Goal: Task Accomplishment & Management: Manage account settings

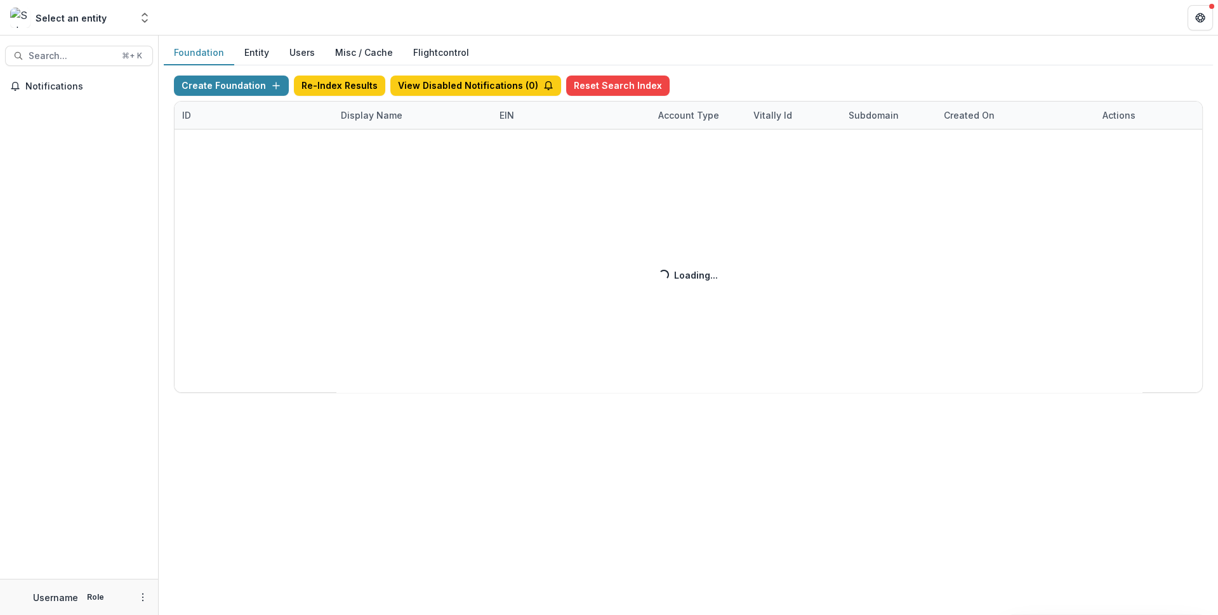
click at [379, 116] on div "Create Foundation Re-Index Results View Disabled Notifications ( 0 ) Reset Sear…" at bounding box center [688, 234] width 1029 height 317
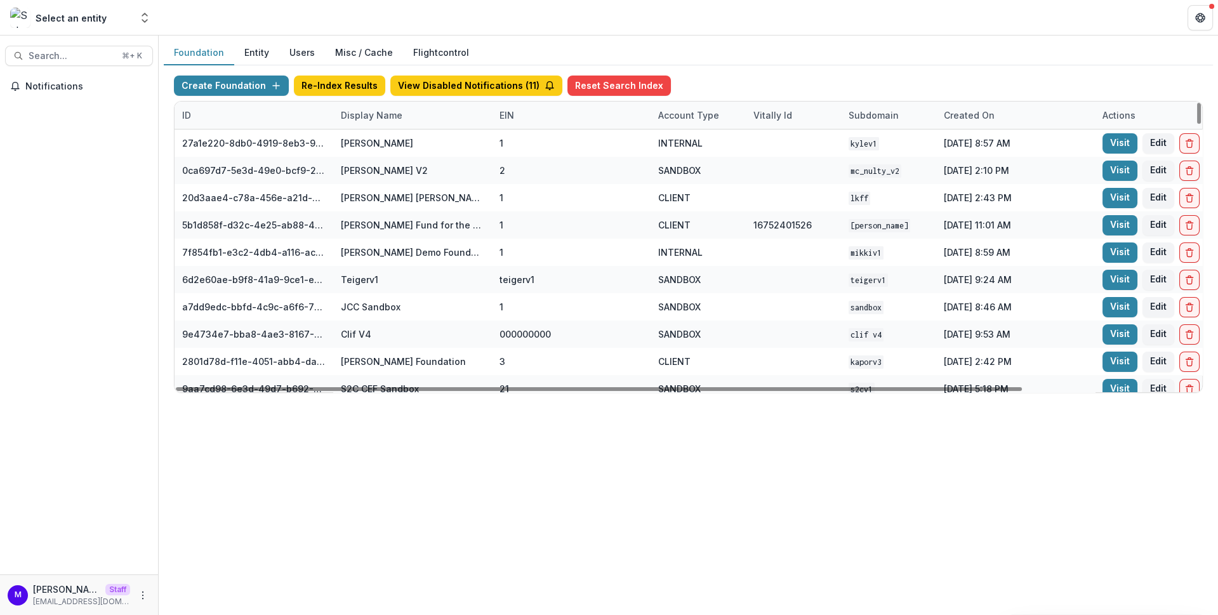
click at [394, 112] on div "Display Name" at bounding box center [371, 115] width 77 height 13
click at [395, 138] on input at bounding box center [411, 143] width 152 height 20
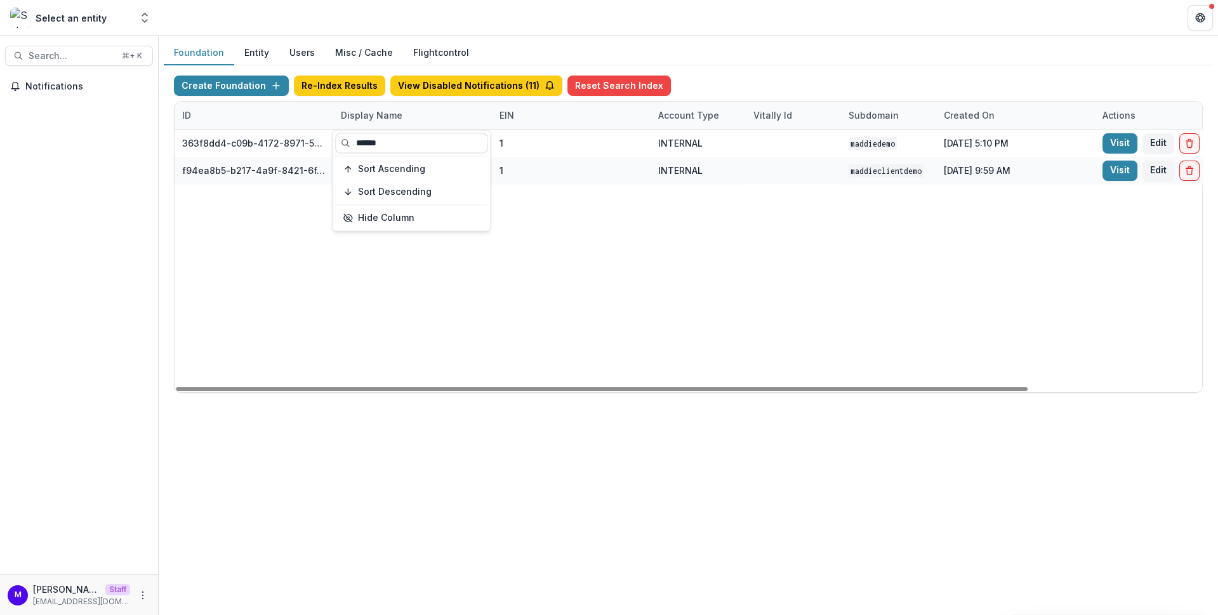
type input "******"
click at [580, 33] on header at bounding box center [689, 17] width 1060 height 35
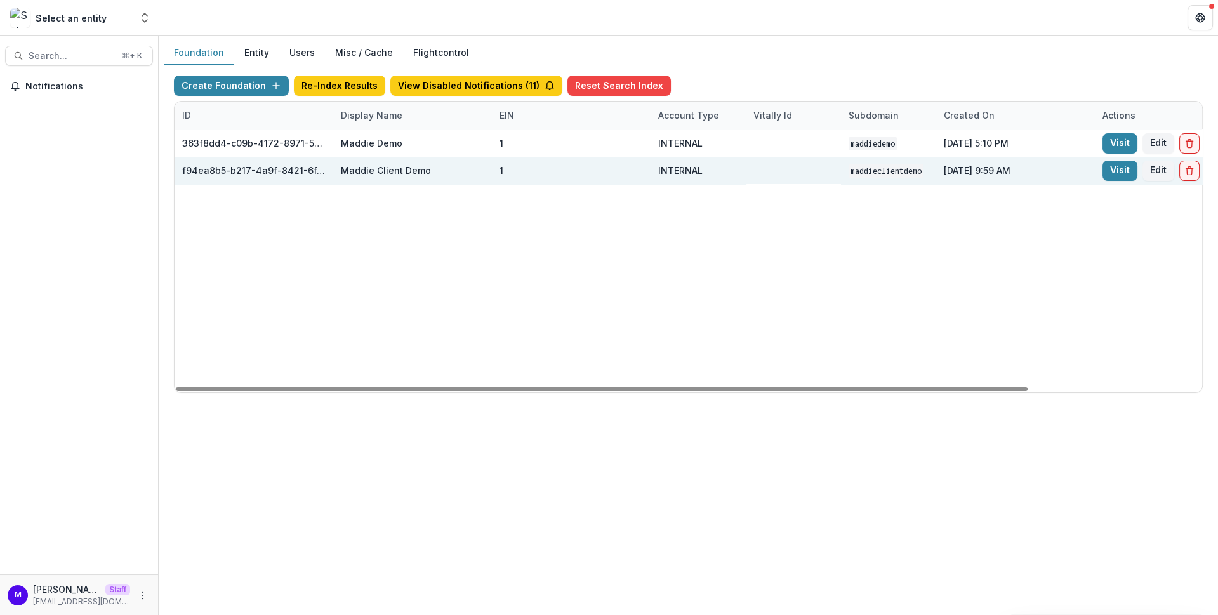
scroll to position [0, 210]
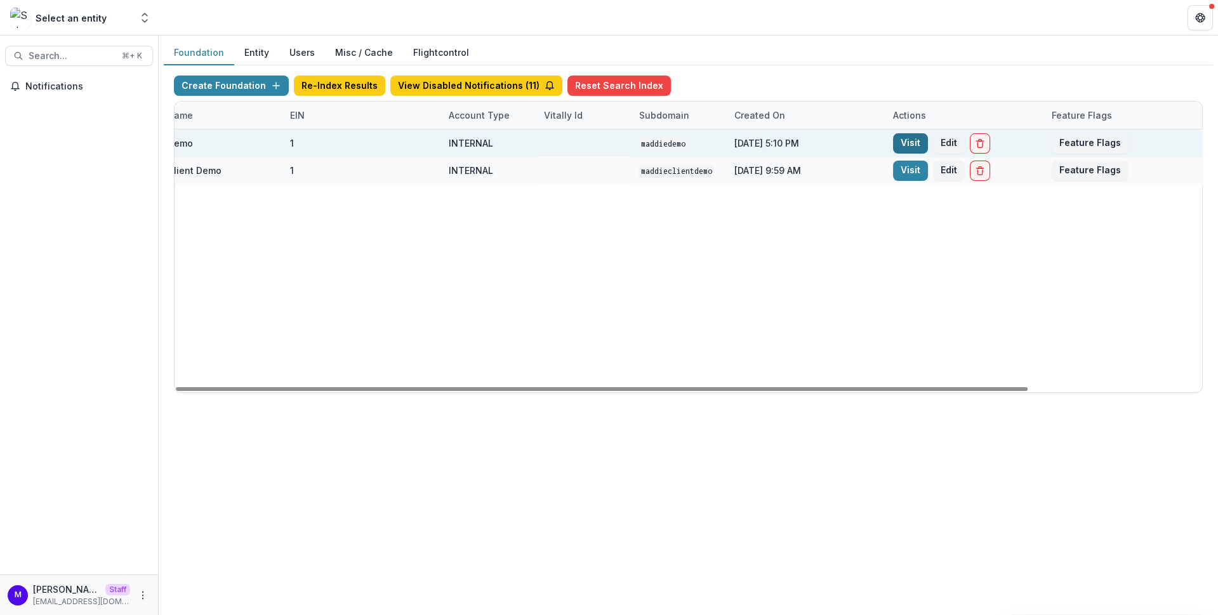
click at [906, 141] on link "Visit" at bounding box center [910, 143] width 35 height 20
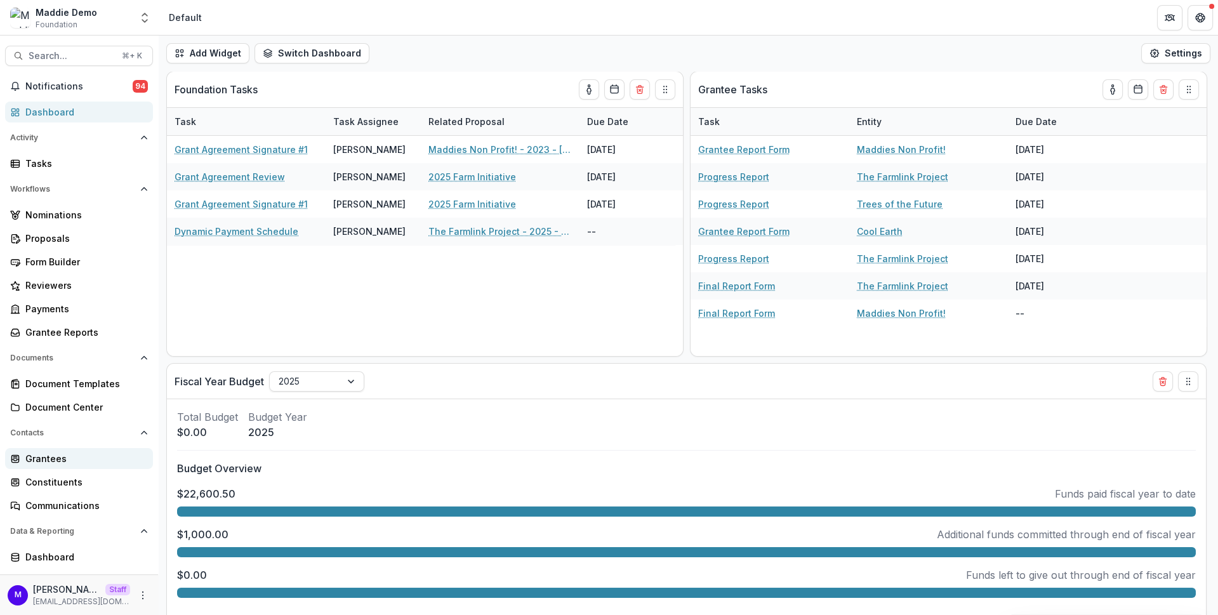
click at [56, 455] on div "Grantees" at bounding box center [83, 458] width 117 height 13
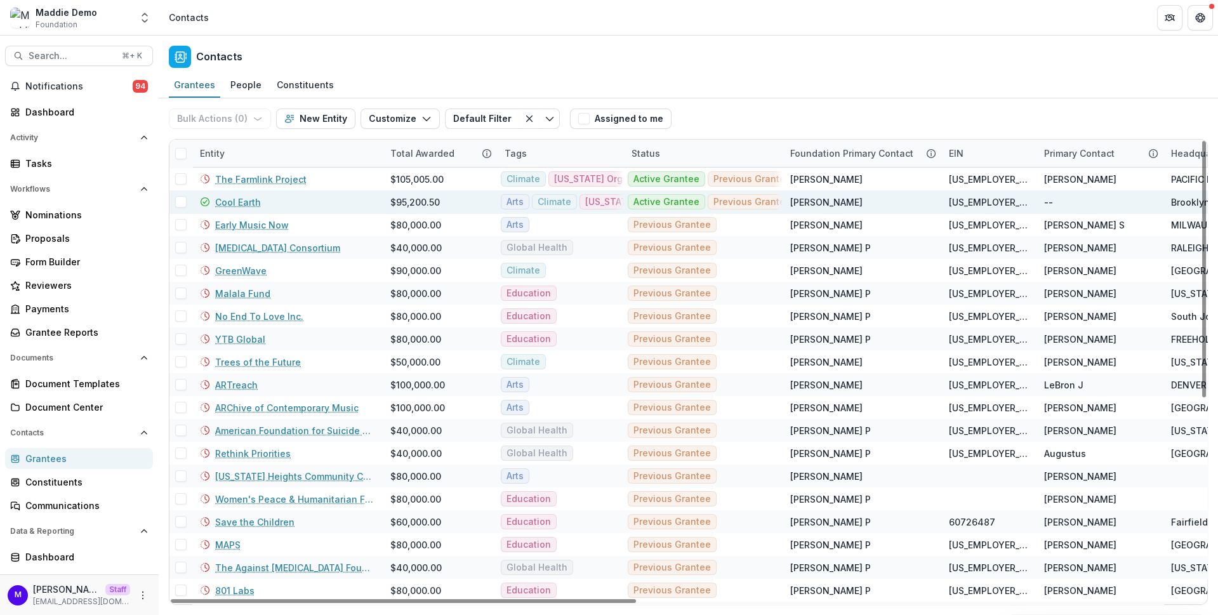
click at [251, 201] on link "Cool Earth" at bounding box center [238, 202] width 46 height 13
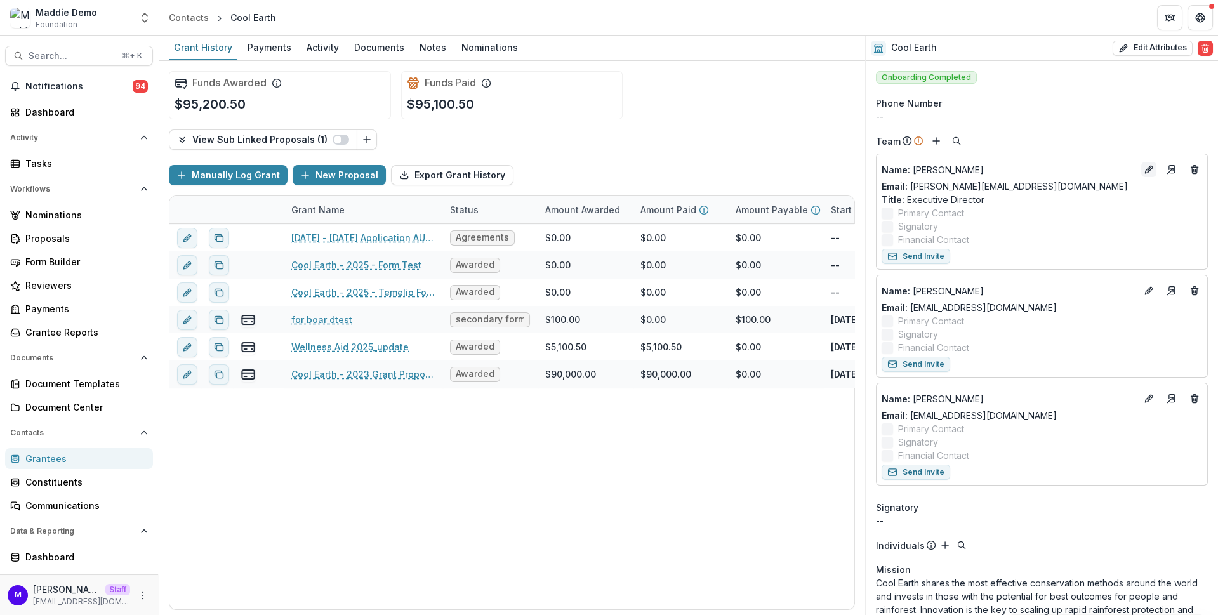
click at [1150, 164] on icon "Edit" at bounding box center [1149, 169] width 10 height 10
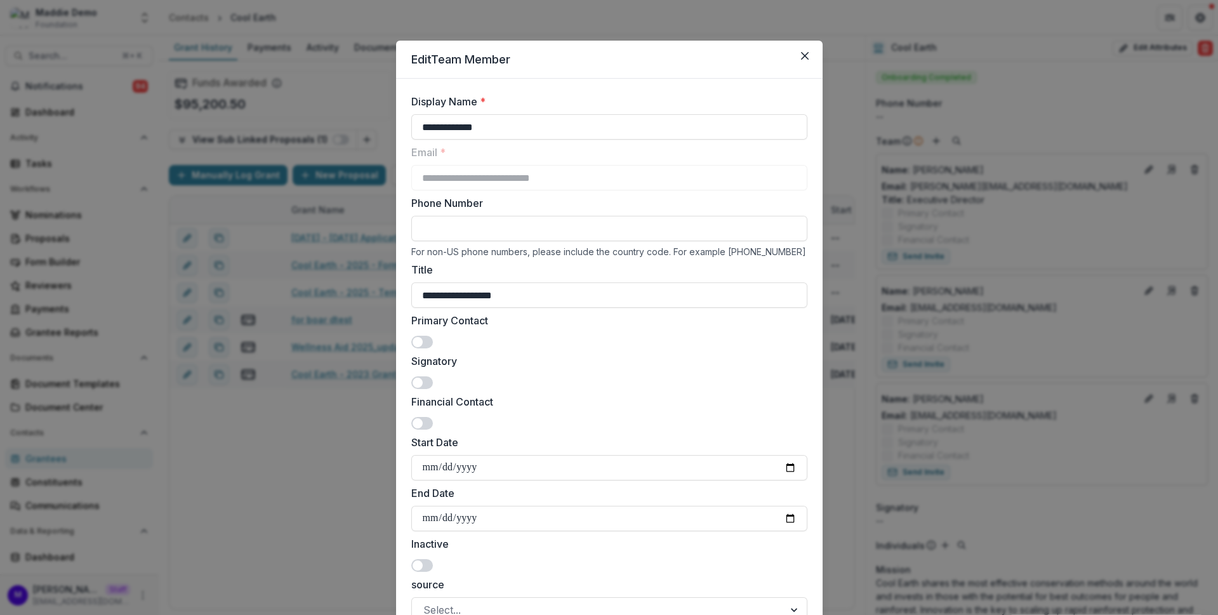
click at [1119, 134] on div "**********" at bounding box center [609, 307] width 1218 height 615
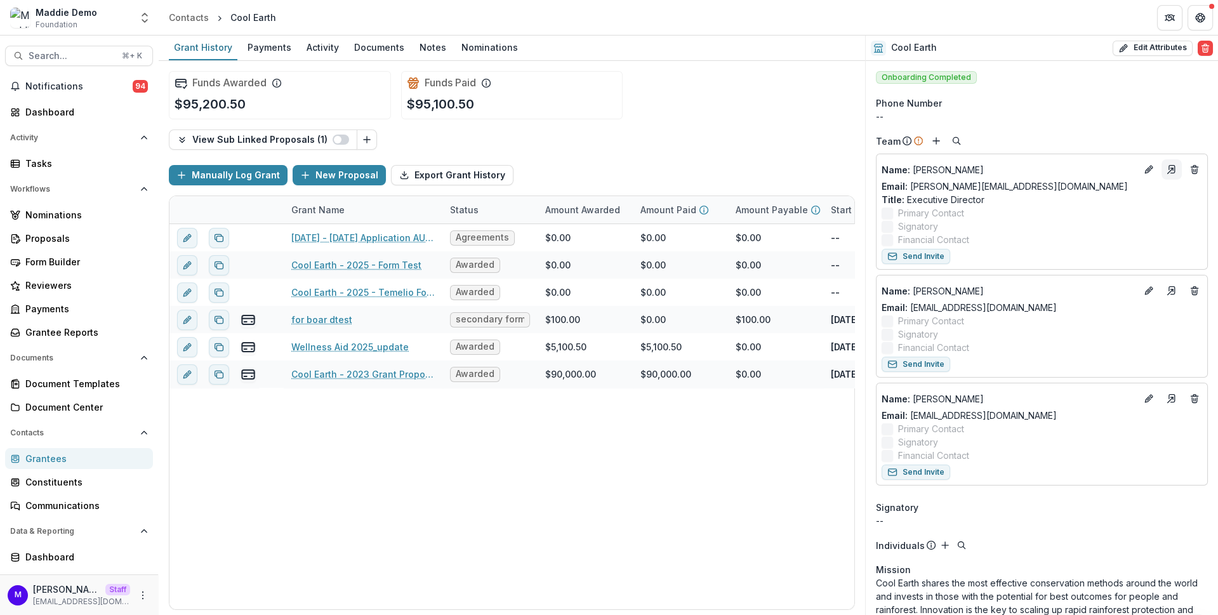
click at [1170, 166] on icon "Go to contact" at bounding box center [1172, 169] width 10 height 10
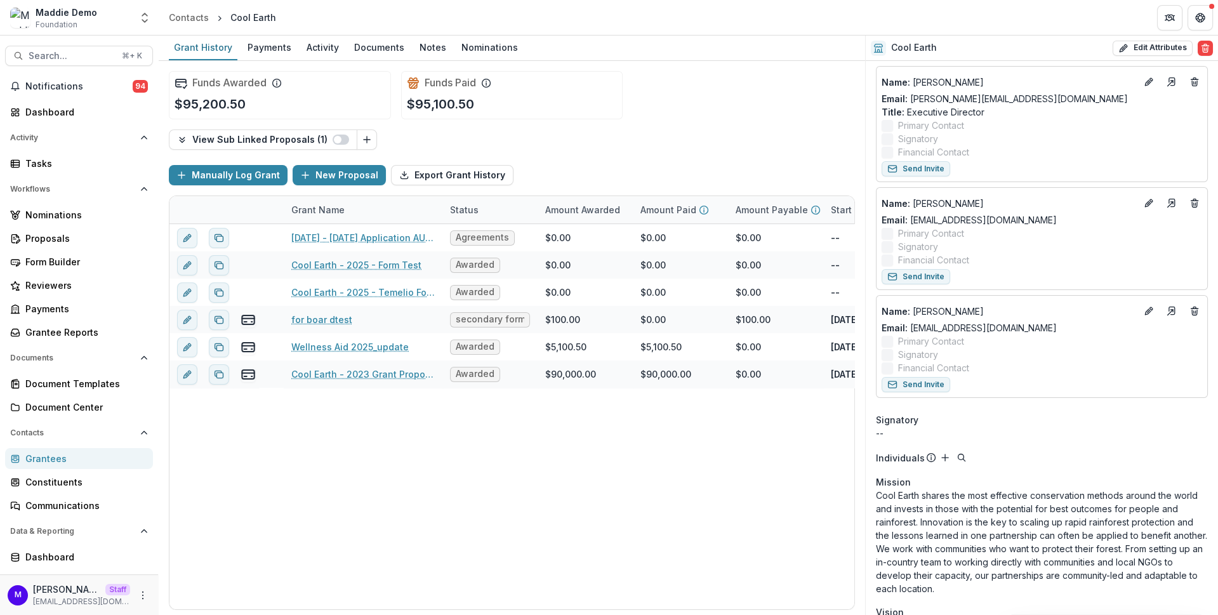
scroll to position [124, 0]
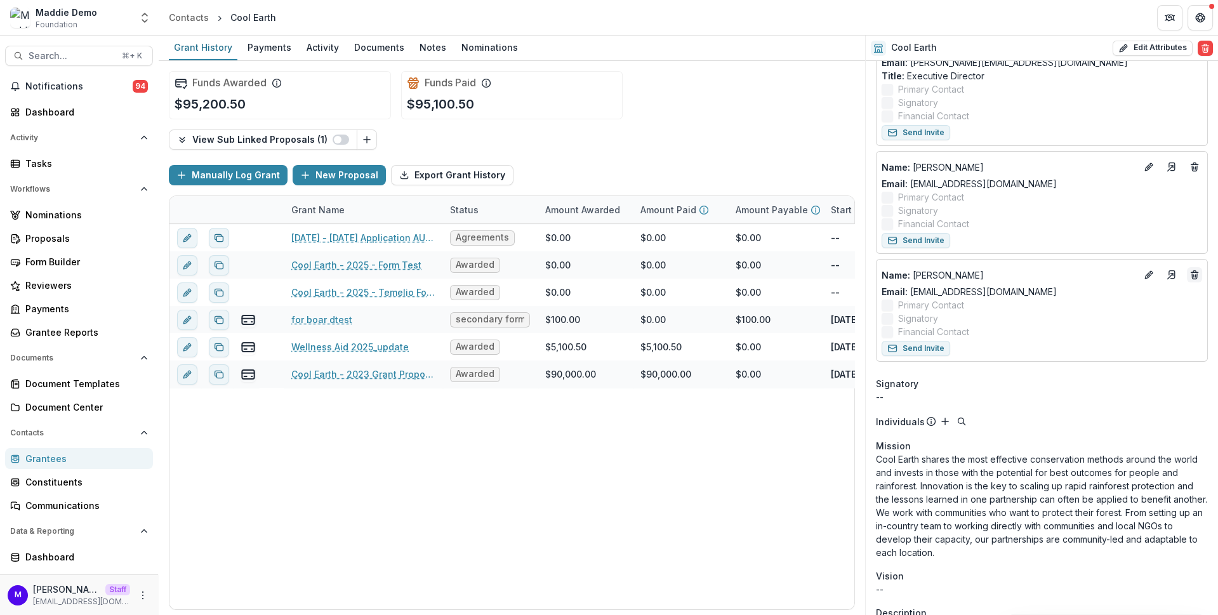
click at [1192, 271] on icon "Deletes" at bounding box center [1195, 275] width 10 height 10
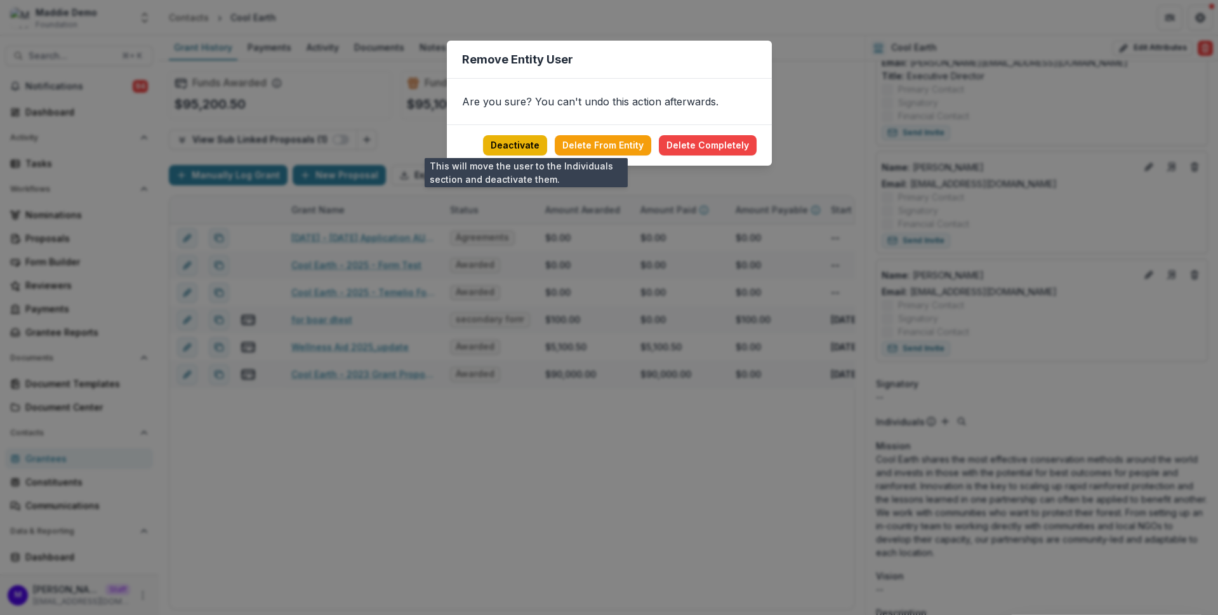
click at [530, 145] on button "Deactivate" at bounding box center [515, 145] width 64 height 20
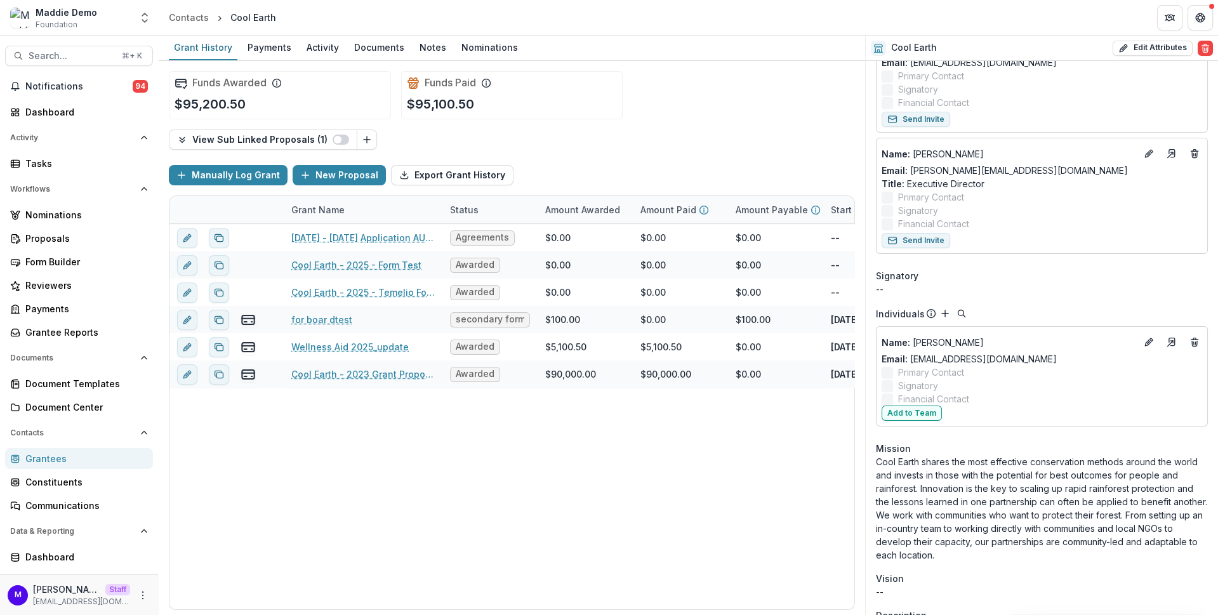
scroll to position [3, 0]
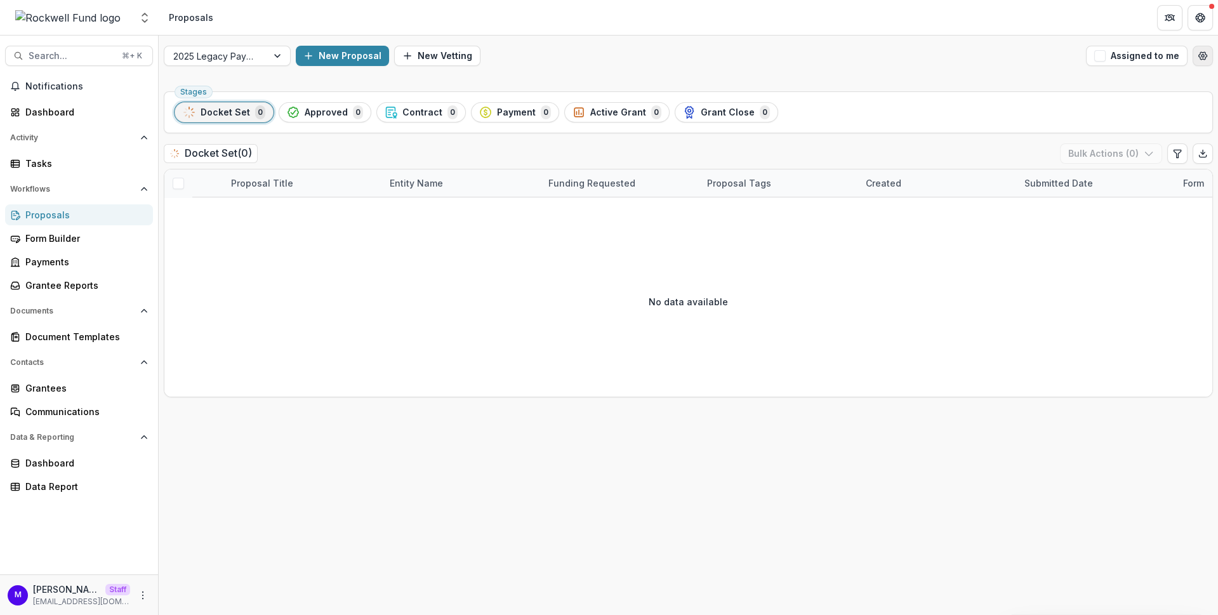
click at [1203, 55] on icon "Open table manager" at bounding box center [1203, 56] width 10 height 10
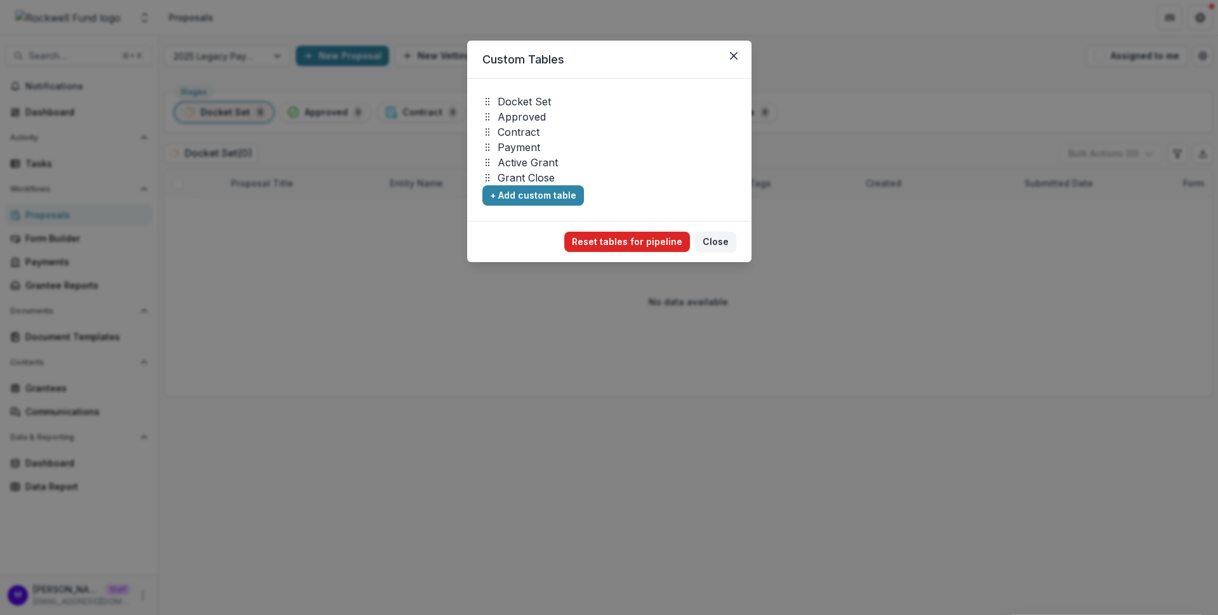
click at [632, 240] on button "Reset tables for pipeline" at bounding box center [627, 242] width 126 height 20
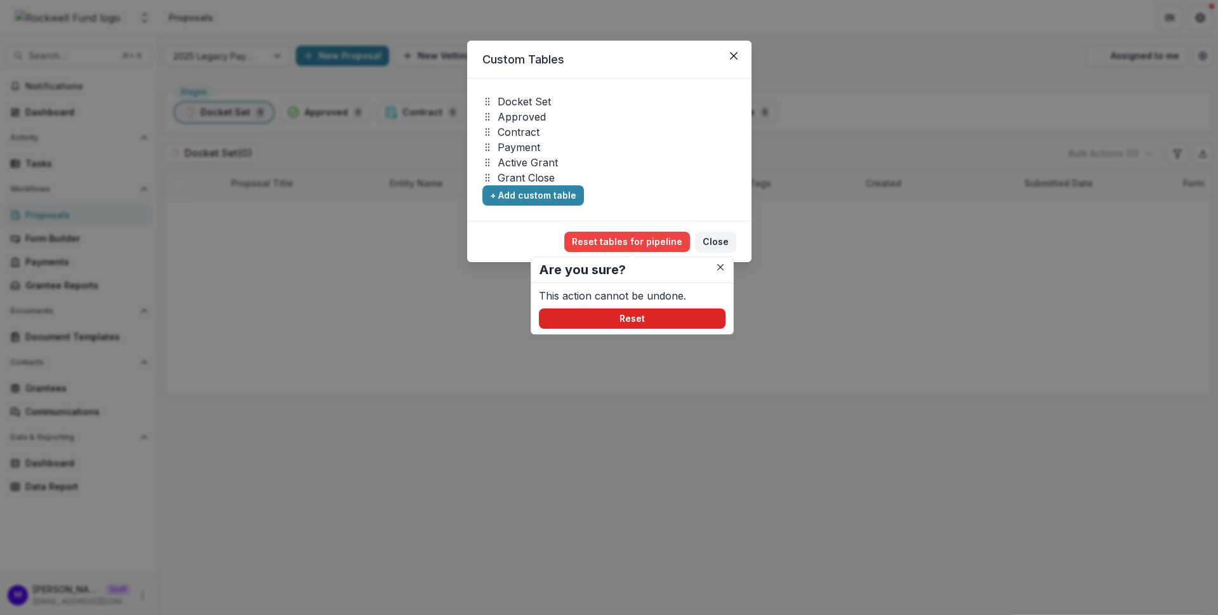
click at [626, 321] on button "Reset" at bounding box center [632, 319] width 187 height 20
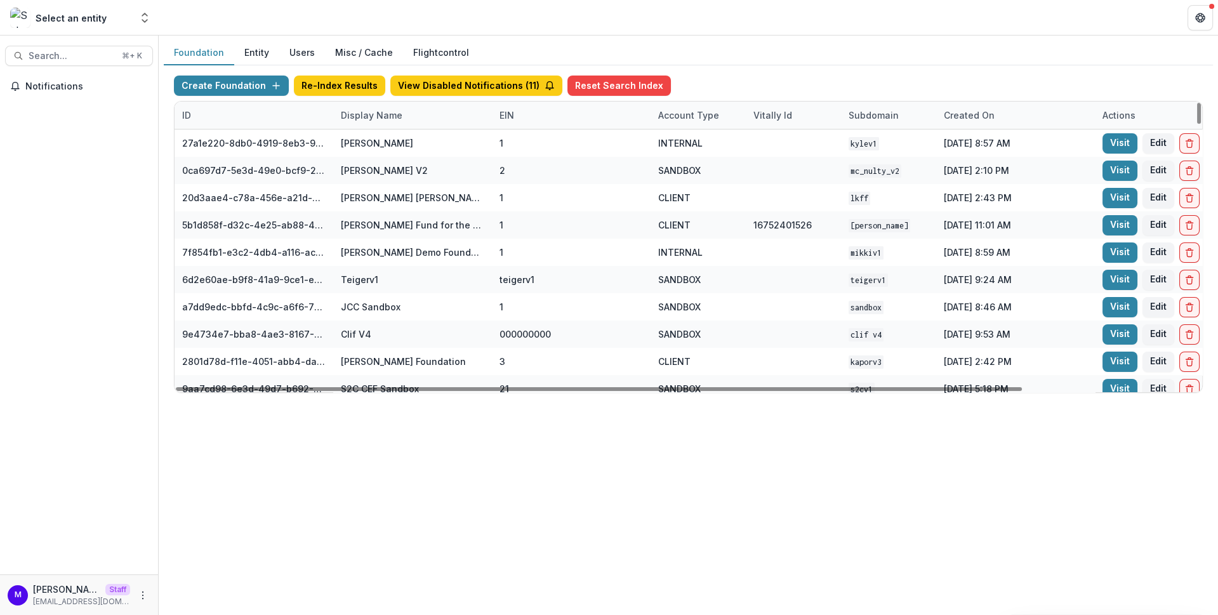
click at [390, 110] on div "Display Name" at bounding box center [371, 115] width 77 height 13
click at [390, 140] on input at bounding box center [411, 143] width 152 height 20
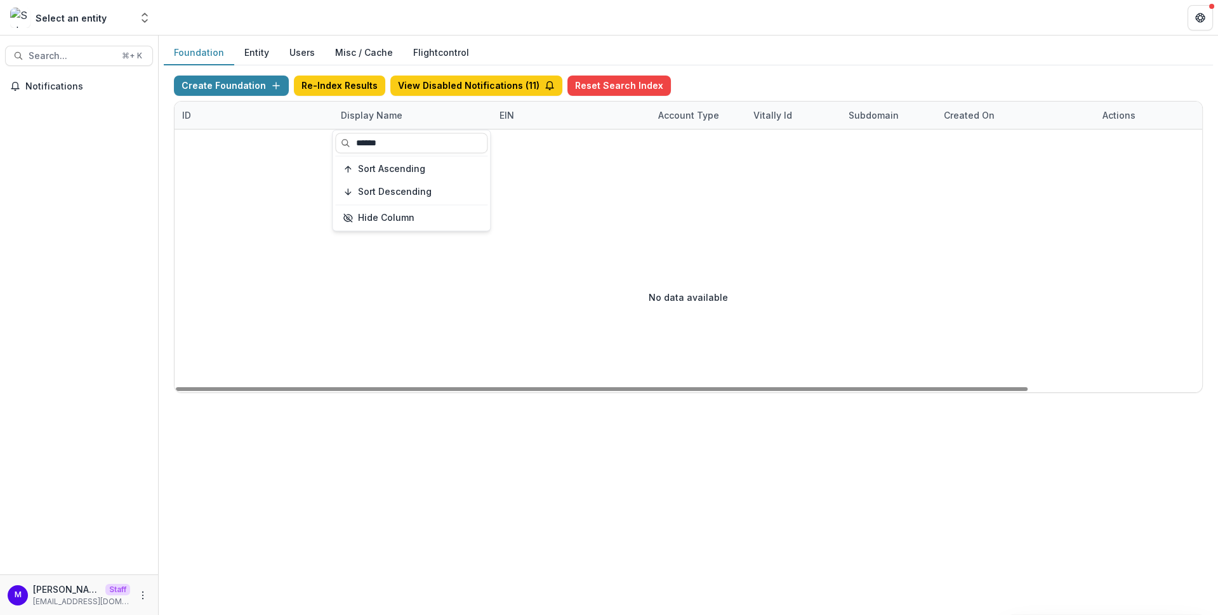
type input "******"
click at [630, 25] on header at bounding box center [689, 17] width 1060 height 35
click at [380, 112] on div "Display Name" at bounding box center [371, 115] width 77 height 13
click at [390, 147] on input "******" at bounding box center [411, 143] width 152 height 20
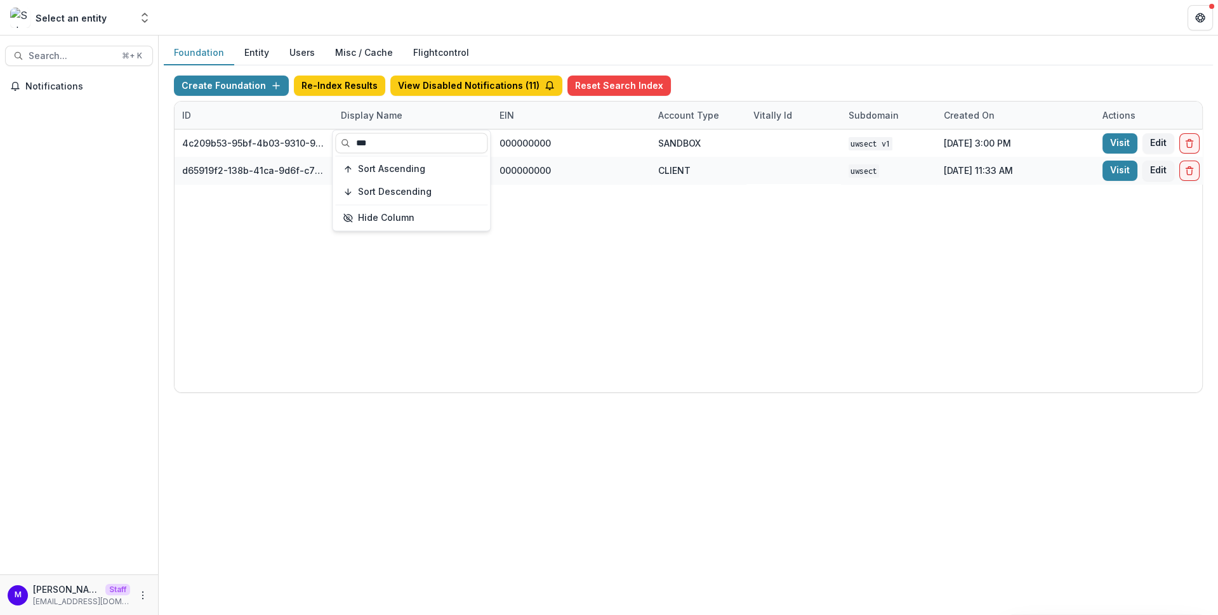
type input "***"
click at [553, 26] on header at bounding box center [689, 17] width 1060 height 35
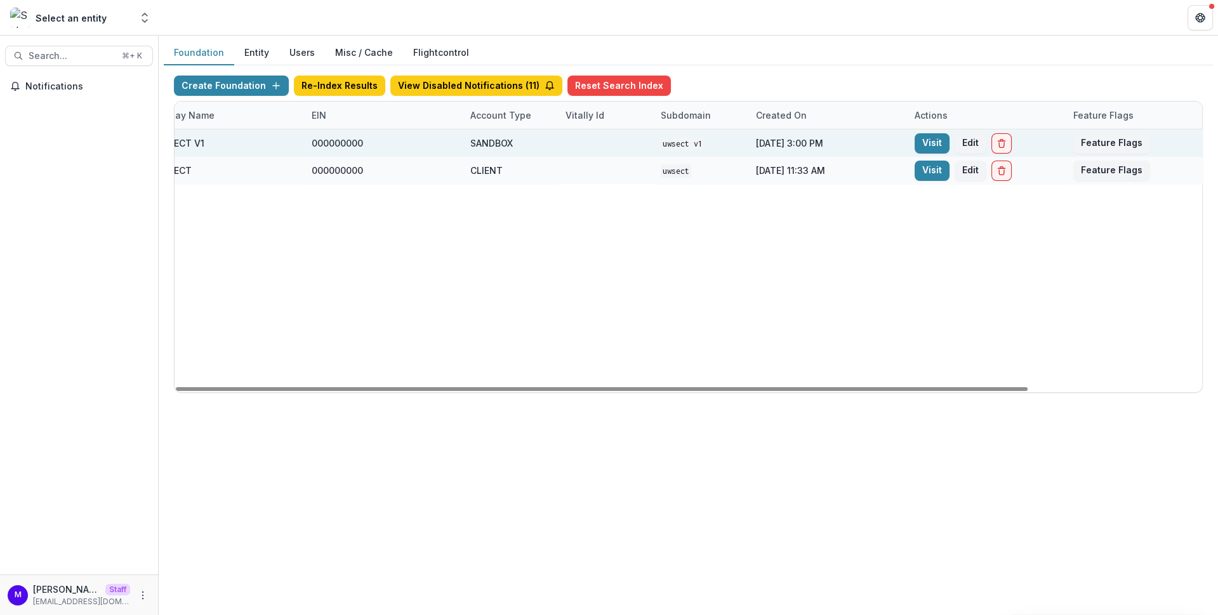
scroll to position [0, 210]
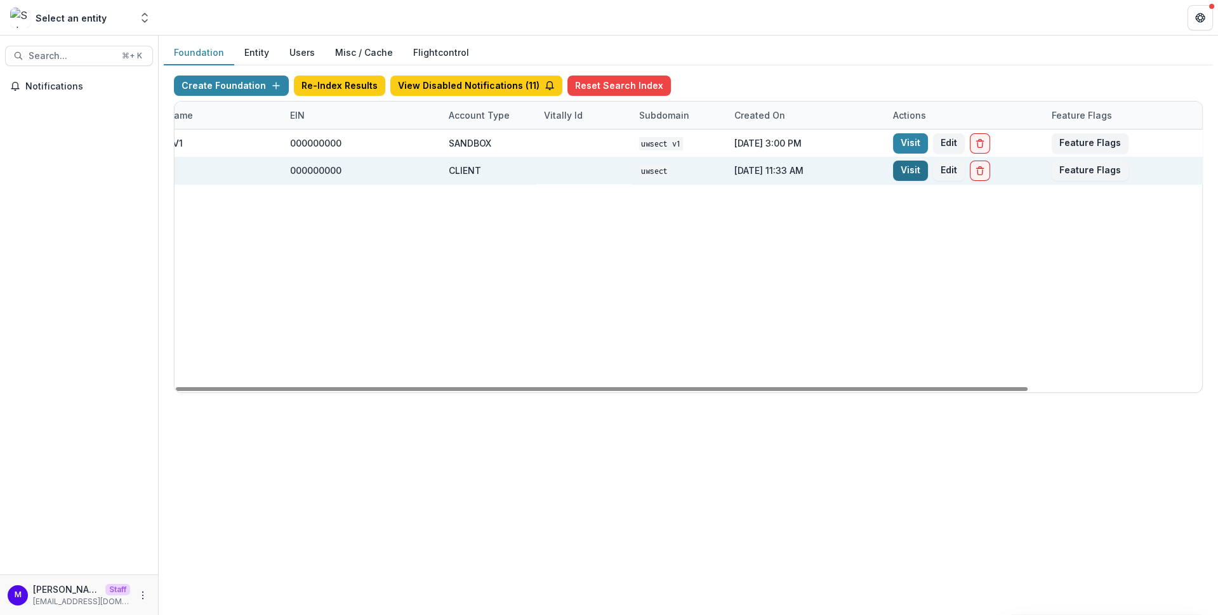
click at [905, 169] on link "Visit" at bounding box center [910, 171] width 35 height 20
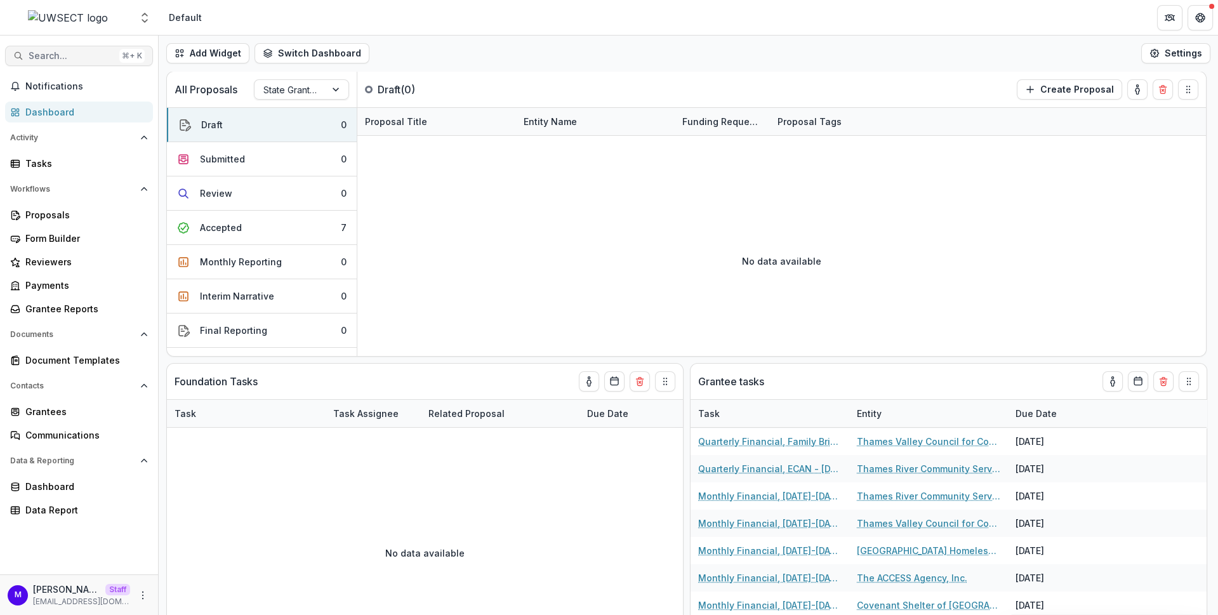
click at [60, 61] on button "Search... ⌘ + K" at bounding box center [79, 56] width 148 height 20
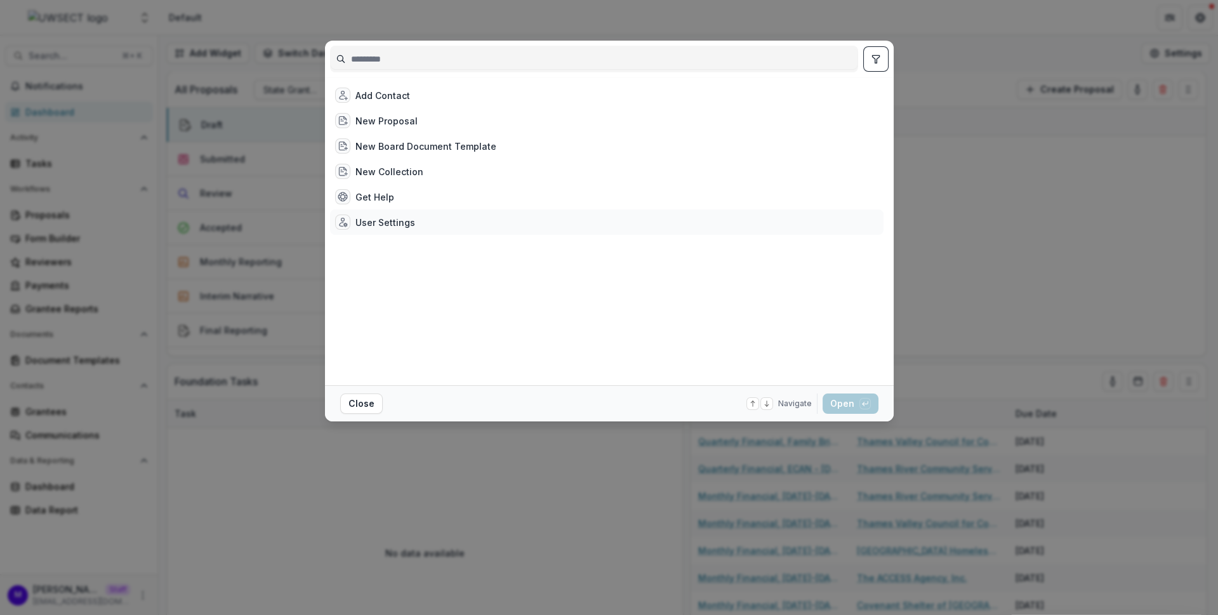
click at [373, 216] on div "User Settings" at bounding box center [386, 222] width 60 height 13
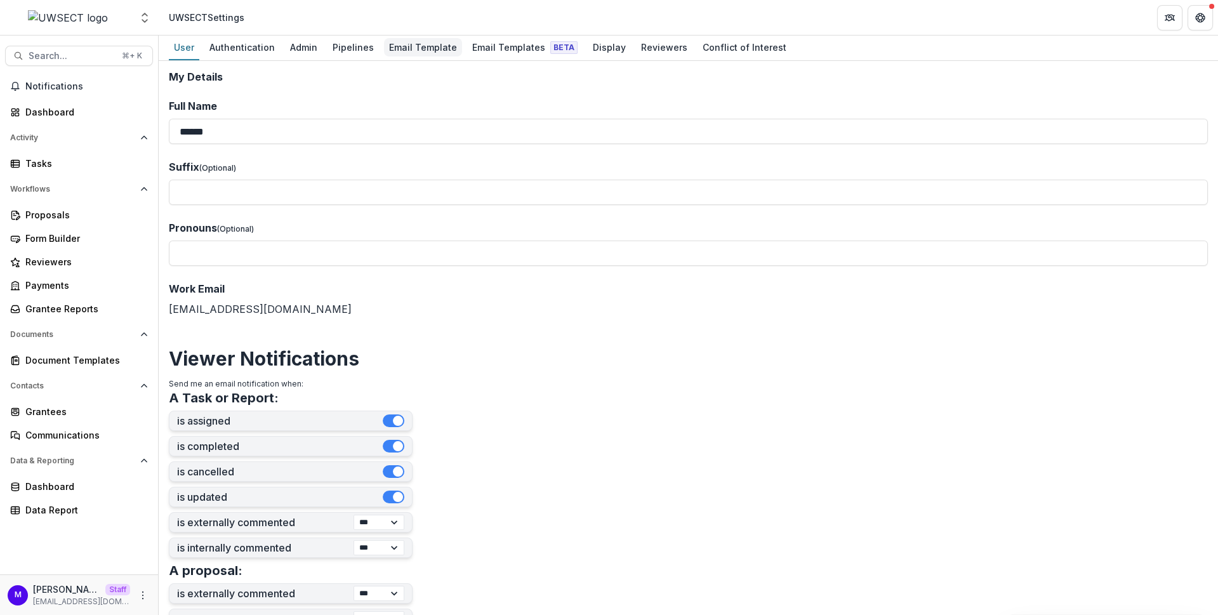
click at [436, 46] on div "Email Template" at bounding box center [423, 47] width 78 height 18
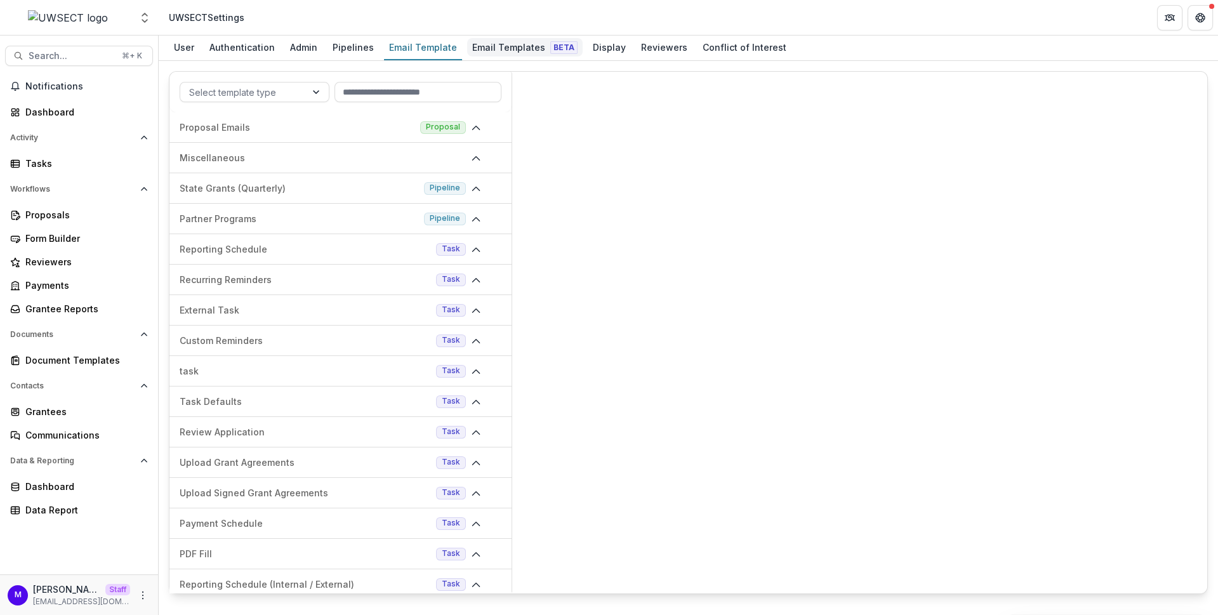
click at [490, 46] on div "Email Templates Beta" at bounding box center [525, 47] width 116 height 18
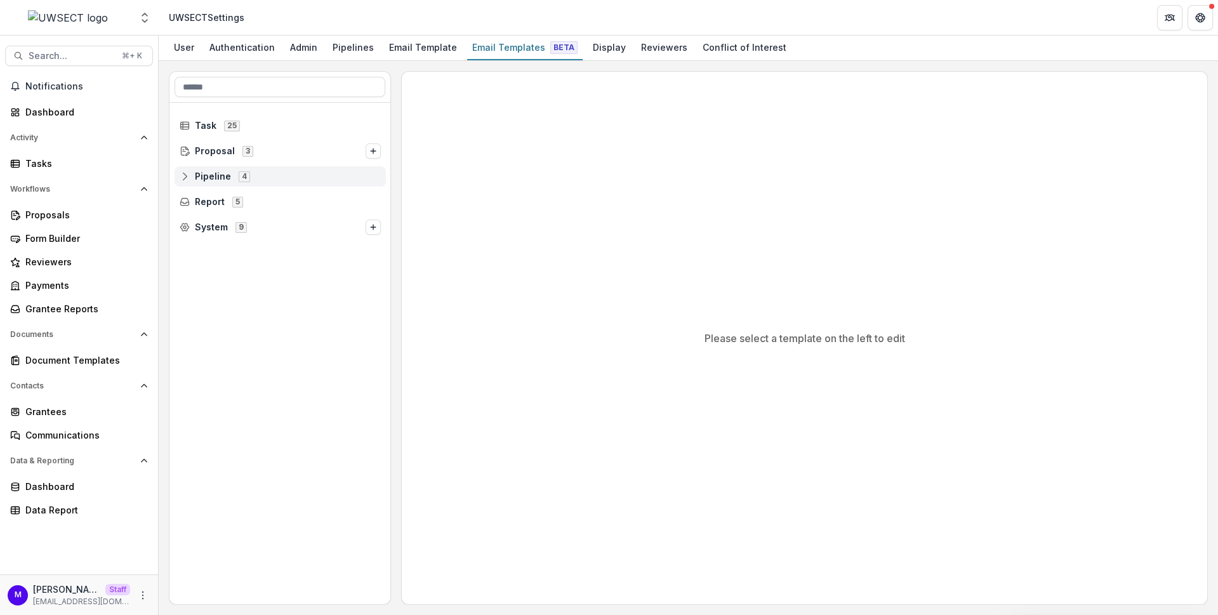
click at [210, 176] on span "Pipeline" at bounding box center [213, 176] width 36 height 11
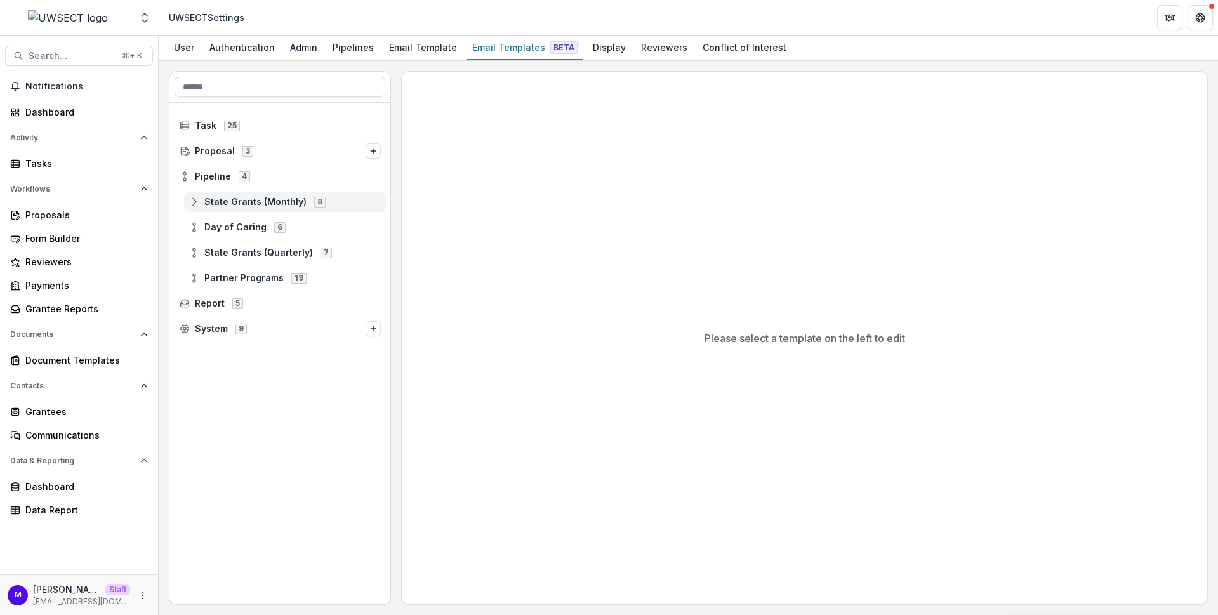
click at [230, 197] on span "State Grants (Monthly)" at bounding box center [255, 202] width 102 height 11
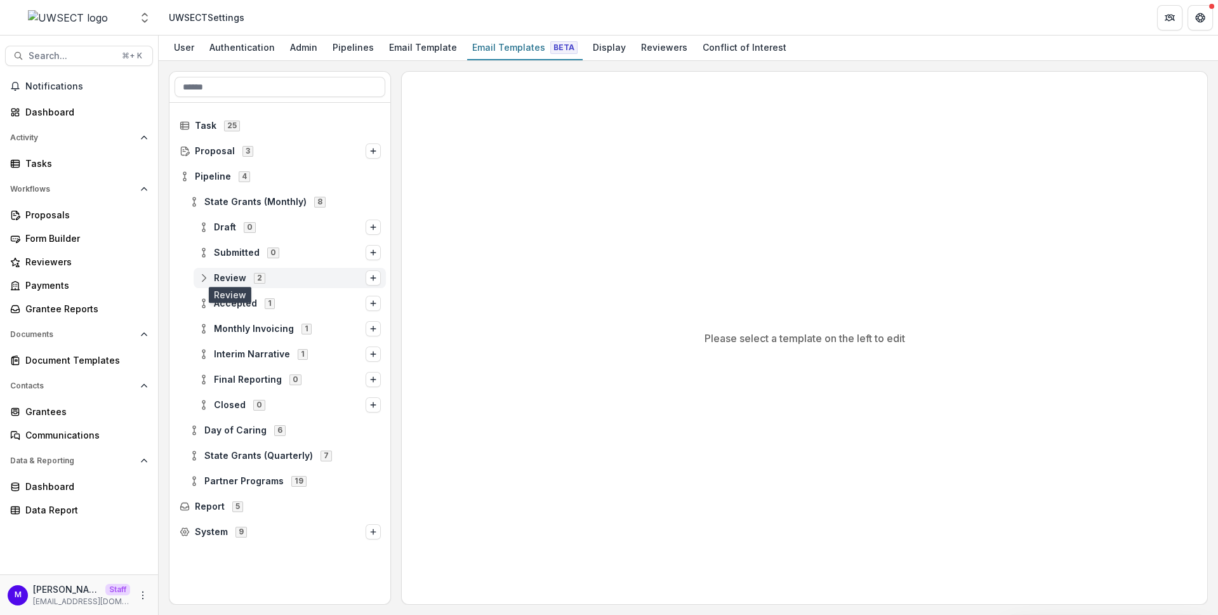
click at [230, 277] on span "Review" at bounding box center [230, 278] width 32 height 11
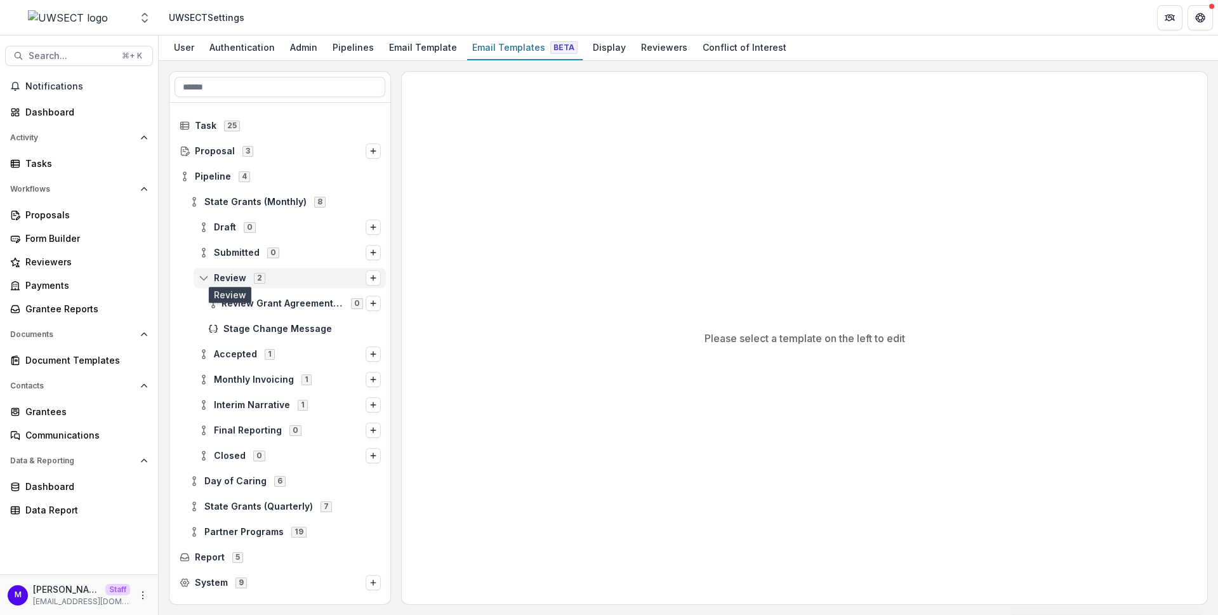
click at [232, 273] on span "Review" at bounding box center [230, 278] width 32 height 11
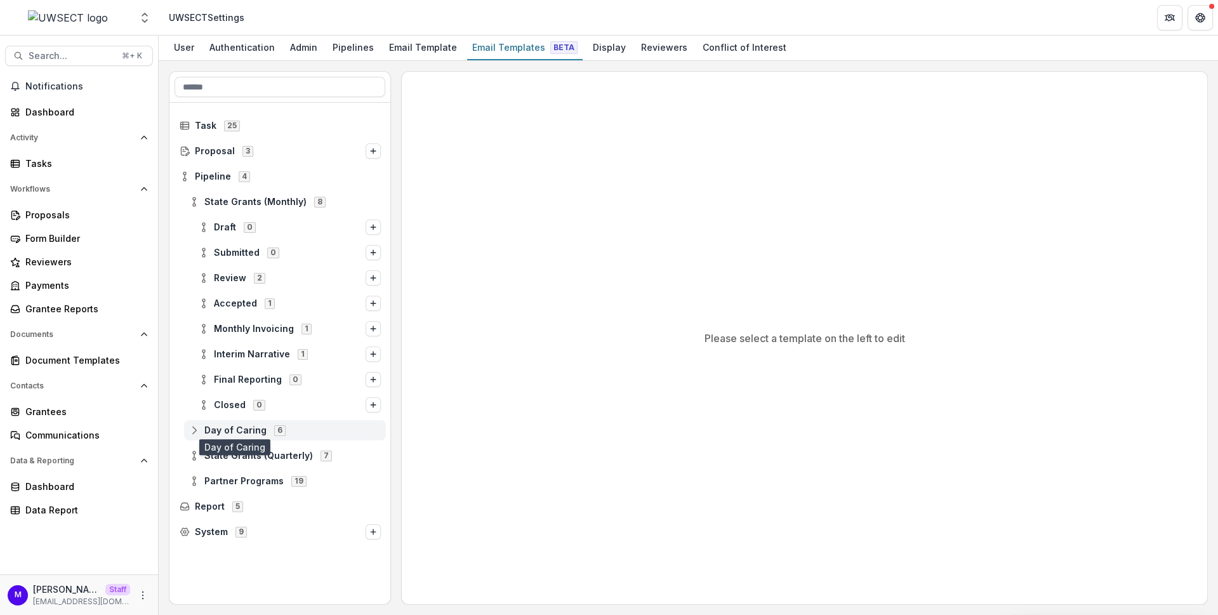
click at [239, 432] on span "Day of Caring" at bounding box center [235, 430] width 62 height 11
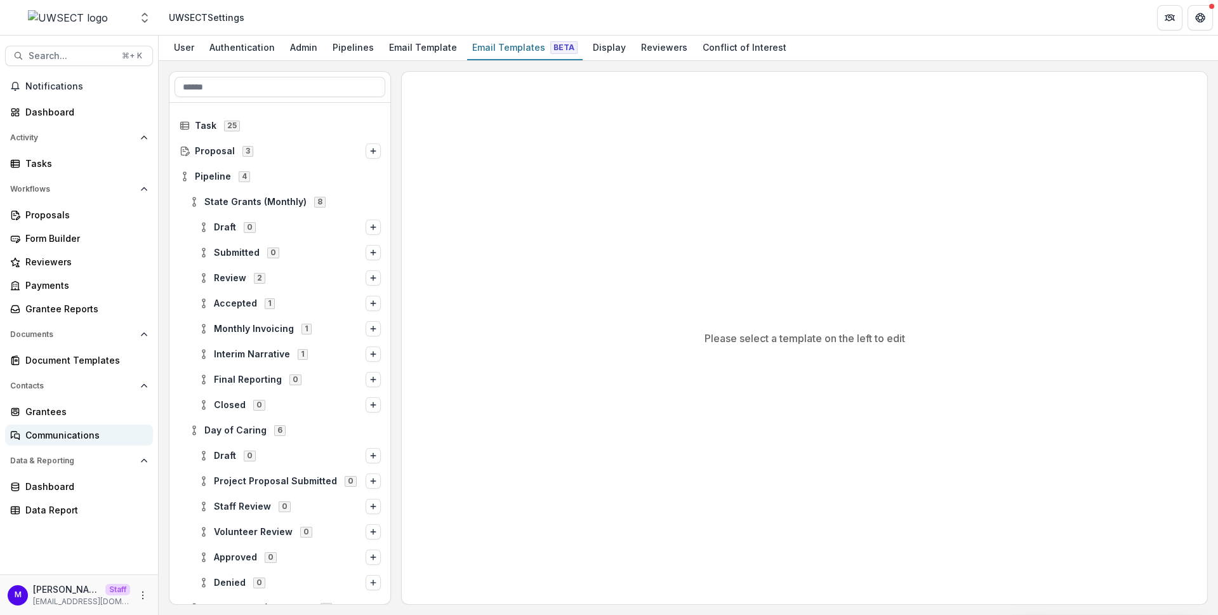
click at [67, 439] on div "Communications" at bounding box center [83, 435] width 117 height 13
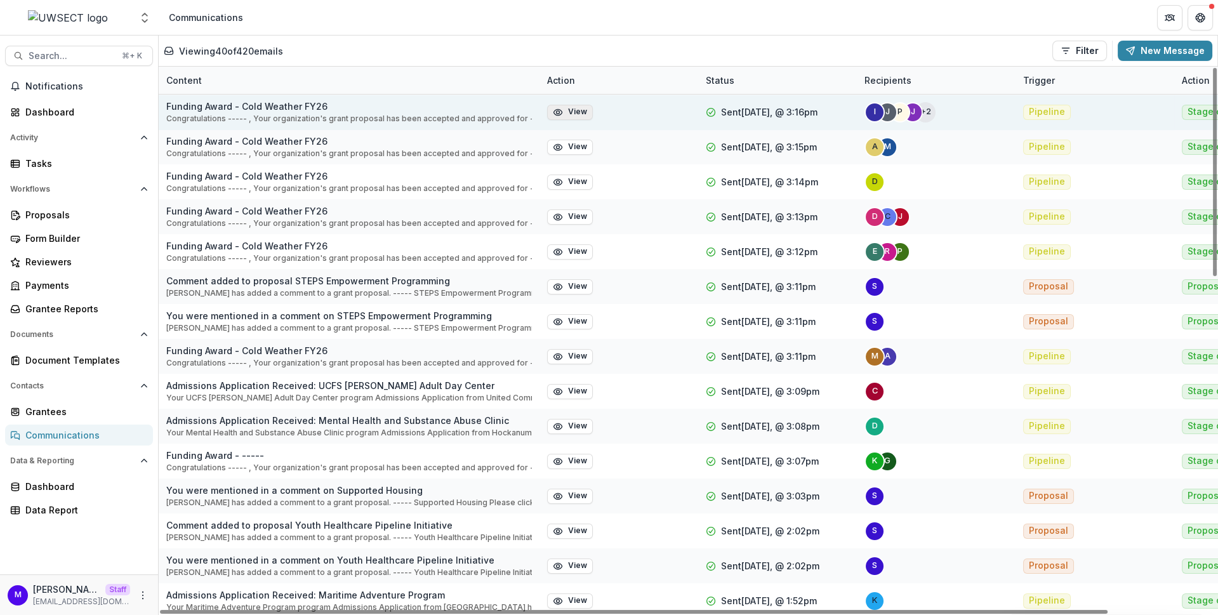
click at [577, 112] on button "View" at bounding box center [570, 112] width 46 height 15
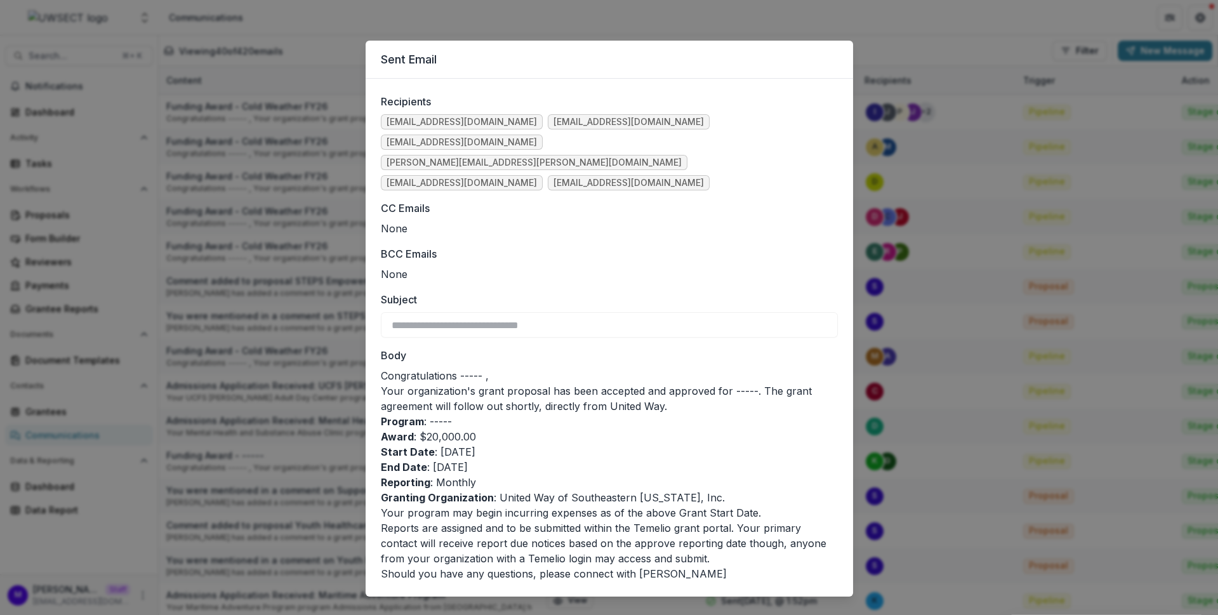
click at [310, 284] on div "**********" at bounding box center [609, 307] width 1218 height 615
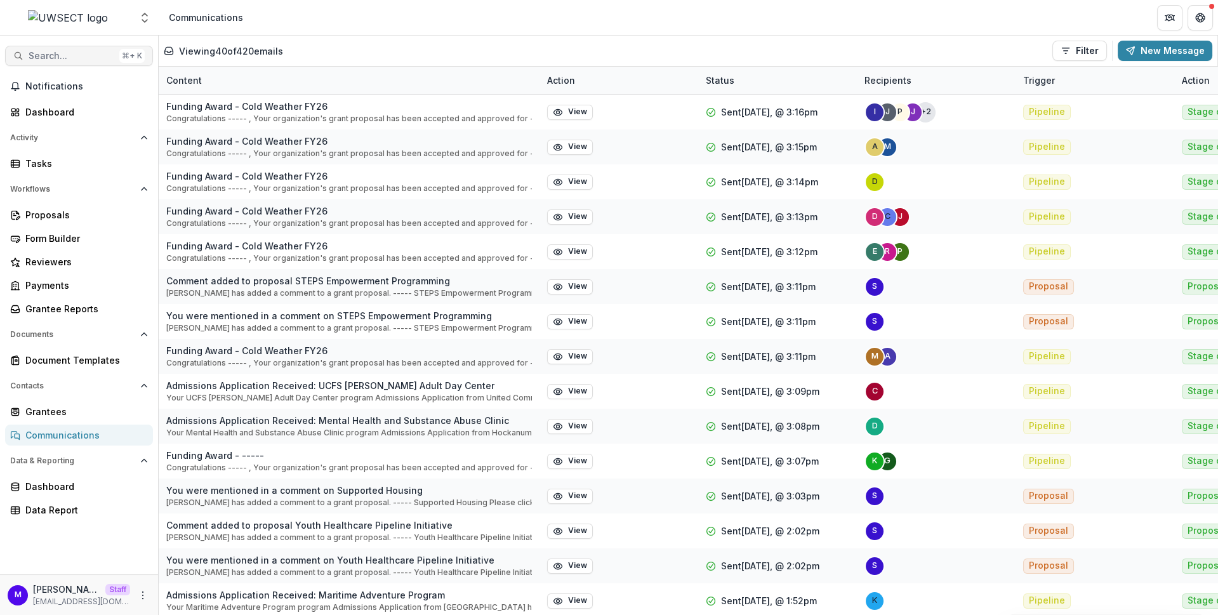
click at [69, 51] on span "Search..." at bounding box center [72, 56] width 86 height 11
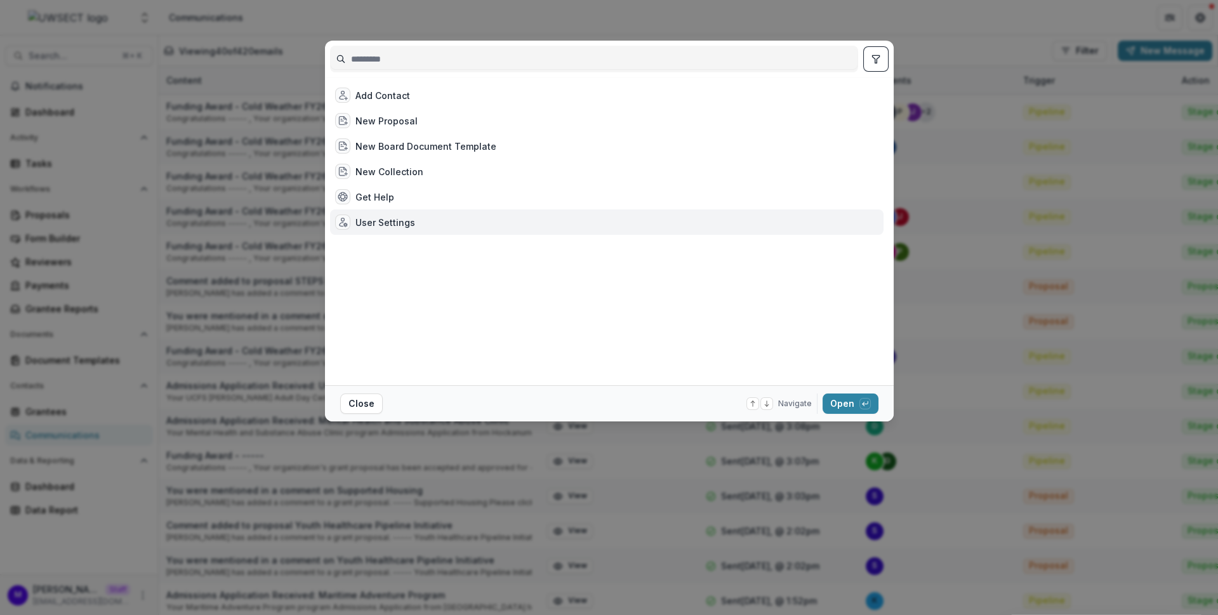
click at [675, 17] on div "Add Contact New Proposal New Board Document Template New Collection Get Help Us…" at bounding box center [609, 307] width 1218 height 615
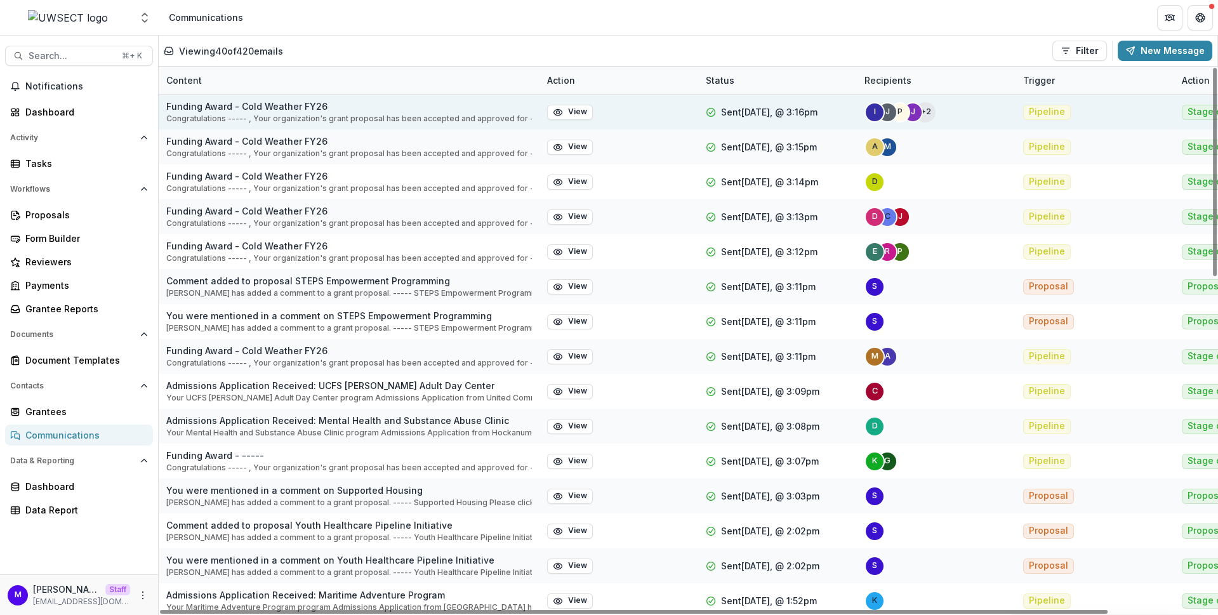
click at [1036, 111] on span "Pipeline" at bounding box center [1047, 112] width 36 height 11
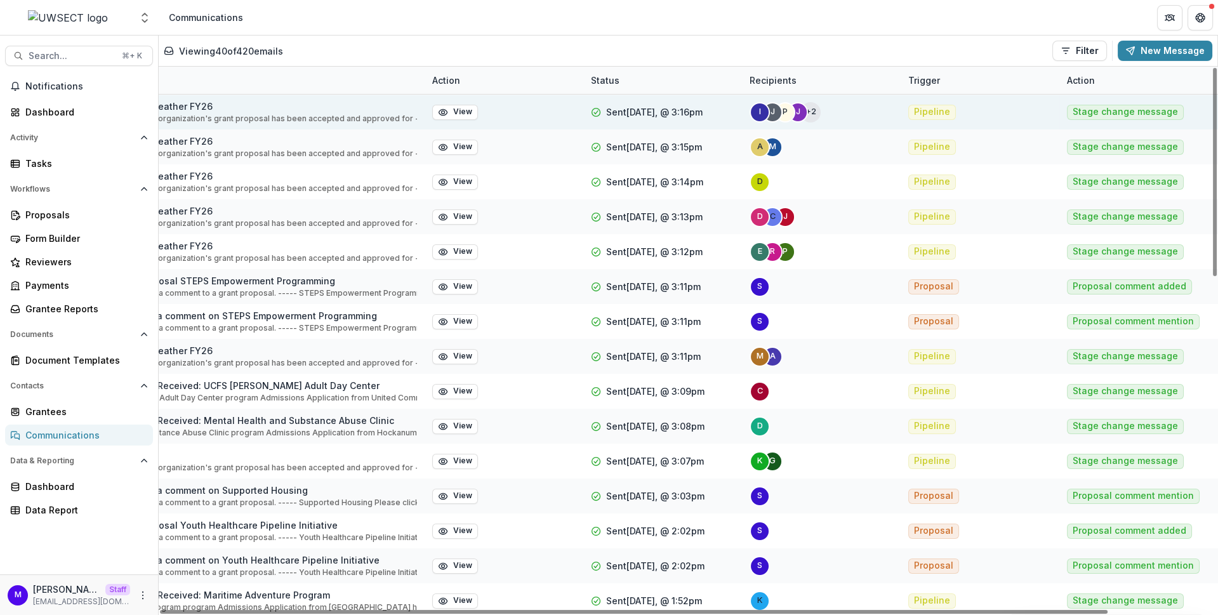
click at [1095, 107] on span "Stage change message" at bounding box center [1125, 112] width 105 height 11
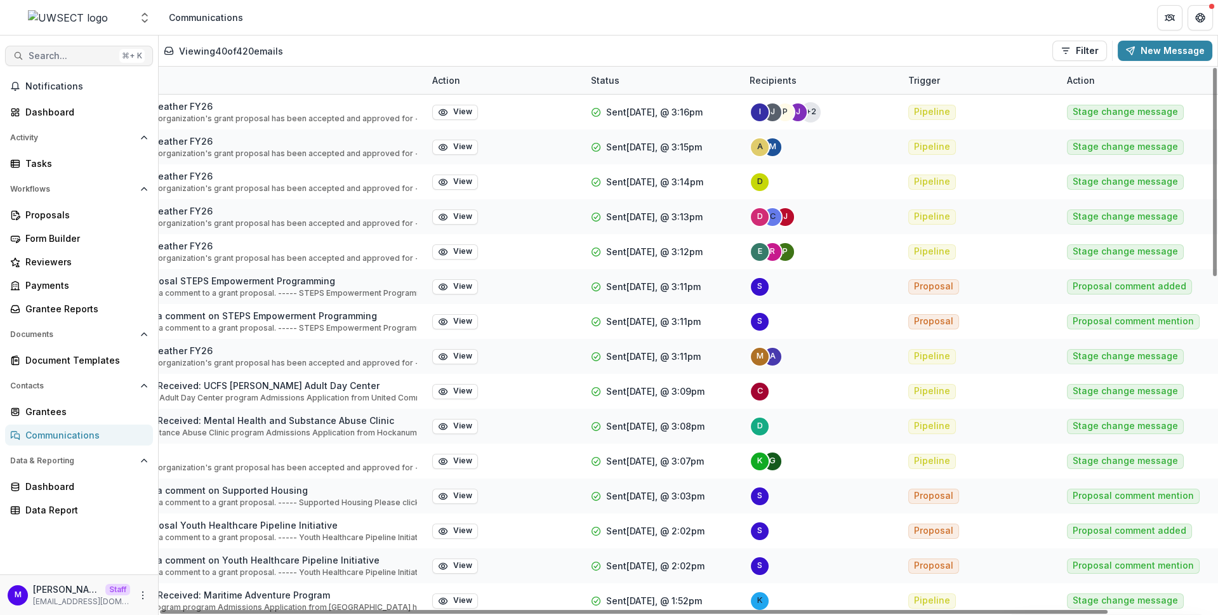
click at [50, 57] on span "Search..." at bounding box center [72, 56] width 86 height 11
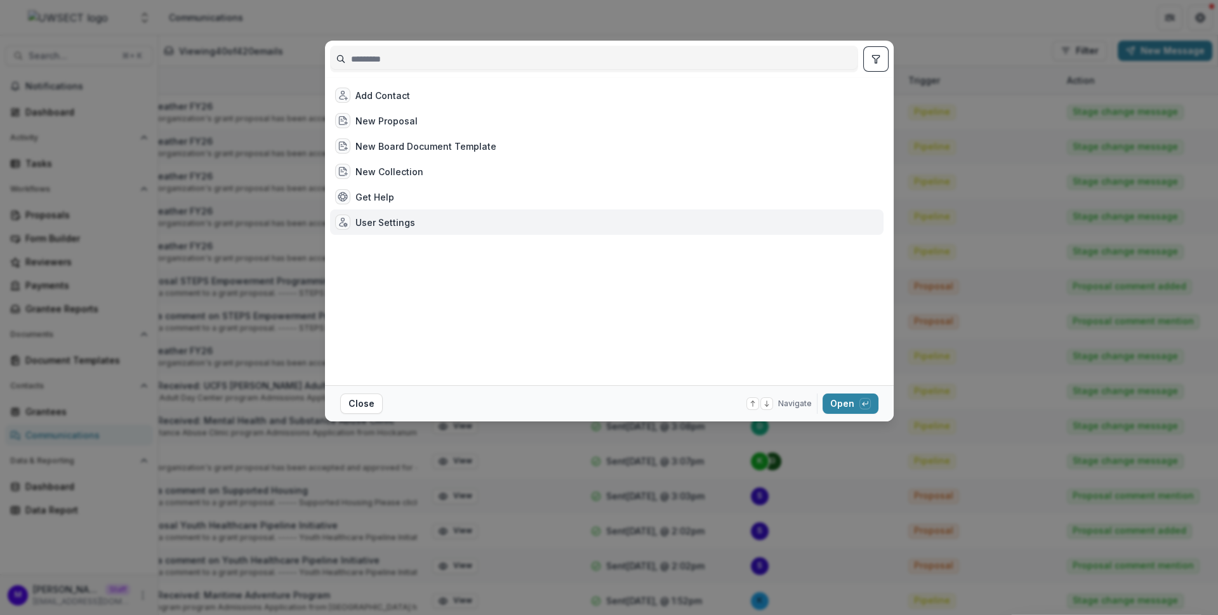
click at [404, 222] on div "User Settings" at bounding box center [386, 222] width 60 height 13
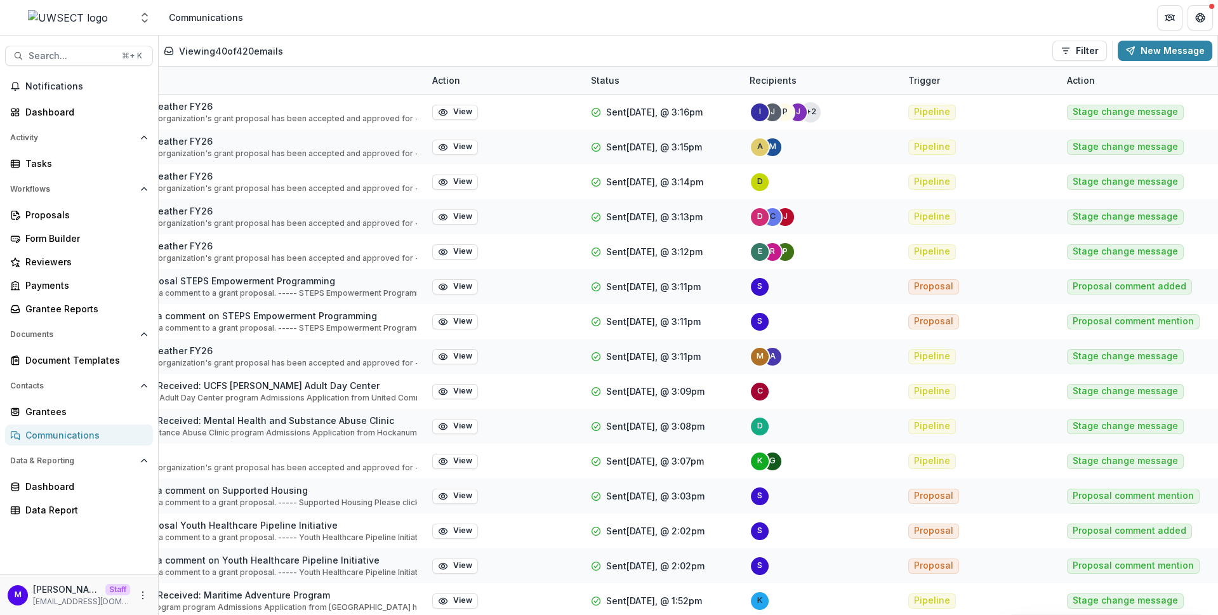
click at [404, 222] on div "User Settings" at bounding box center [386, 222] width 60 height 13
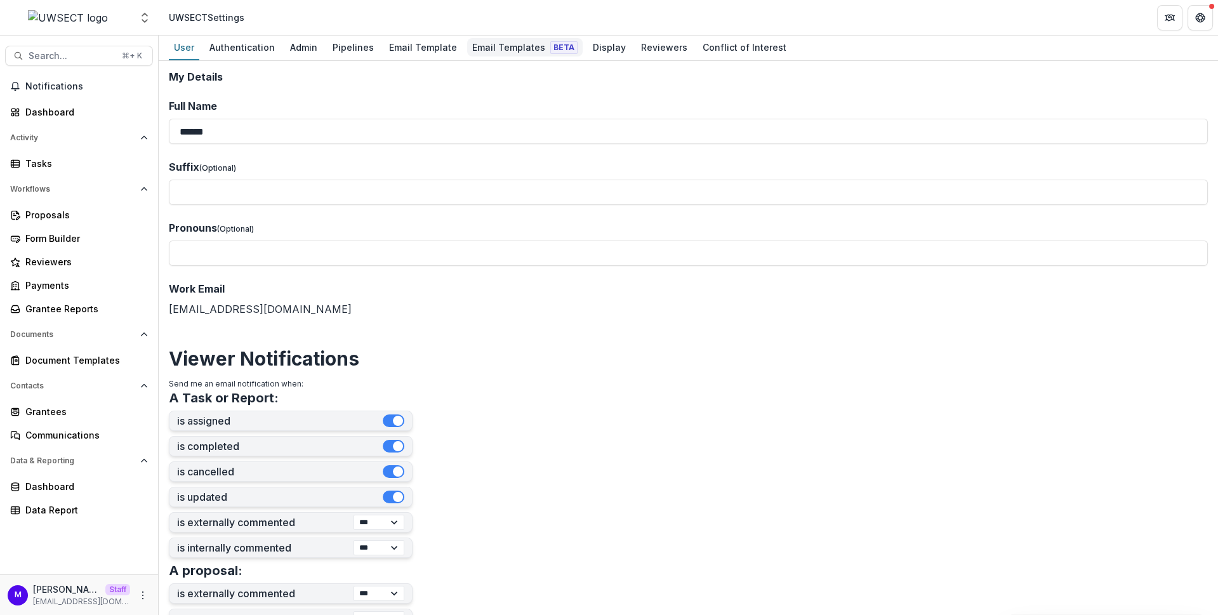
click at [495, 41] on div "Email Templates Beta" at bounding box center [525, 47] width 116 height 18
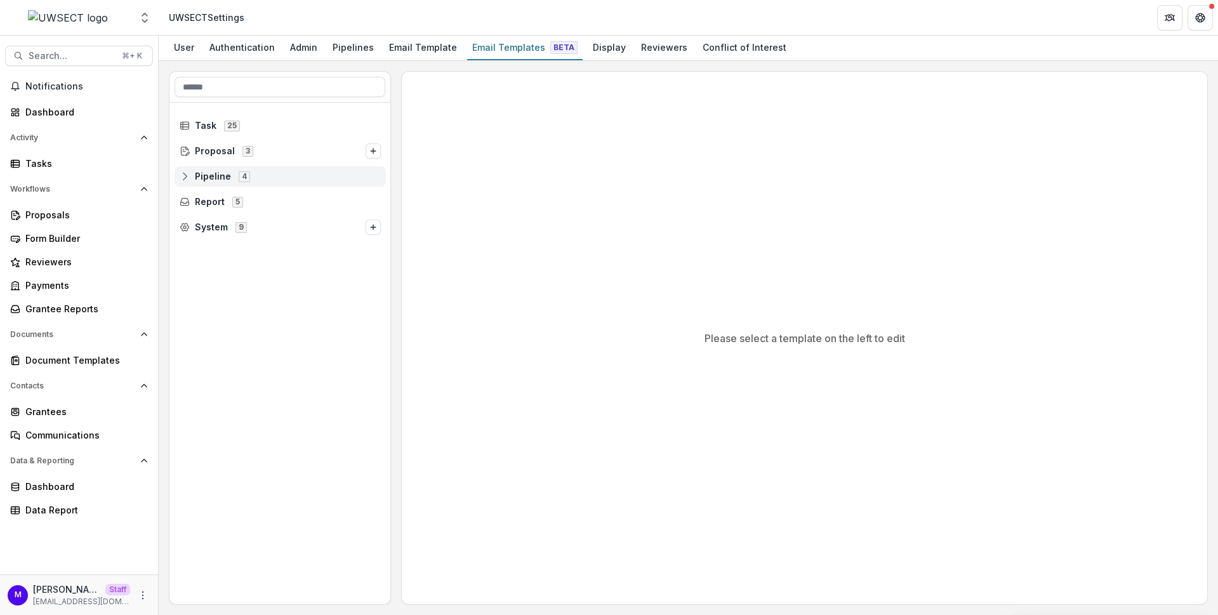
click at [206, 177] on span "Pipeline" at bounding box center [213, 176] width 36 height 11
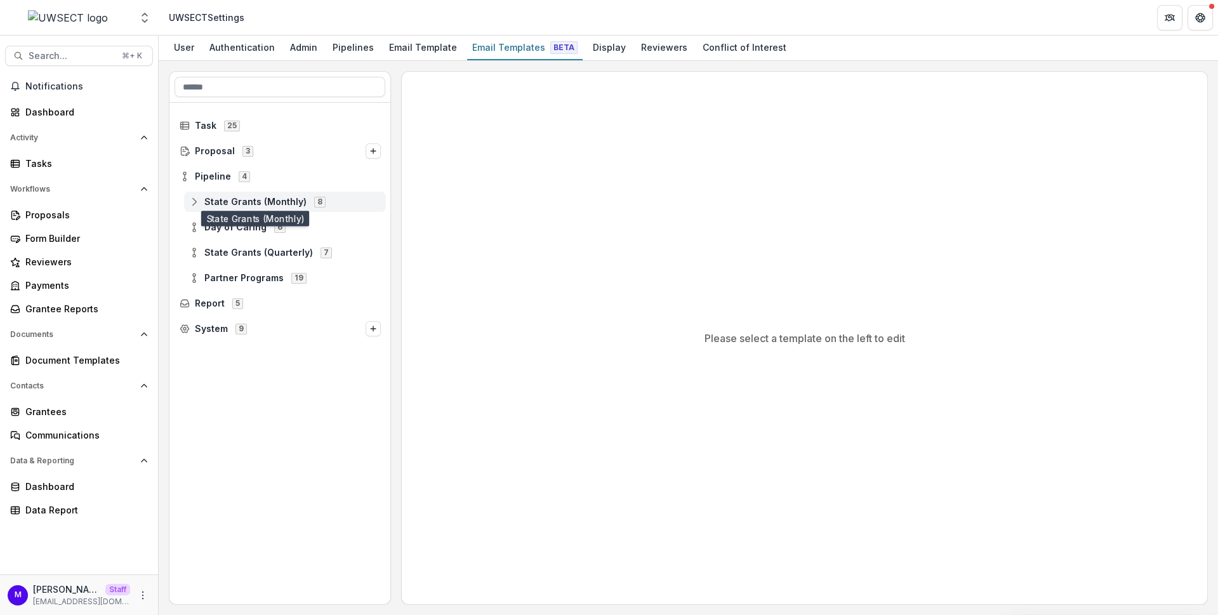
click at [221, 198] on span "State Grants (Monthly)" at bounding box center [255, 202] width 102 height 11
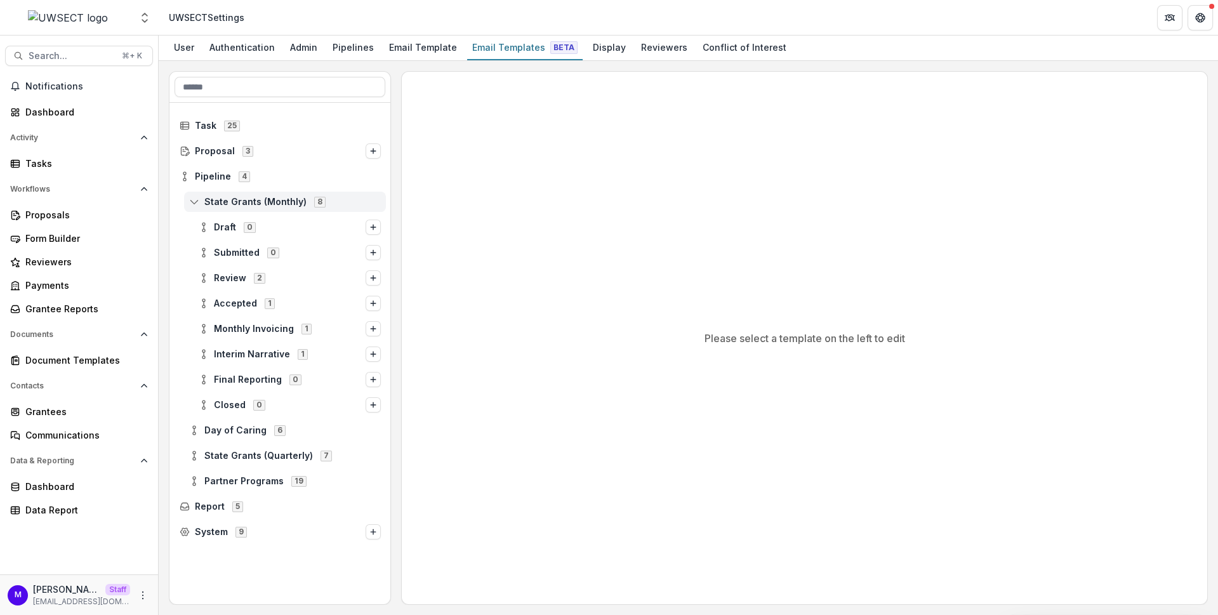
click at [221, 198] on span "State Grants (Monthly)" at bounding box center [255, 202] width 102 height 11
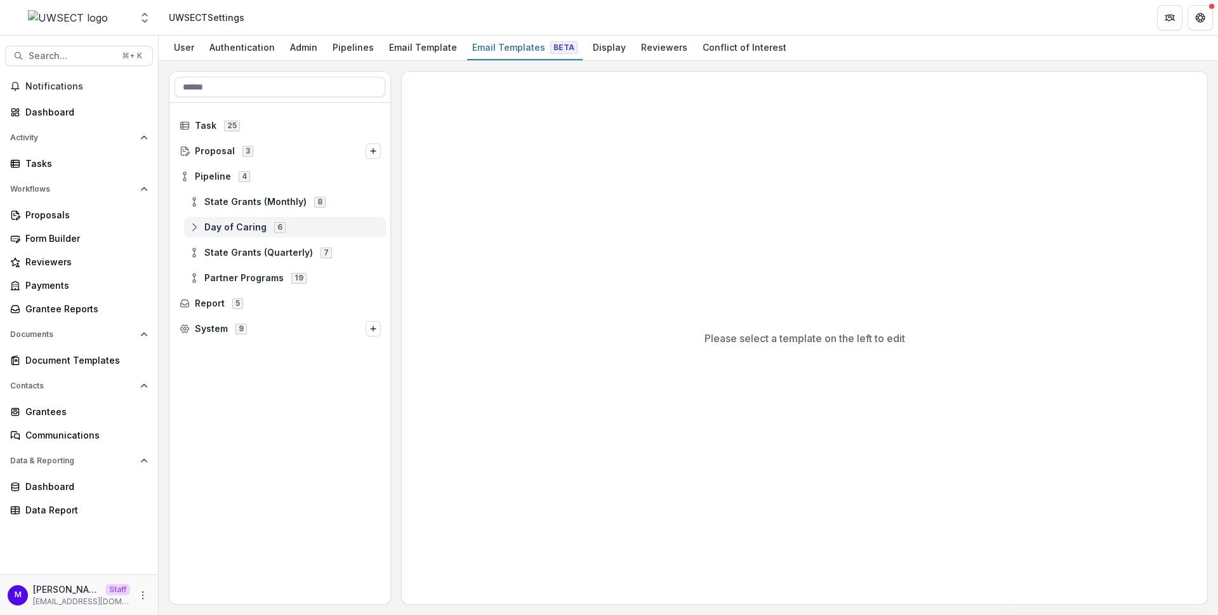
click at [223, 223] on span "Day of Caring" at bounding box center [235, 227] width 62 height 11
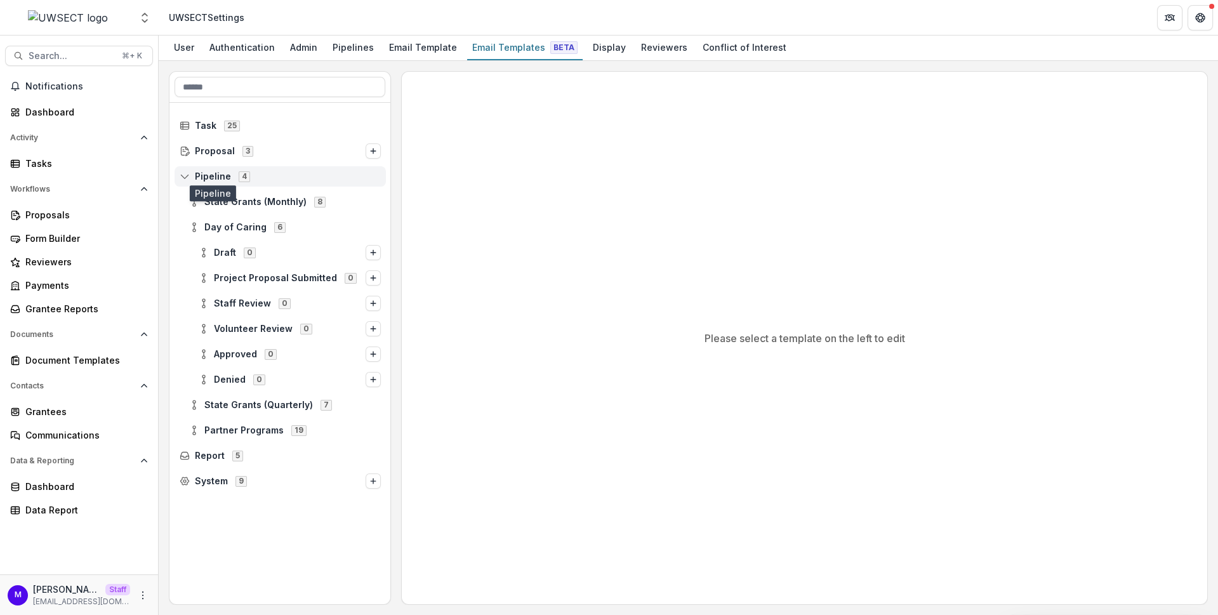
click at [212, 172] on span "Pipeline" at bounding box center [213, 176] width 36 height 11
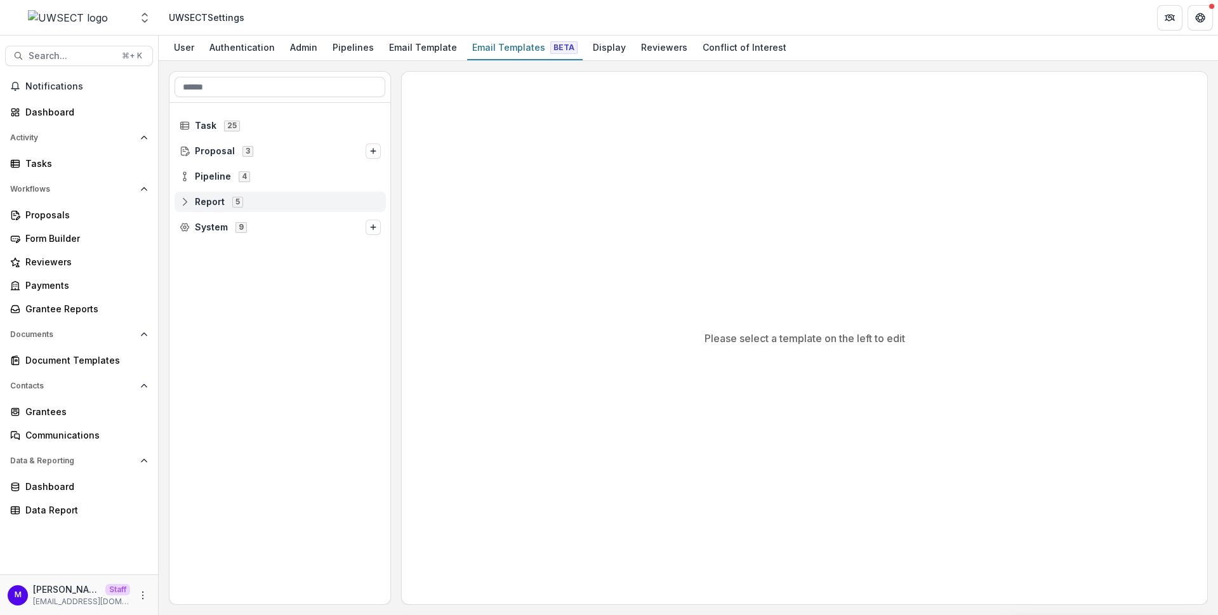
click at [206, 200] on span "Report" at bounding box center [210, 202] width 30 height 11
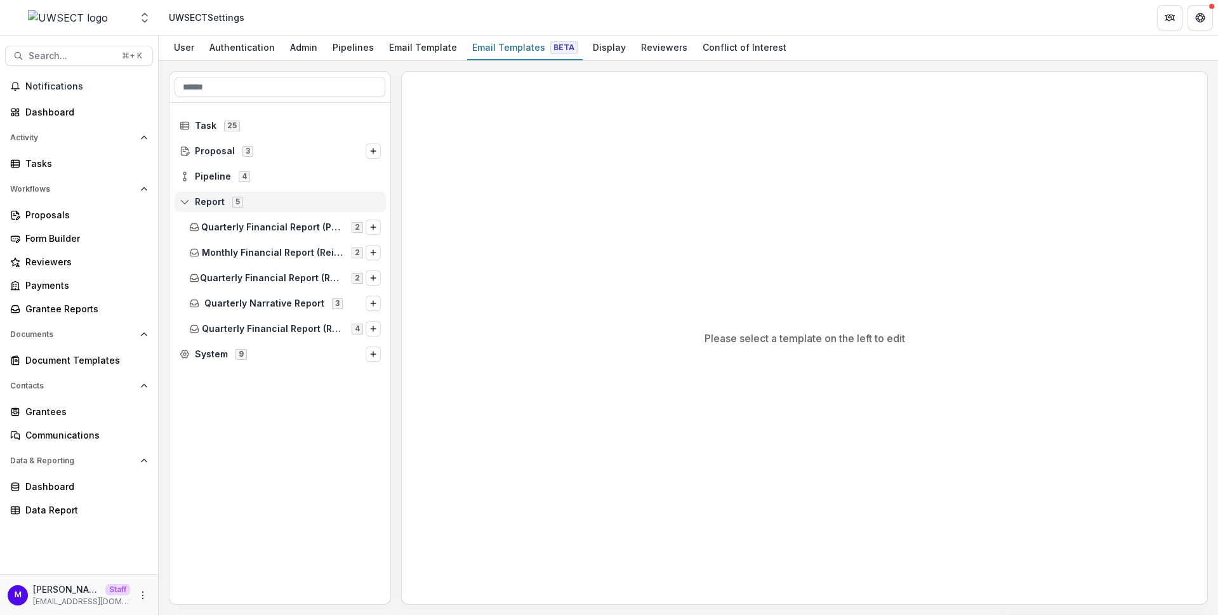
click at [206, 200] on span "Report" at bounding box center [210, 202] width 30 height 11
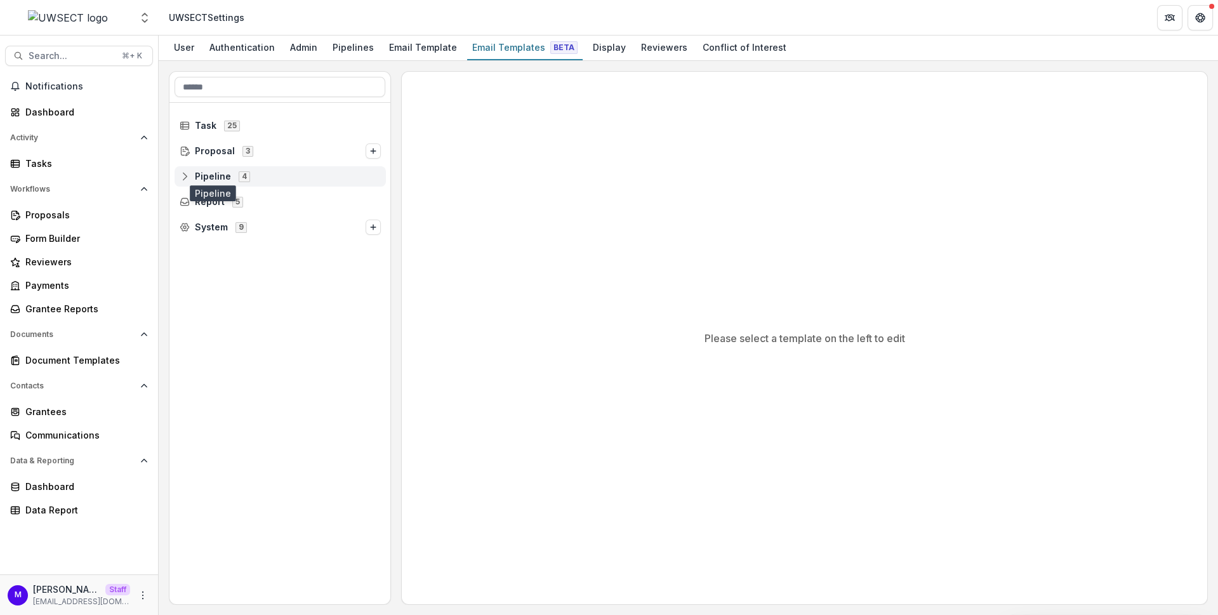
click at [207, 172] on span "Pipeline" at bounding box center [213, 176] width 36 height 11
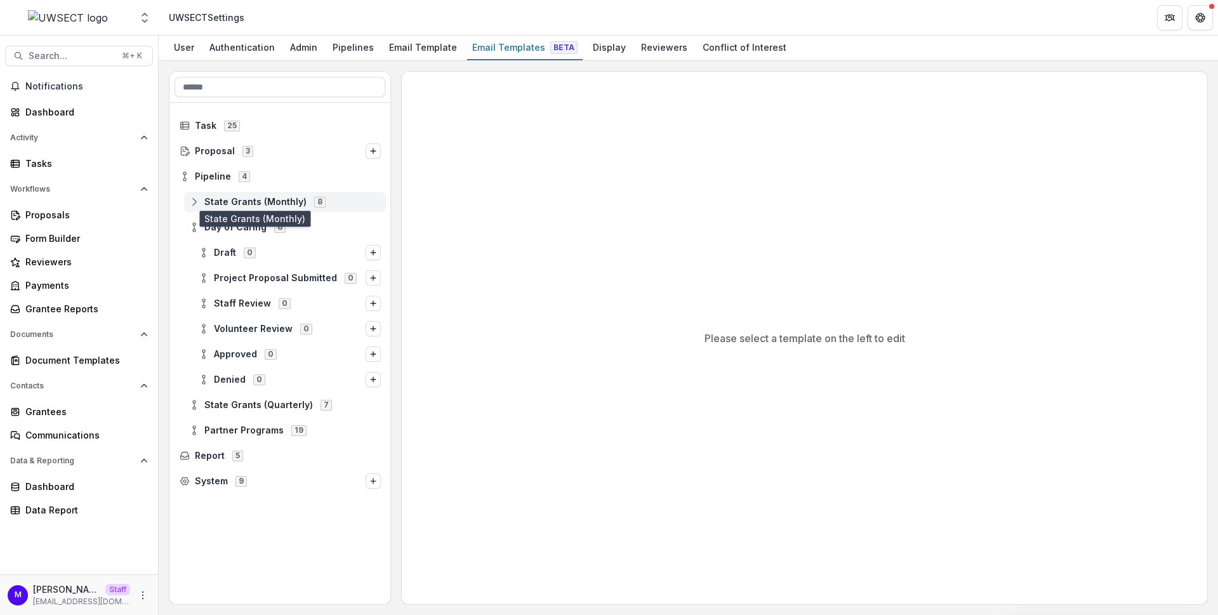
click at [213, 199] on span "State Grants (Monthly)" at bounding box center [255, 202] width 102 height 11
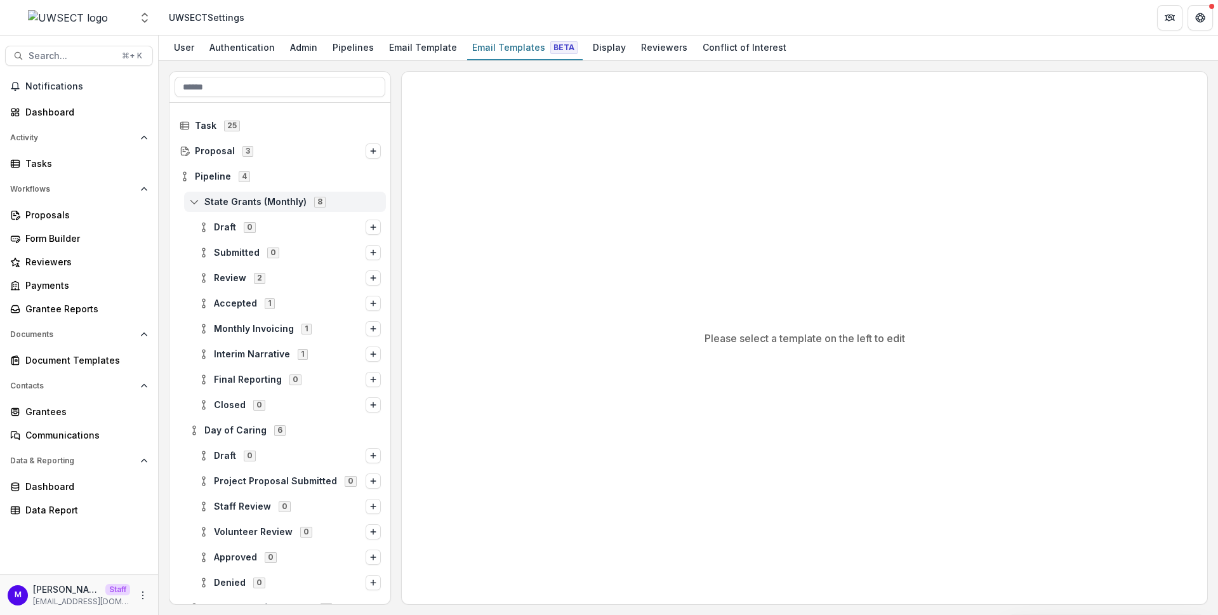
click at [213, 199] on span "State Grants (Monthly)" at bounding box center [255, 202] width 102 height 11
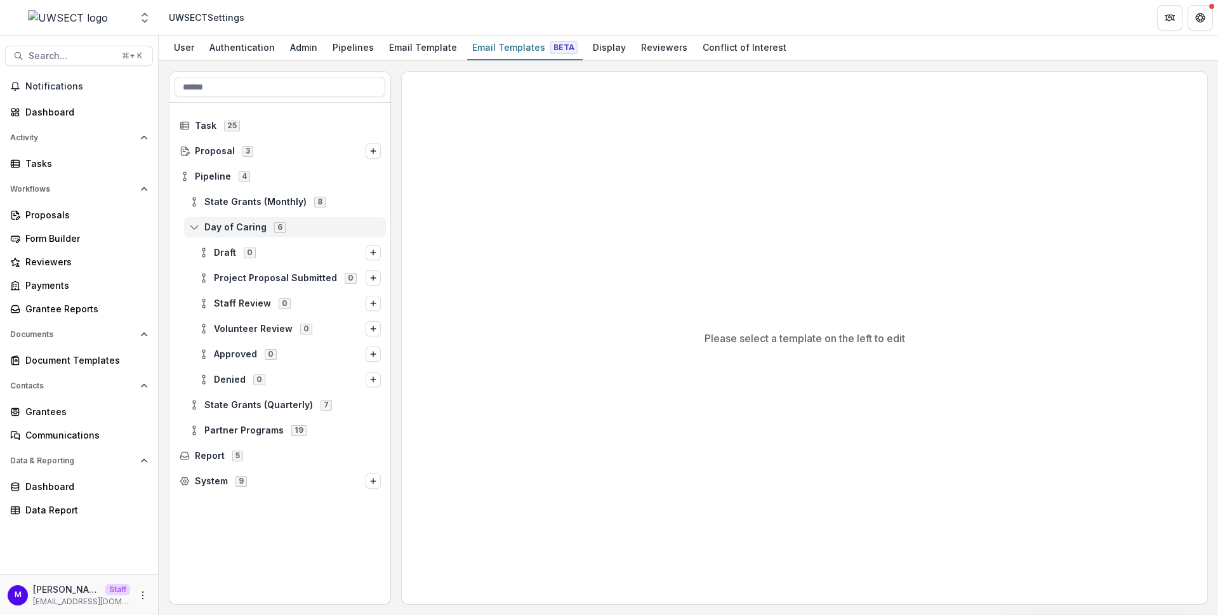
click at [215, 229] on span "Day of Caring" at bounding box center [235, 227] width 62 height 11
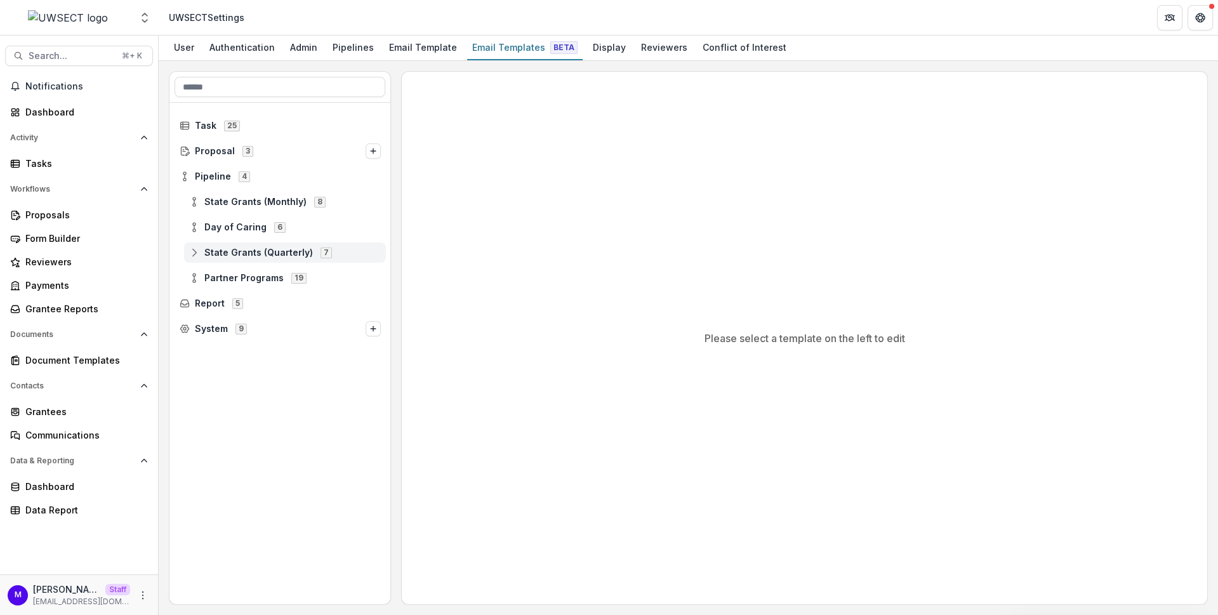
click at [217, 248] on span "State Grants (Quarterly)" at bounding box center [258, 253] width 109 height 11
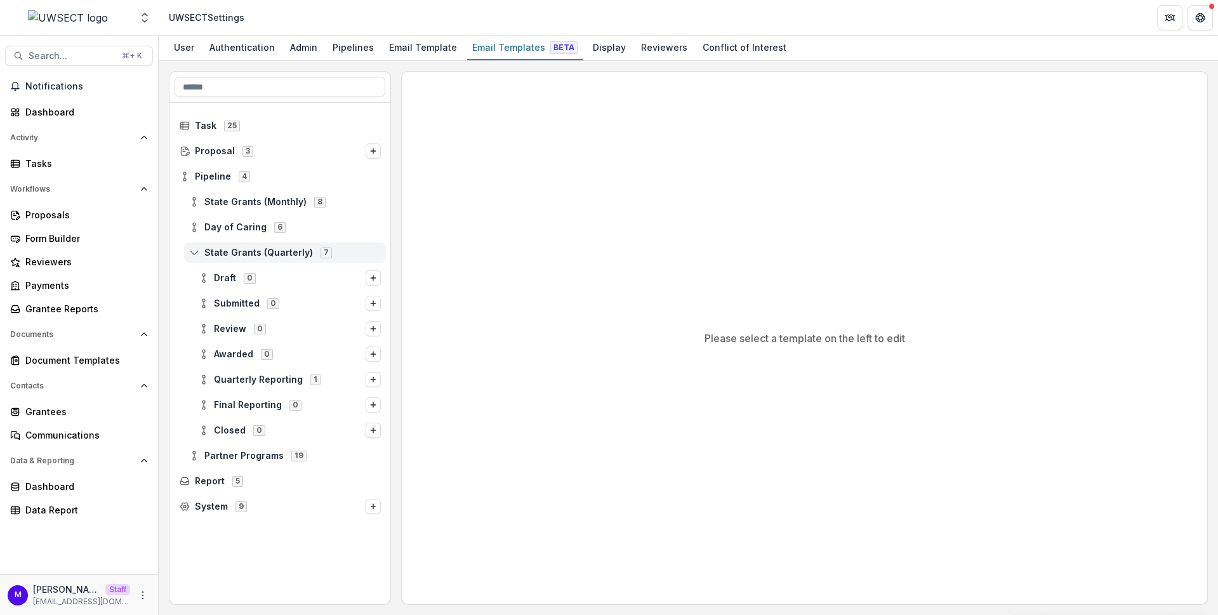
click at [217, 248] on span "State Grants (Quarterly)" at bounding box center [258, 253] width 109 height 11
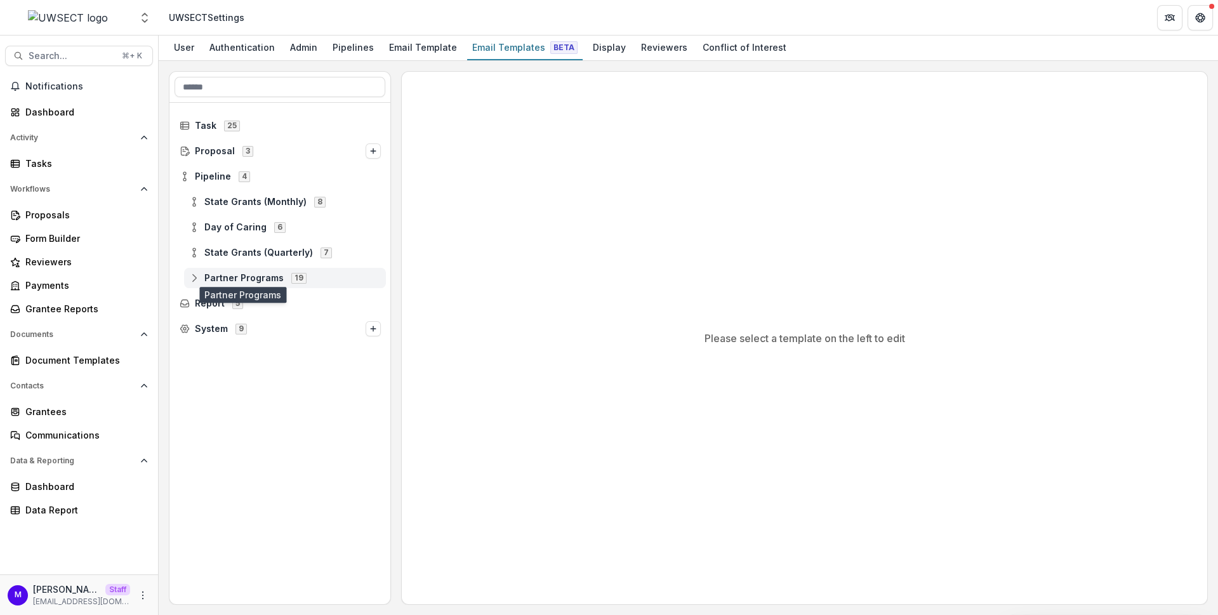
click at [221, 273] on span "Partner Programs" at bounding box center [243, 278] width 79 height 11
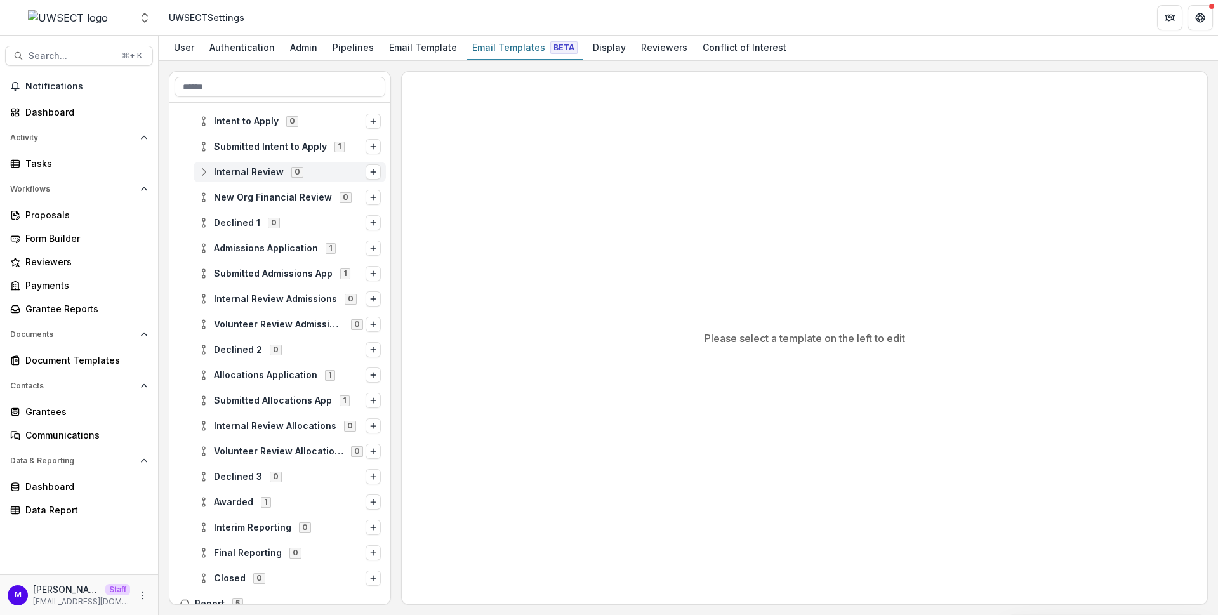
scroll to position [218, 0]
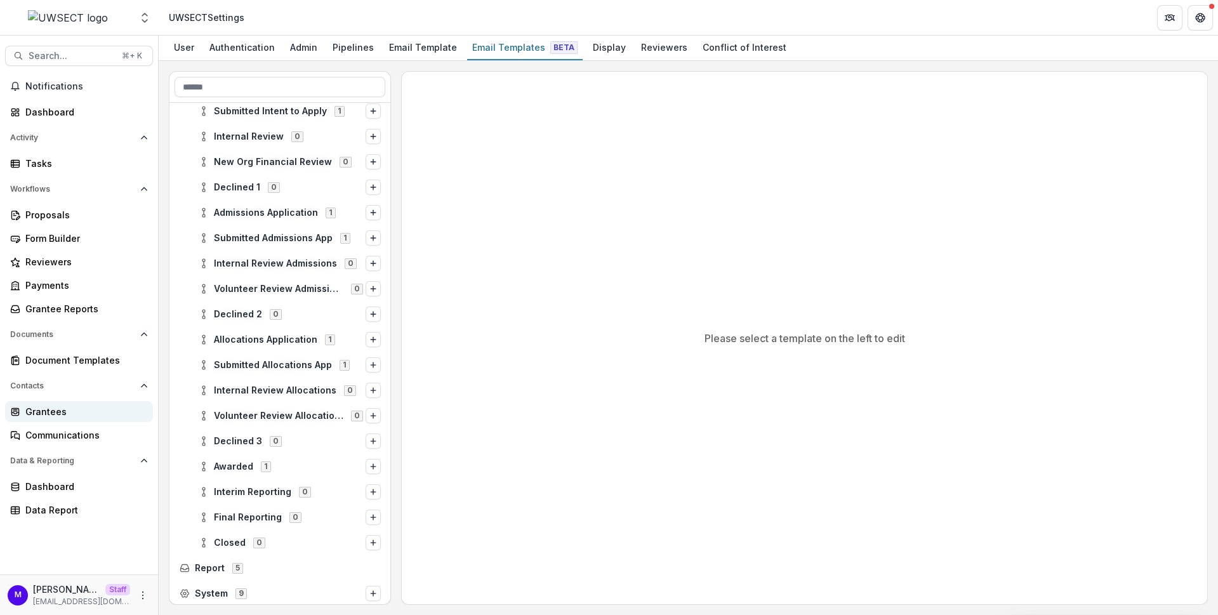
click at [73, 415] on div "Grantees" at bounding box center [83, 411] width 117 height 13
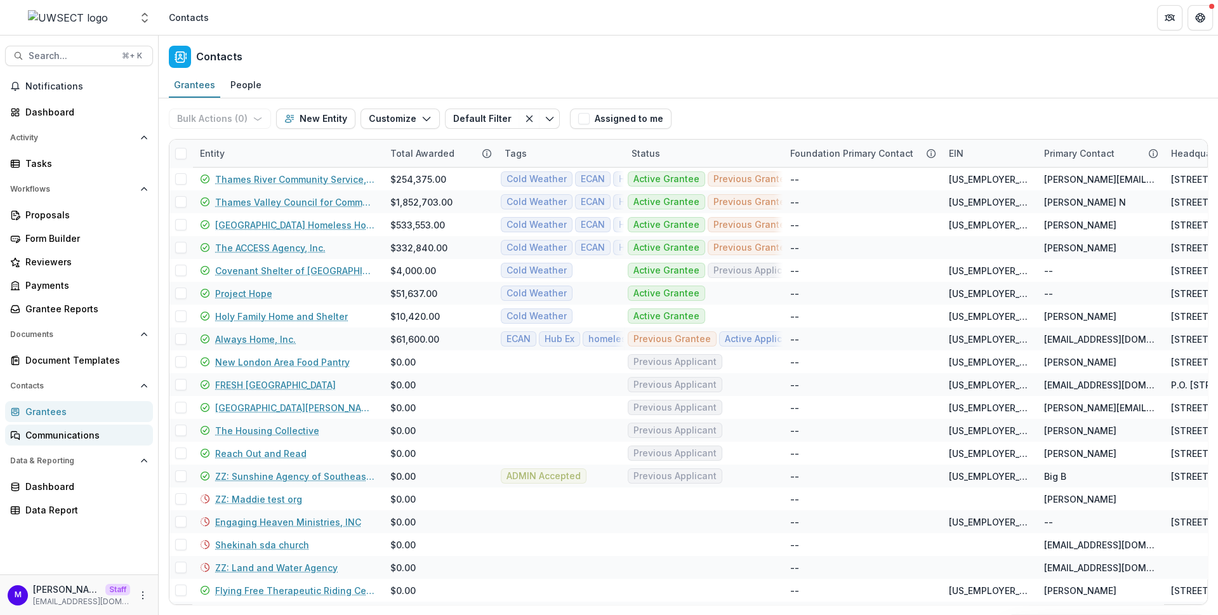
click at [95, 432] on div "Communications" at bounding box center [83, 435] width 117 height 13
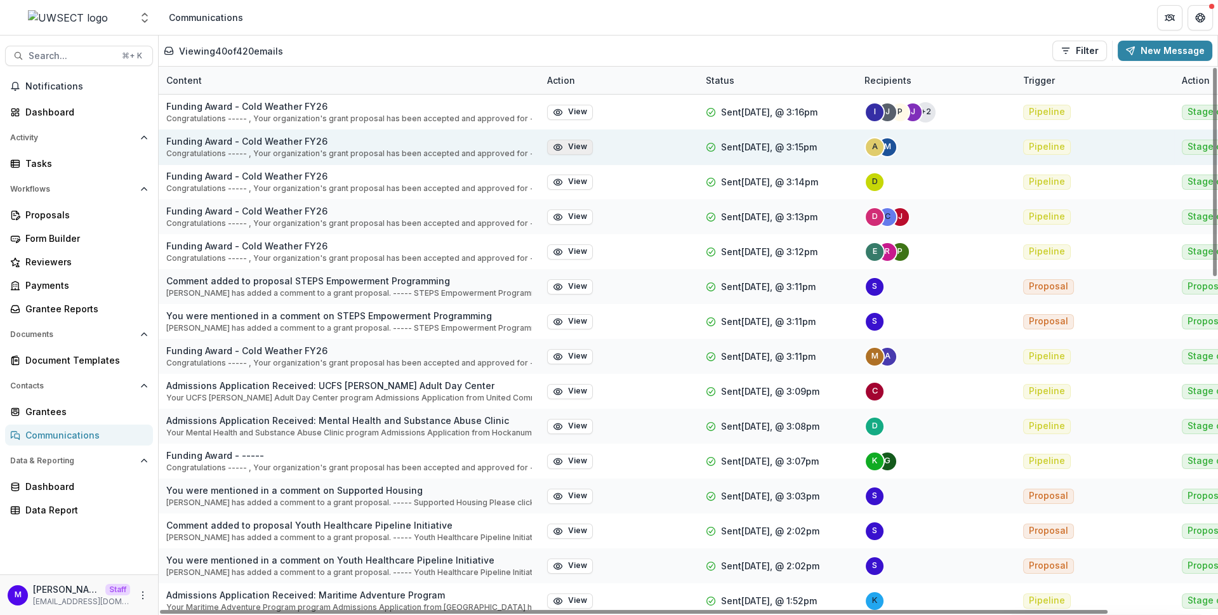
click at [578, 150] on button "View" at bounding box center [570, 147] width 46 height 15
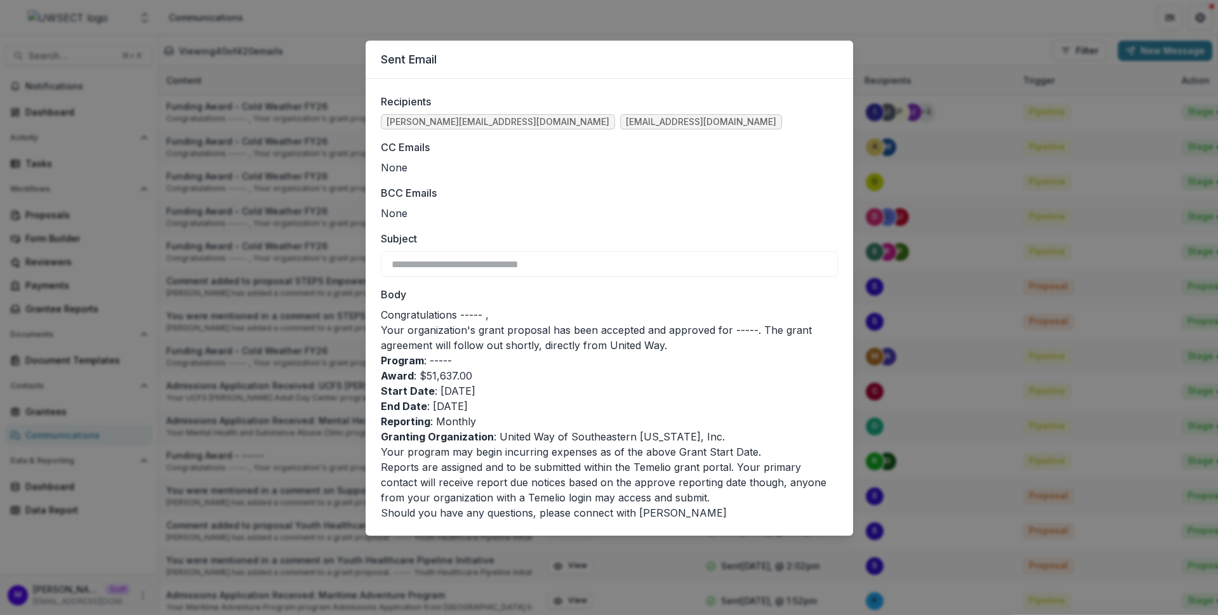
click at [312, 174] on div "**********" at bounding box center [609, 307] width 1218 height 615
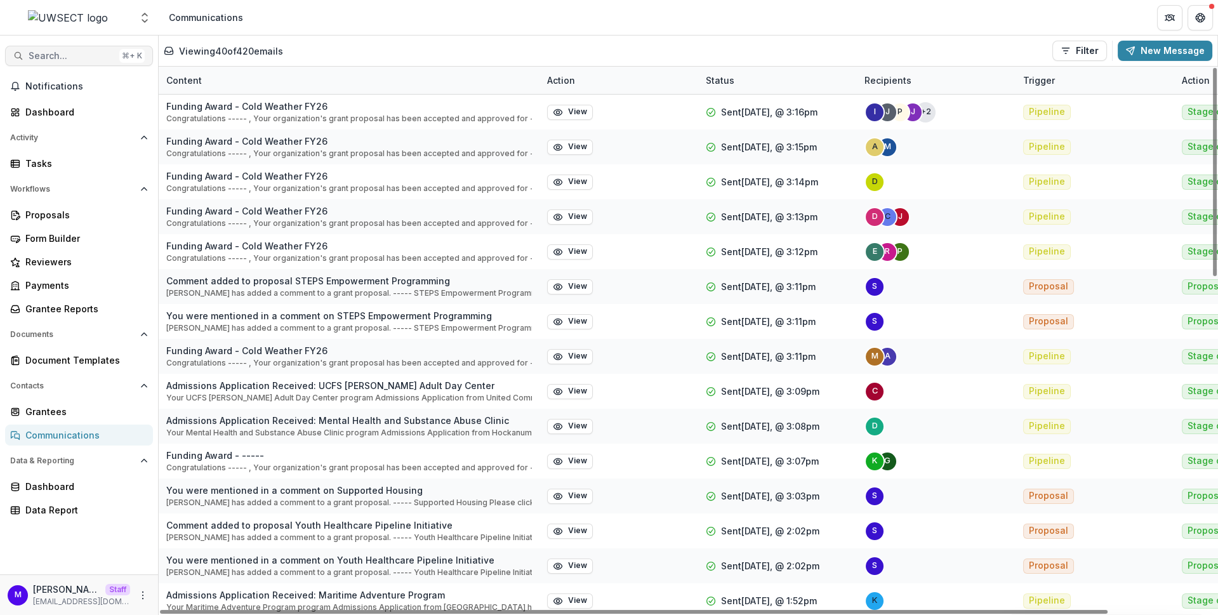
click at [91, 54] on span "Search..." at bounding box center [72, 56] width 86 height 11
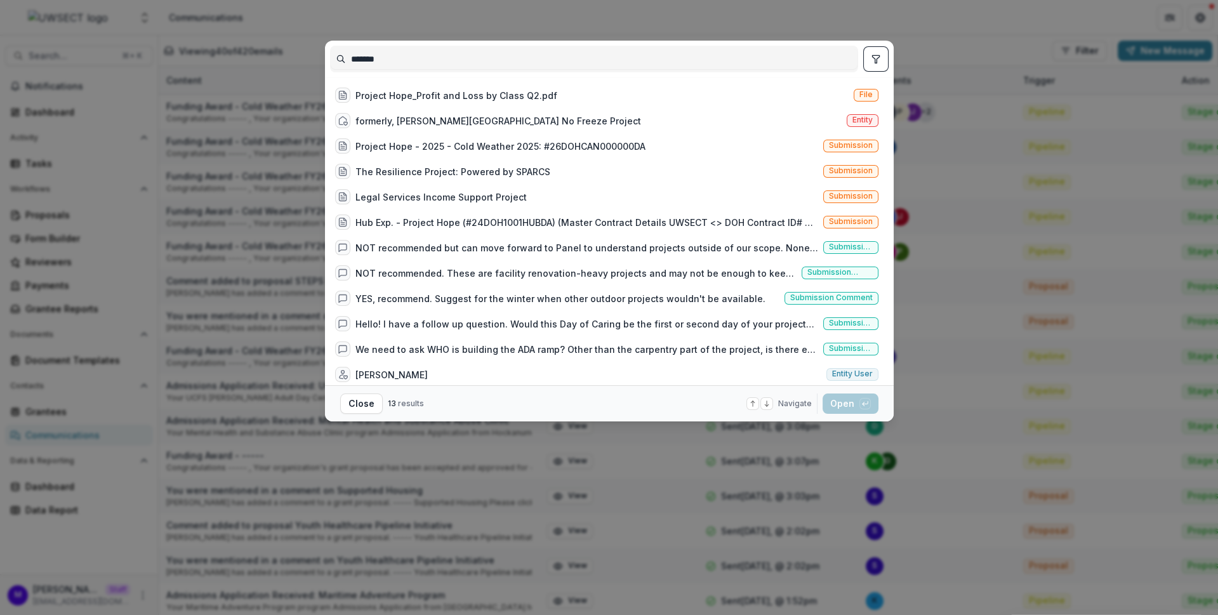
click at [356, 61] on input "*******" at bounding box center [594, 59] width 527 height 20
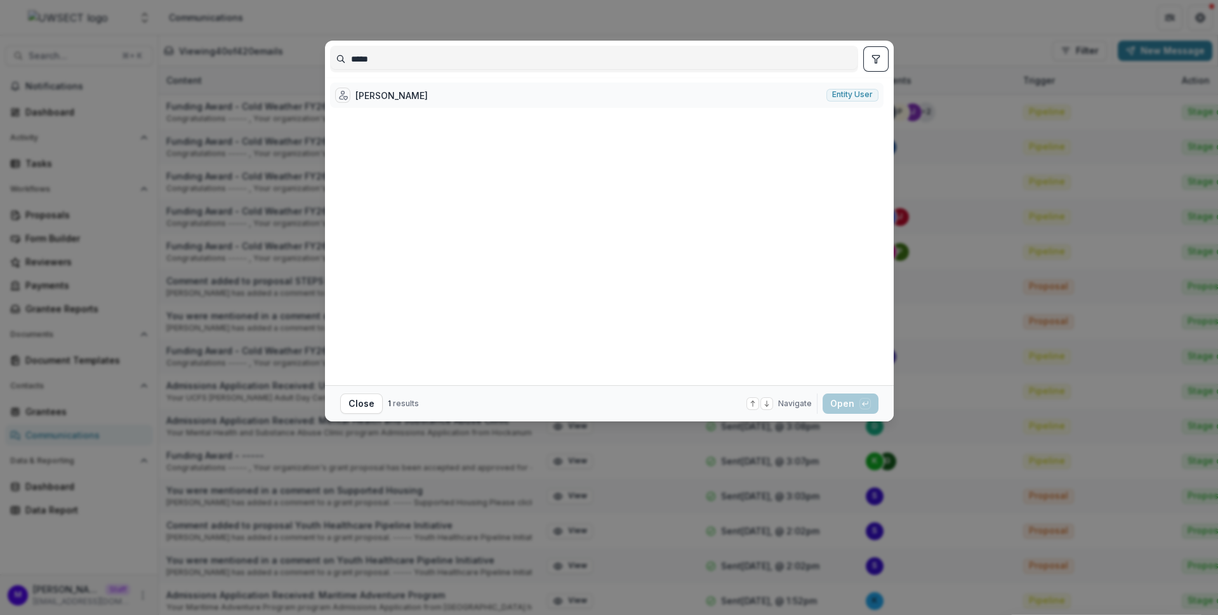
type input "*****"
click at [383, 89] on div "Avery Lenhart" at bounding box center [392, 95] width 72 height 13
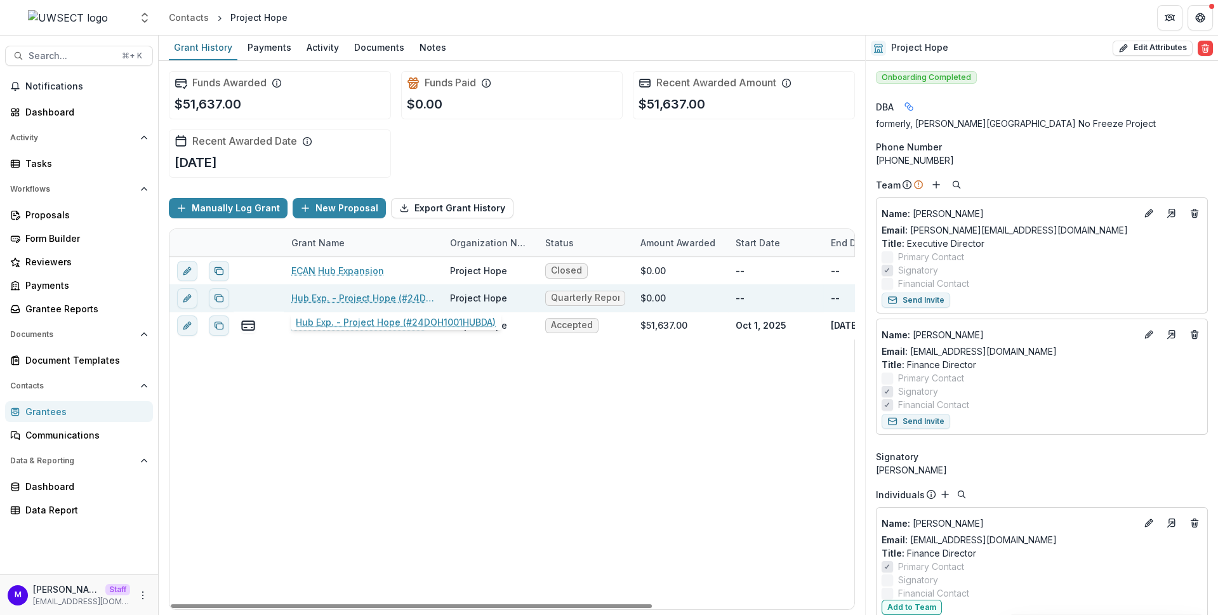
click at [380, 294] on link "Hub Exp. - Project Hope (#24DOH1001HUBDA)" at bounding box center [362, 297] width 143 height 13
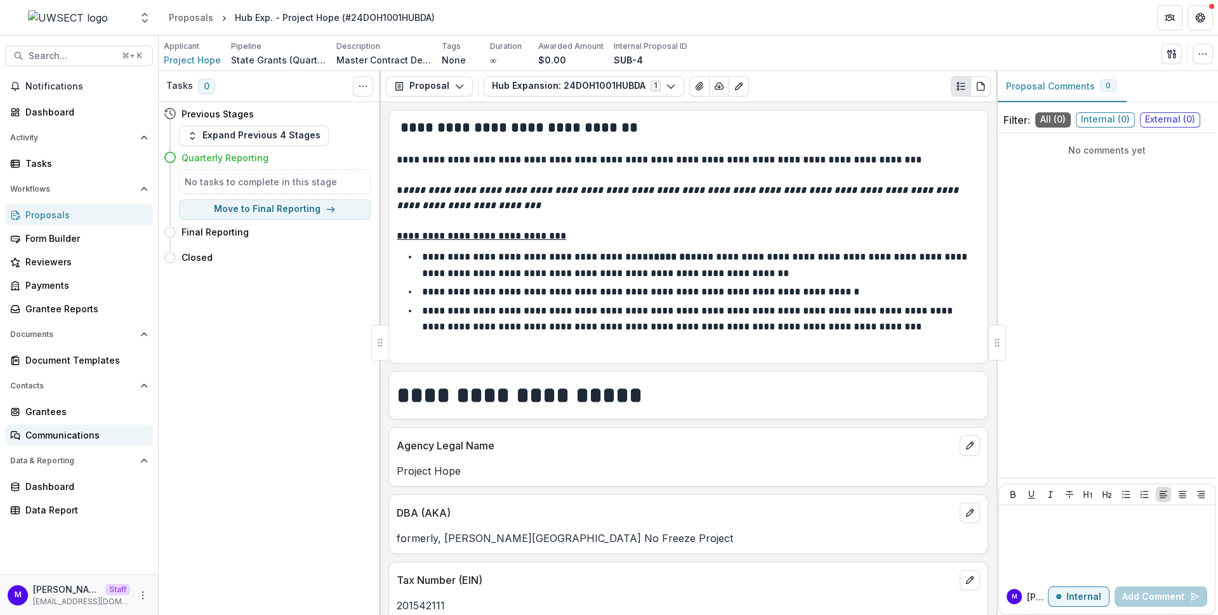
click at [74, 432] on div "Communications" at bounding box center [83, 435] width 117 height 13
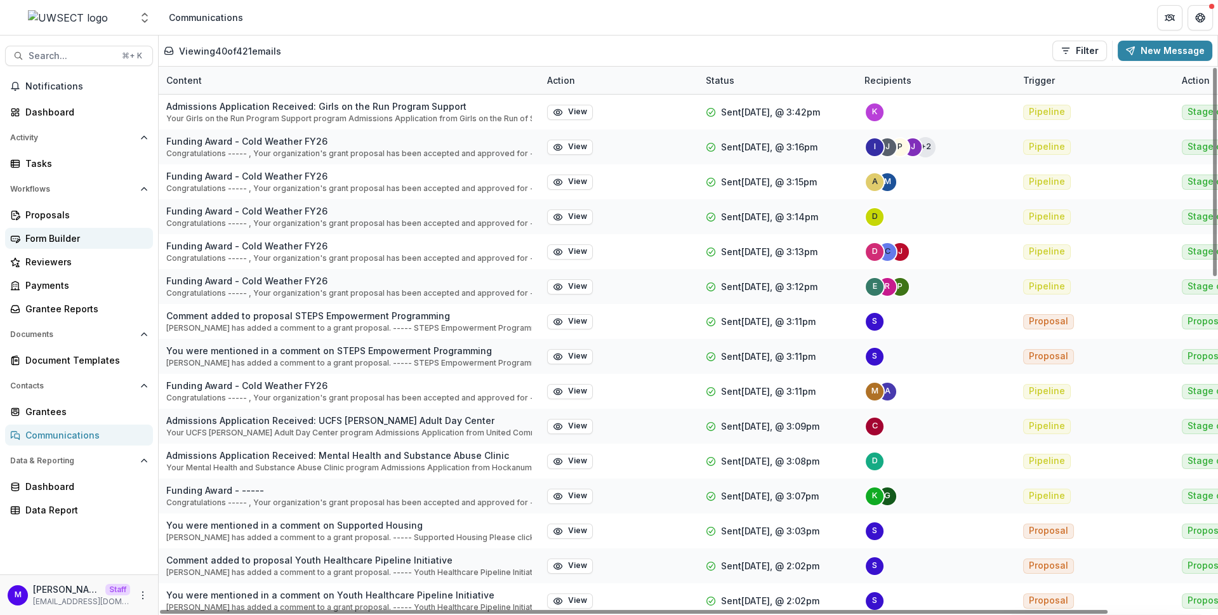
click at [63, 241] on div "Form Builder" at bounding box center [83, 238] width 117 height 13
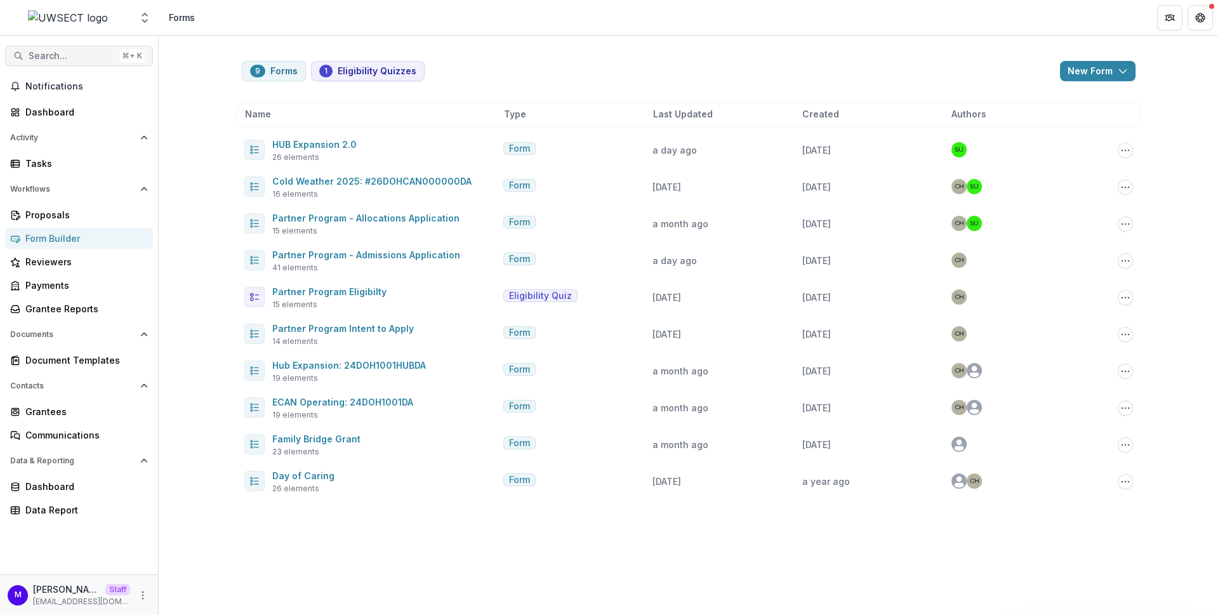
click at [83, 51] on span "Search..." at bounding box center [72, 56] width 86 height 11
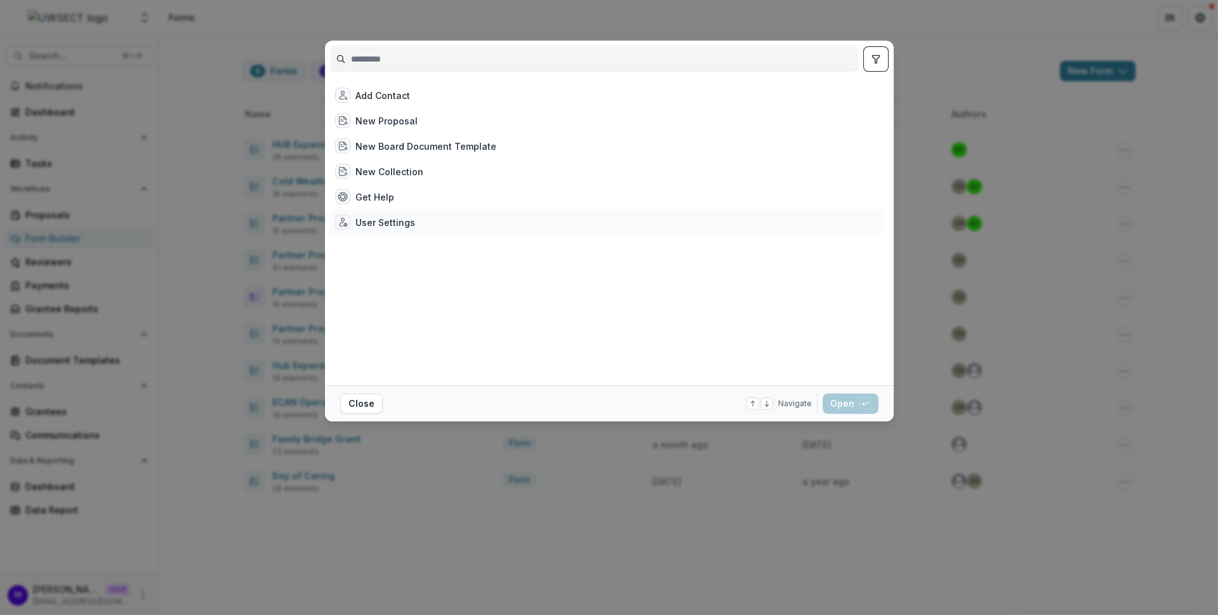
click at [377, 224] on div "User Settings" at bounding box center [386, 222] width 60 height 13
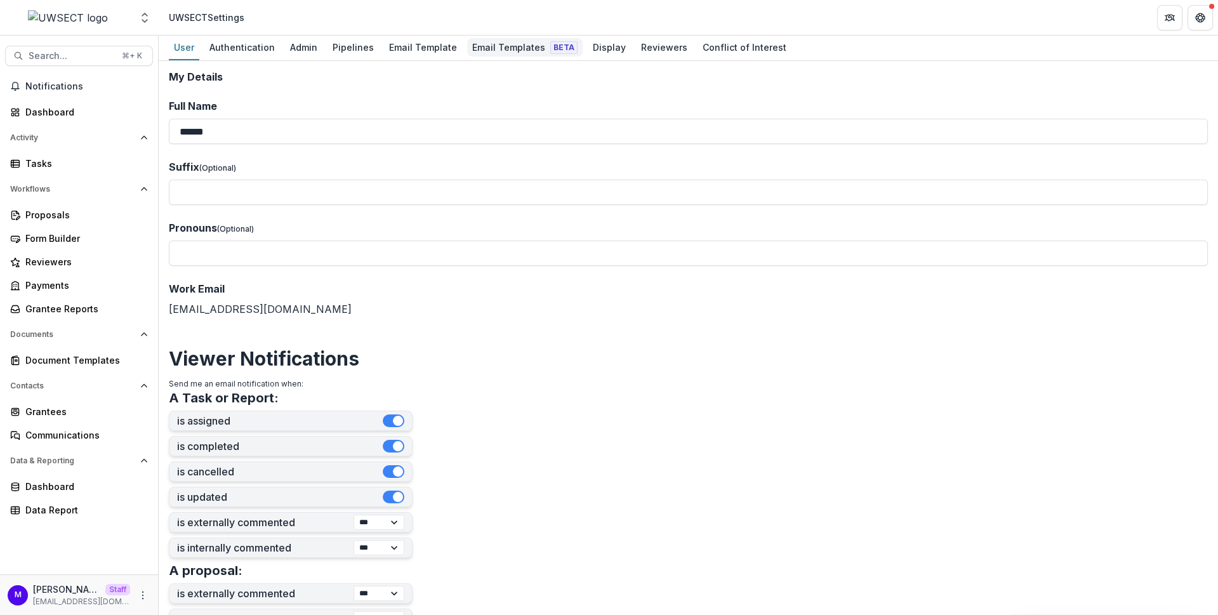
click at [485, 47] on div "Email Templates Beta" at bounding box center [525, 47] width 116 height 18
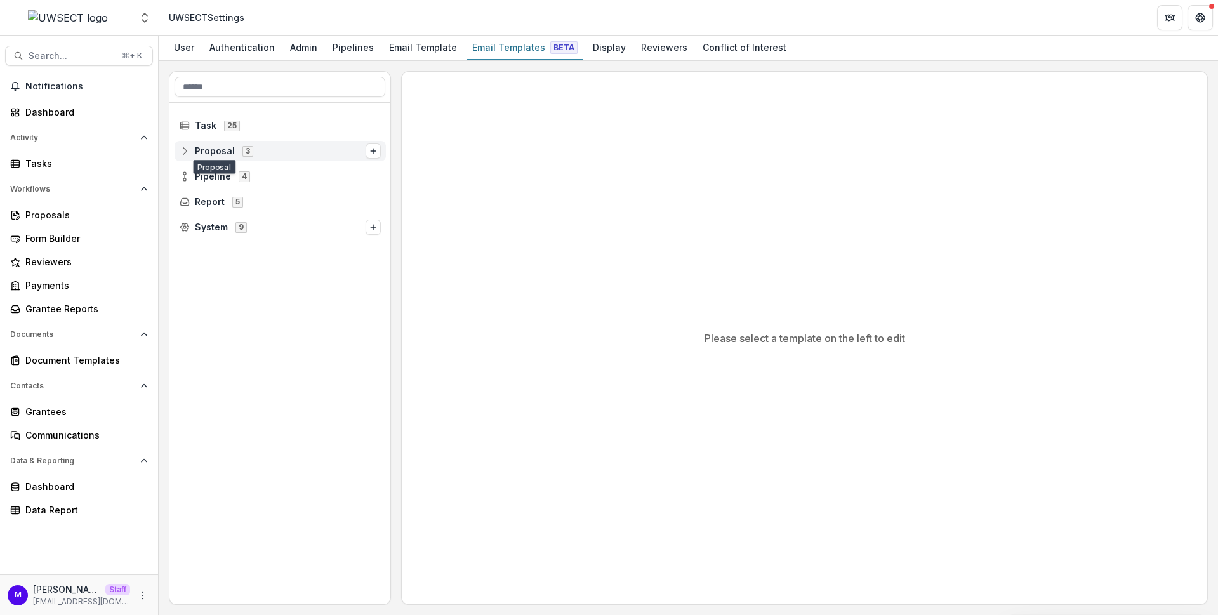
click at [213, 152] on span "Proposal" at bounding box center [215, 151] width 40 height 11
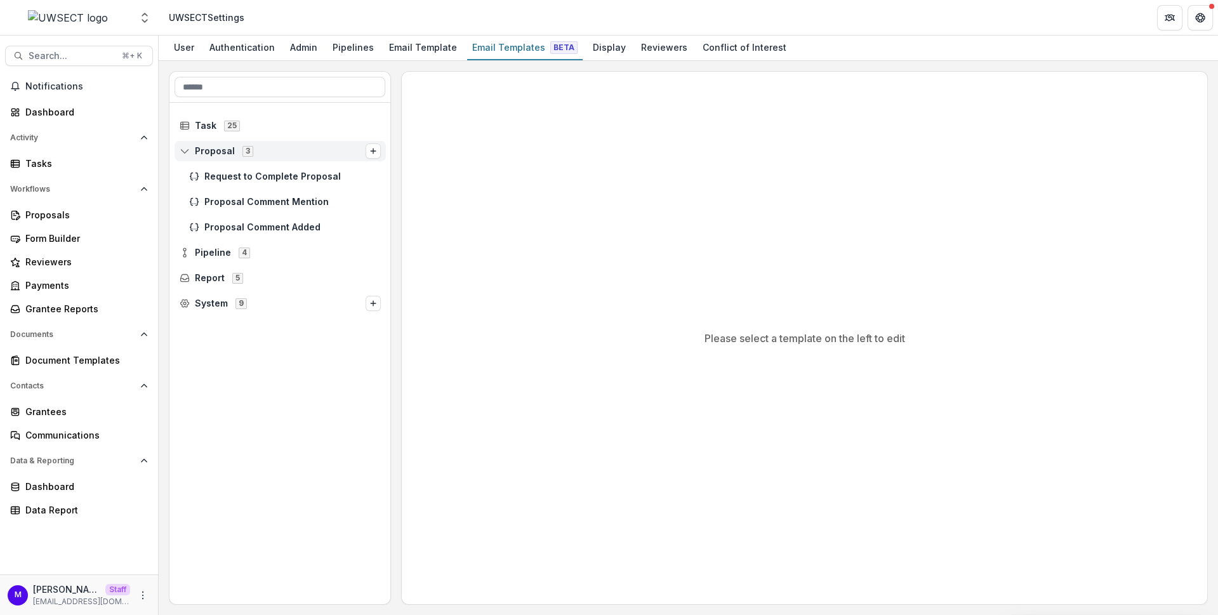
click at [213, 152] on span "Proposal" at bounding box center [215, 151] width 40 height 11
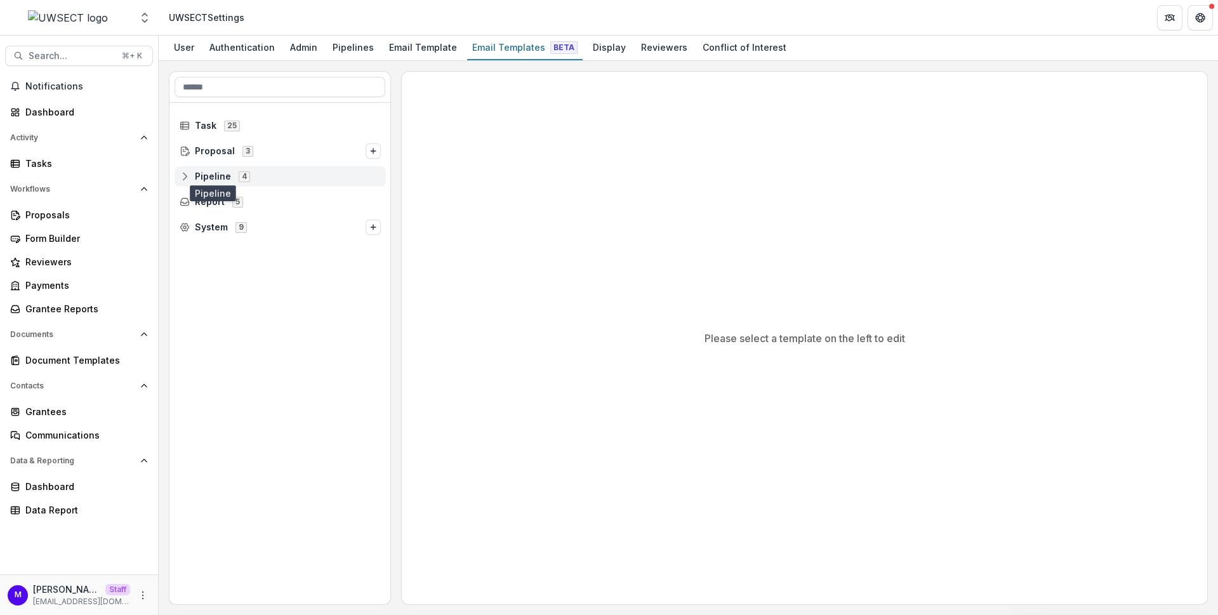
click at [219, 171] on span "Pipeline" at bounding box center [213, 176] width 36 height 11
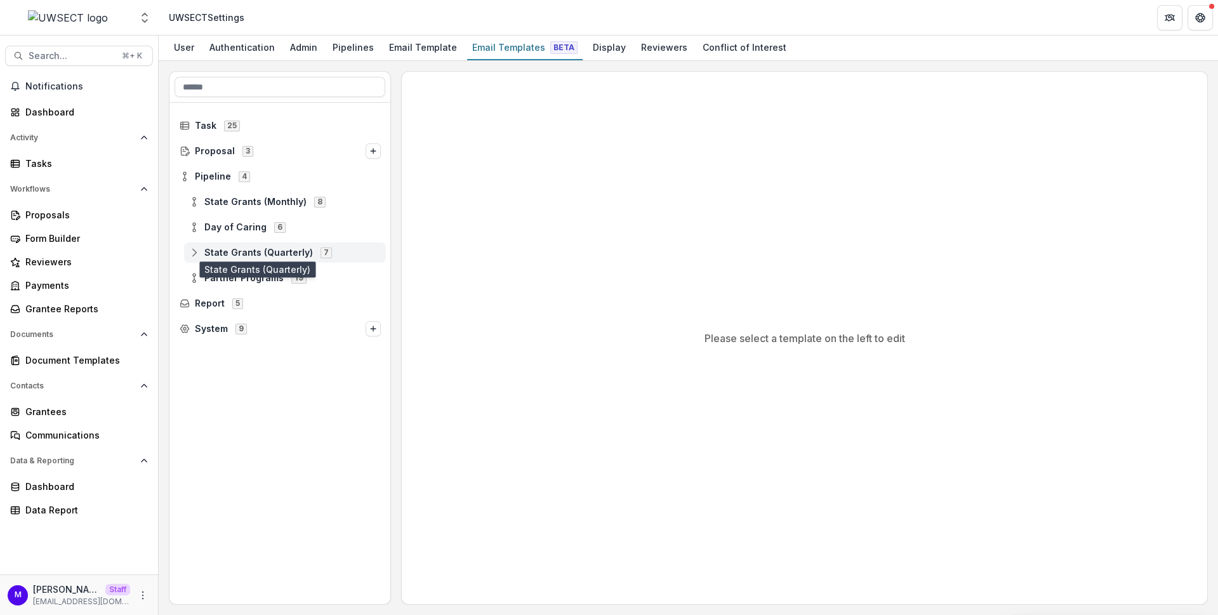
click at [222, 250] on span "State Grants (Quarterly)" at bounding box center [258, 253] width 109 height 11
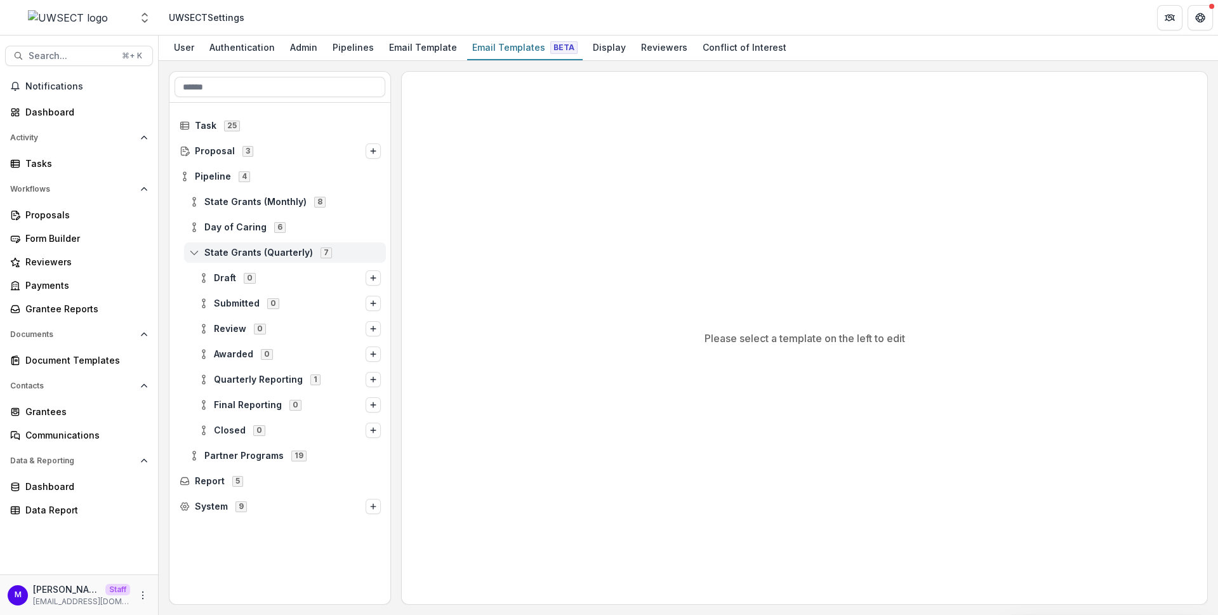
click at [222, 250] on span "State Grants (Quarterly)" at bounding box center [258, 253] width 109 height 11
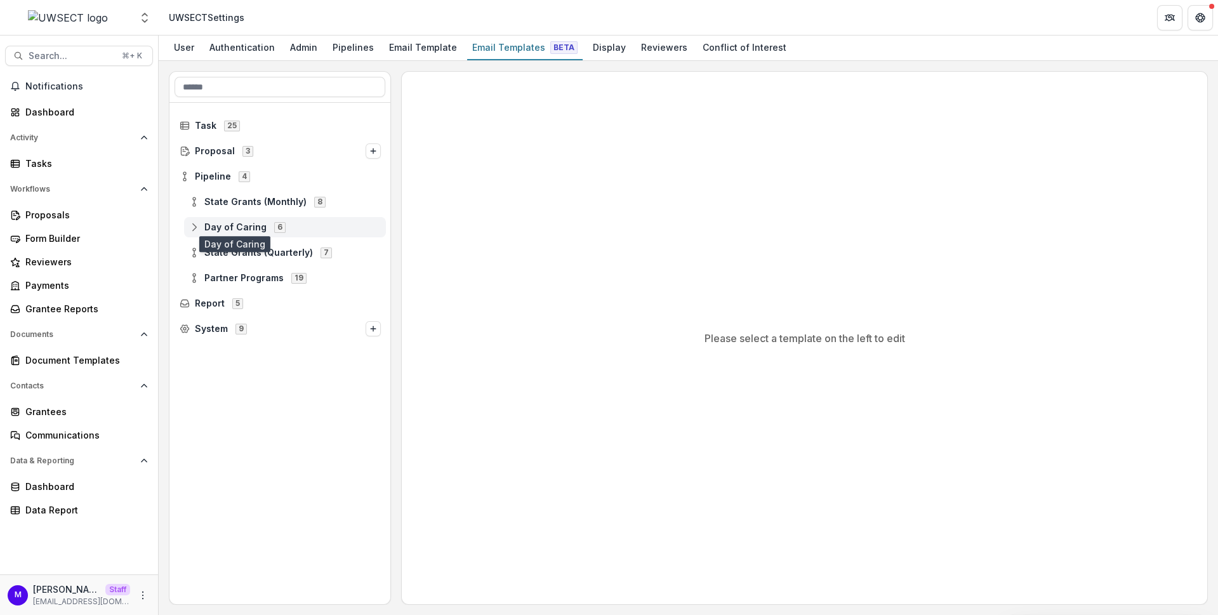
click at [227, 222] on span "Day of Caring" at bounding box center [235, 227] width 62 height 11
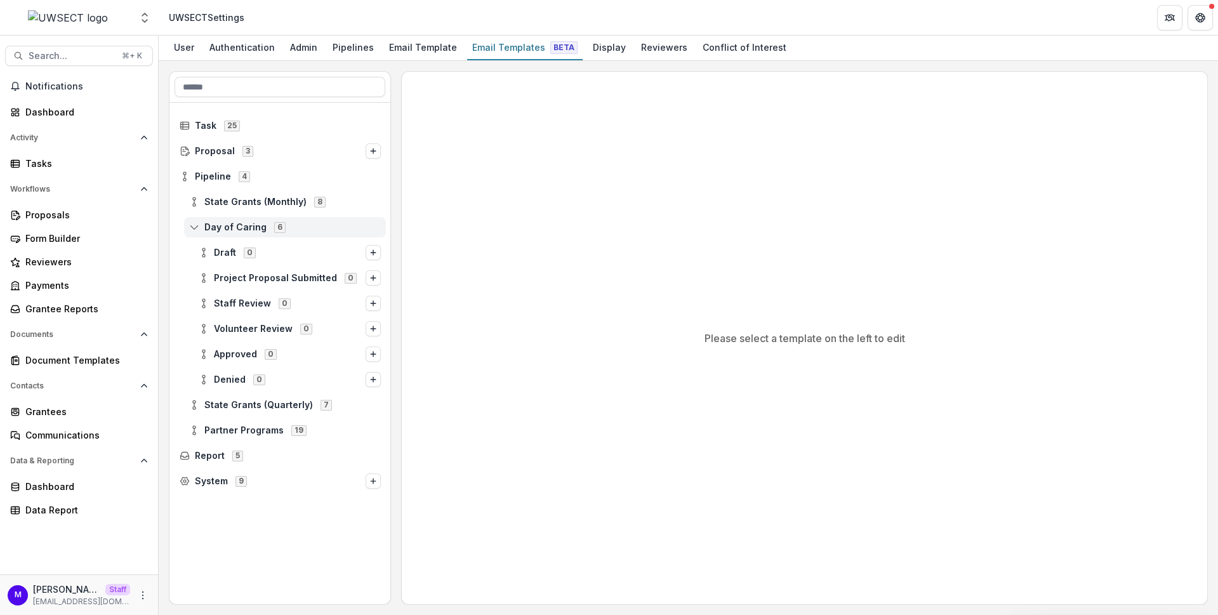
click at [227, 222] on span "Day of Caring" at bounding box center [235, 227] width 62 height 11
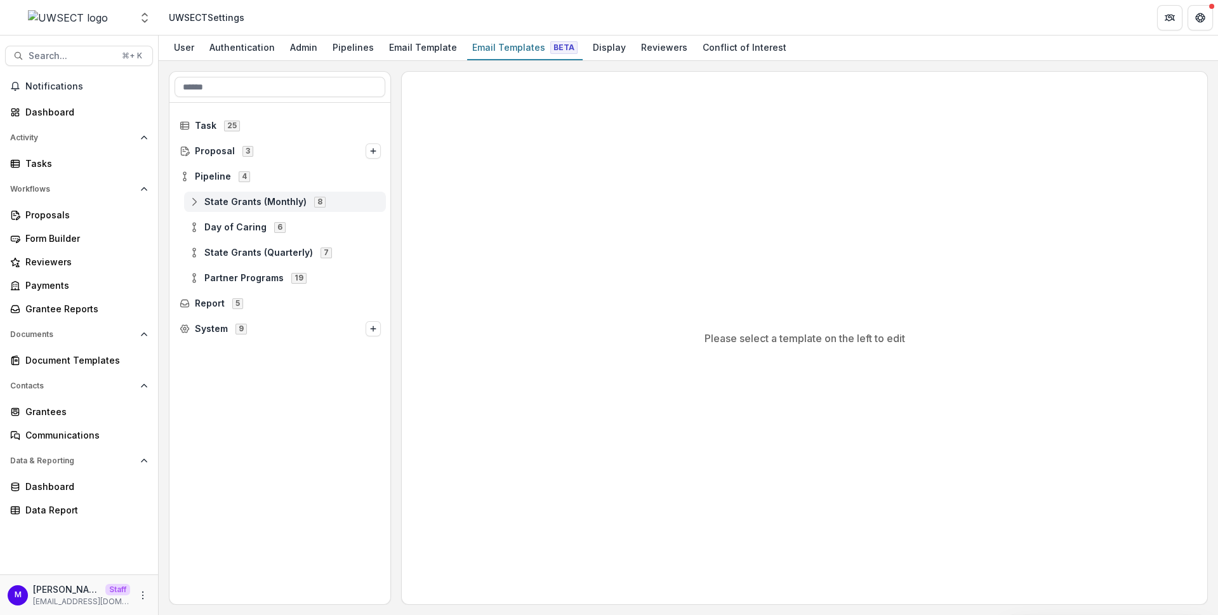
click at [228, 196] on span "State Grants (Monthly) 8" at bounding box center [285, 201] width 192 height 11
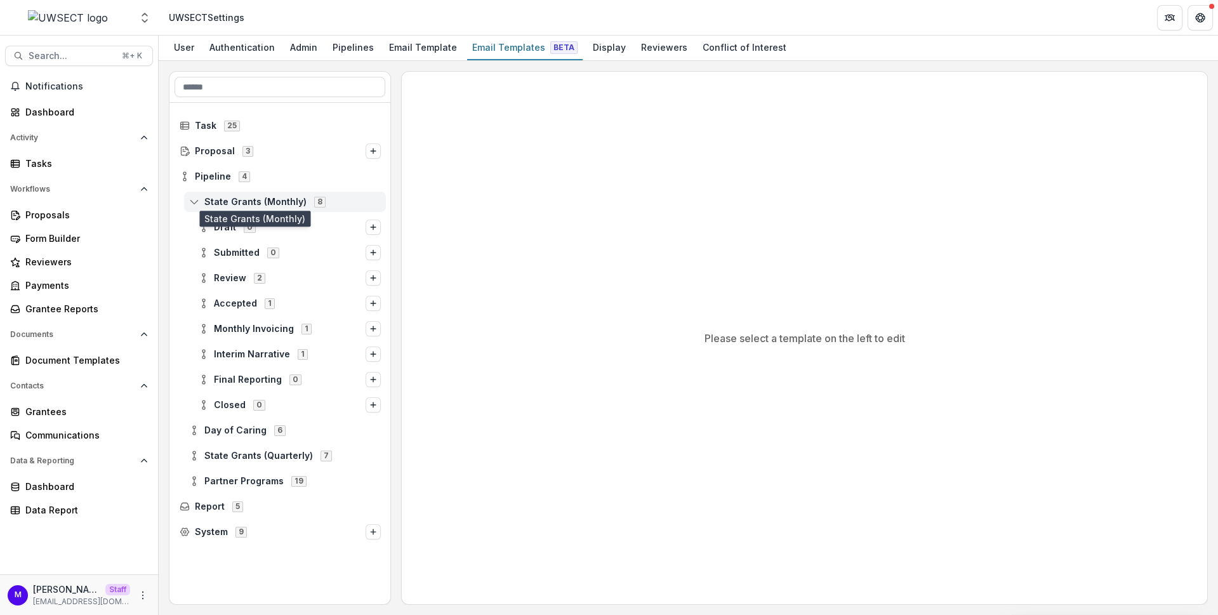
click at [239, 199] on span "State Grants (Monthly)" at bounding box center [255, 202] width 102 height 11
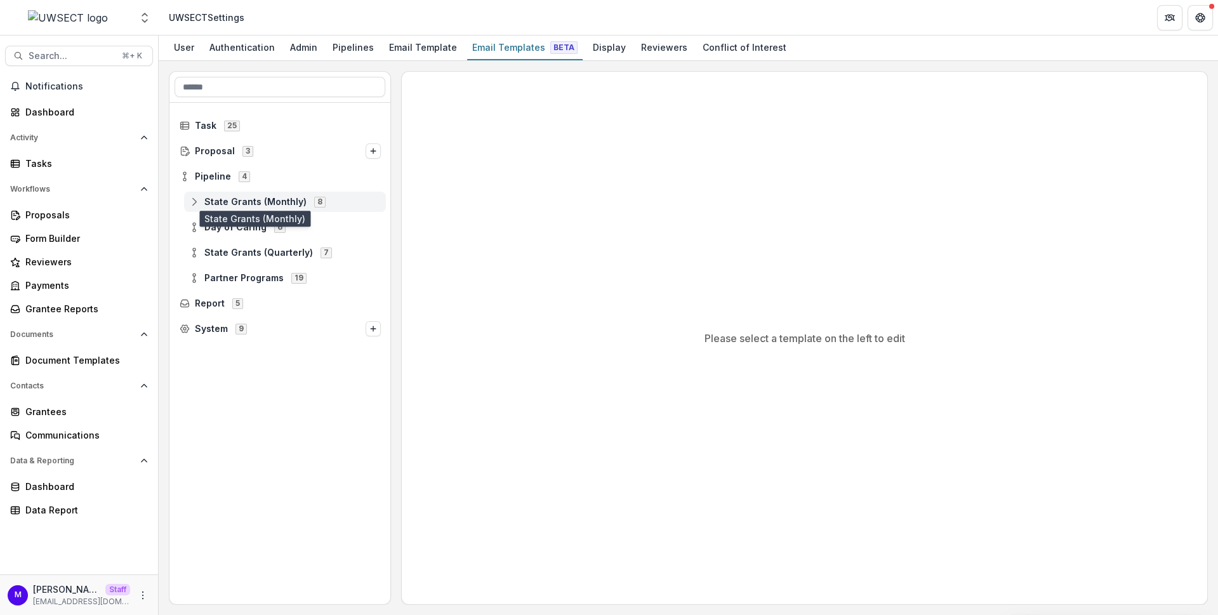
click at [244, 201] on span "State Grants (Monthly)" at bounding box center [255, 202] width 102 height 11
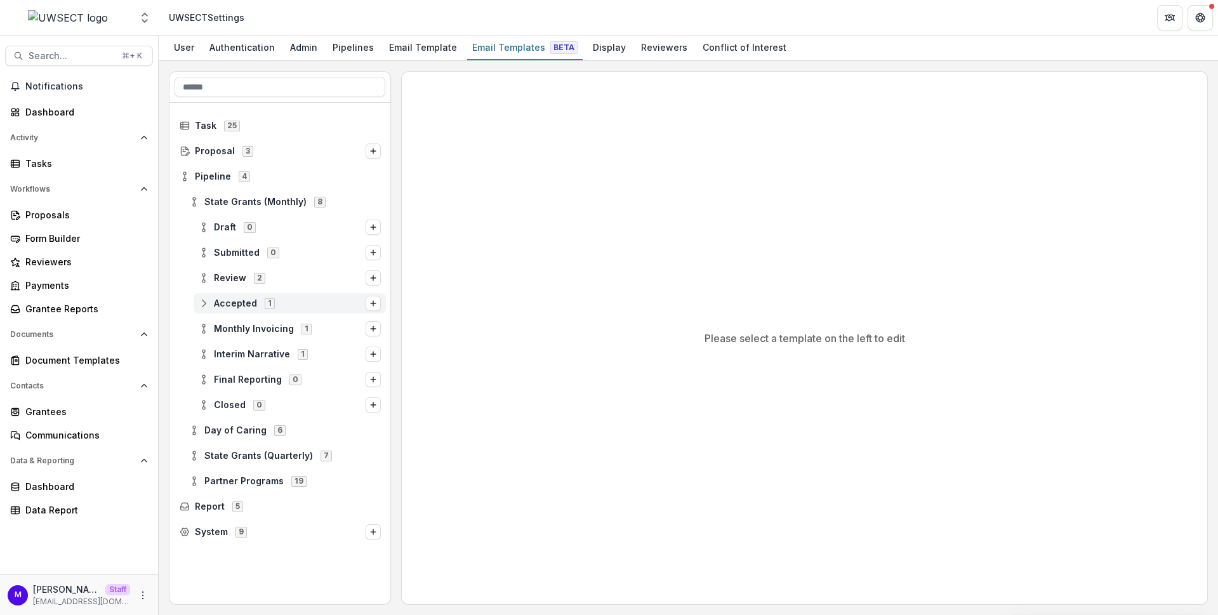
click at [235, 298] on span "Accepted" at bounding box center [235, 303] width 43 height 11
click at [266, 325] on span "Grant Award Confirmation" at bounding box center [301, 329] width 157 height 11
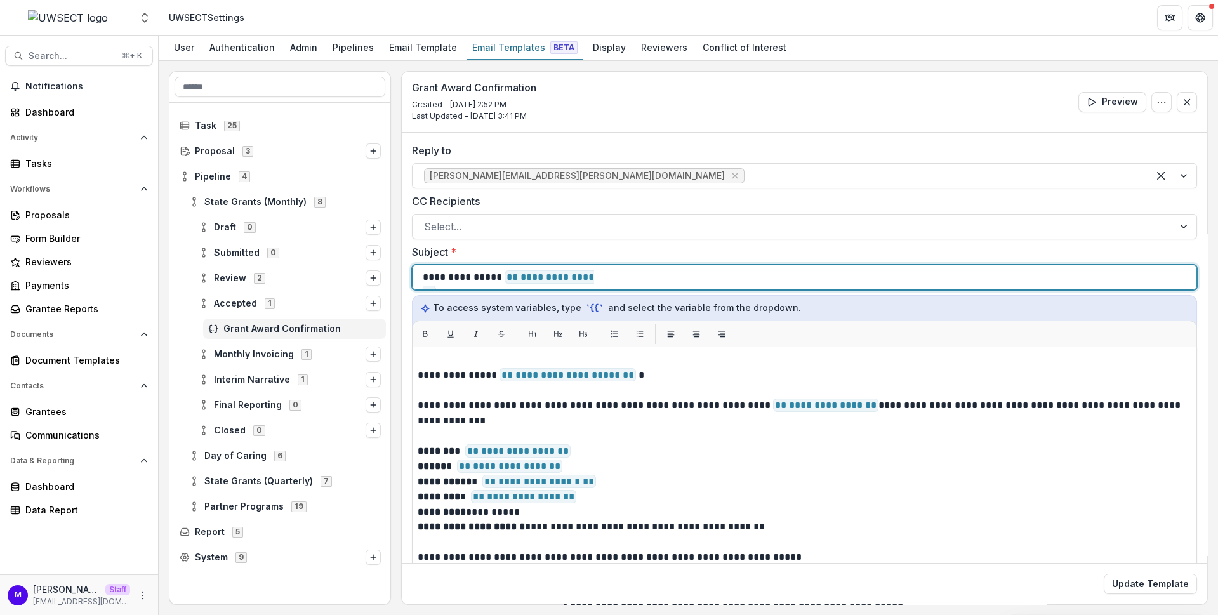
click at [627, 276] on div "**********" at bounding box center [805, 277] width 764 height 24
click at [578, 279] on span "**********" at bounding box center [508, 284] width 171 height 29
click at [650, 281] on div "**********" at bounding box center [805, 277] width 764 height 24
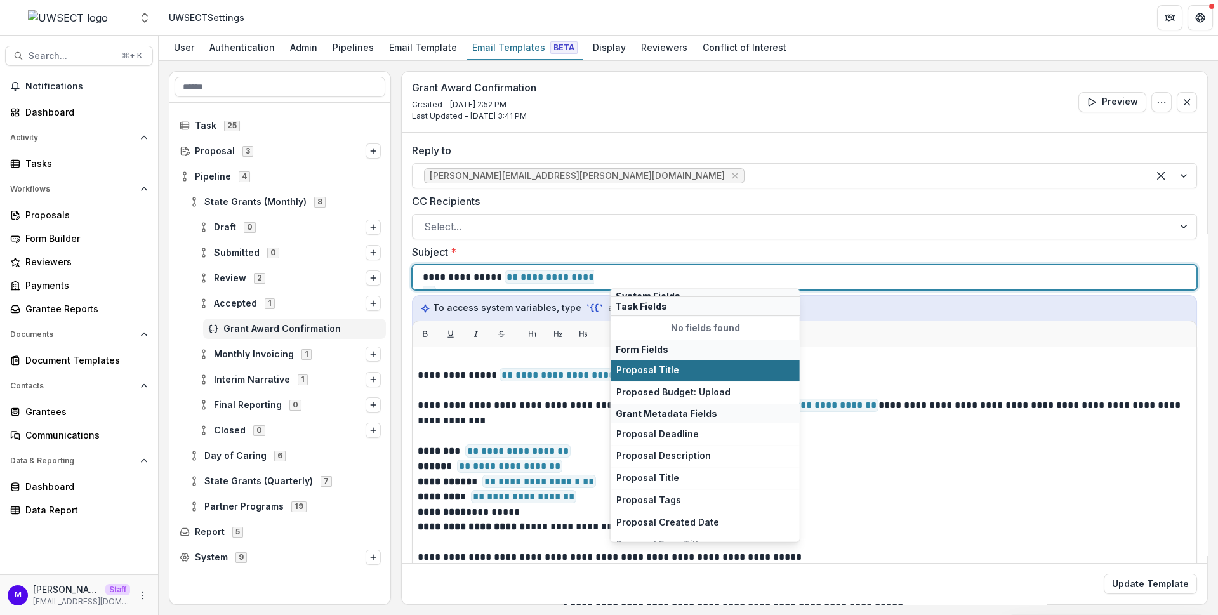
scroll to position [51, 0]
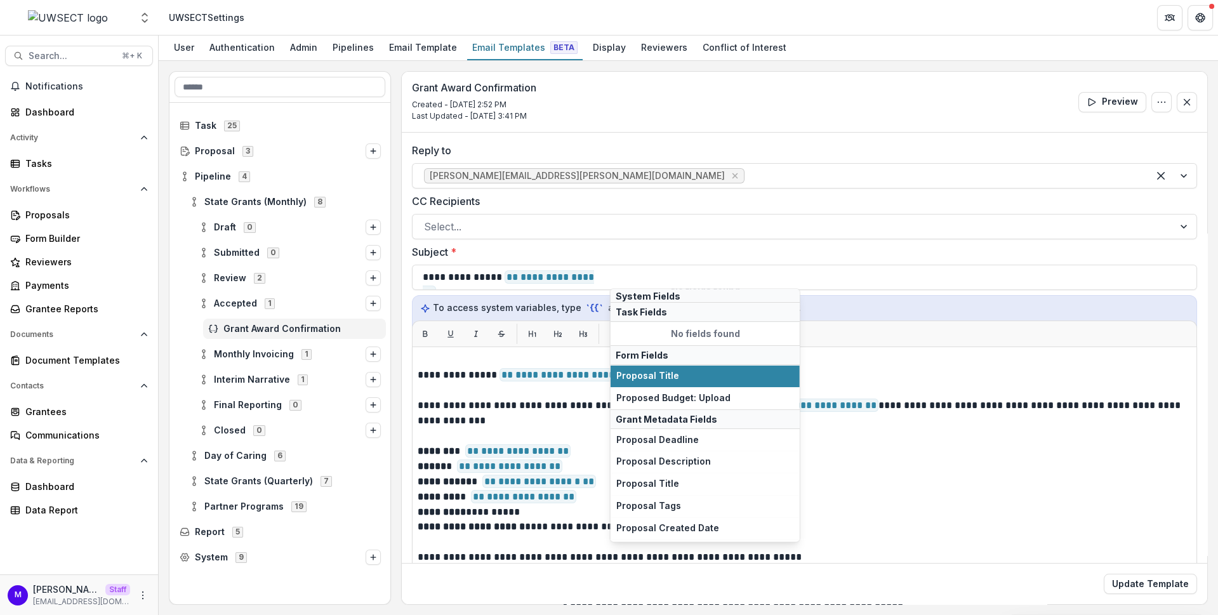
click at [778, 255] on label "Subject *" at bounding box center [801, 251] width 778 height 15
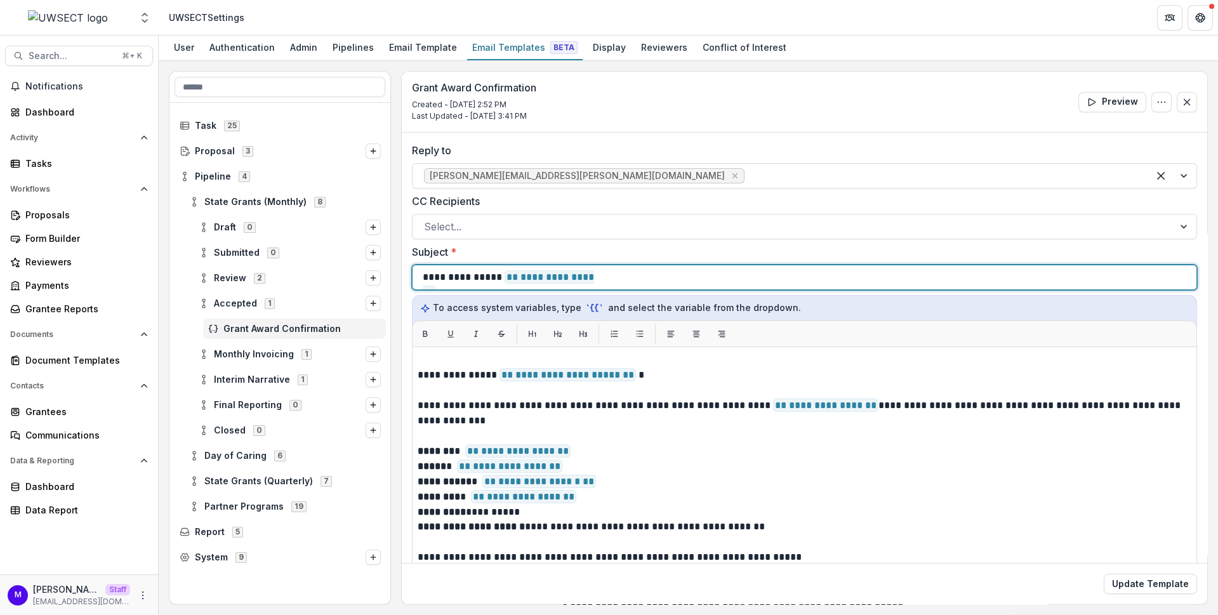
click at [719, 279] on div "**********" at bounding box center [805, 277] width 764 height 24
click at [543, 277] on span "**********" at bounding box center [508, 284] width 171 height 29
click at [645, 279] on div "**********" at bounding box center [805, 277] width 764 height 24
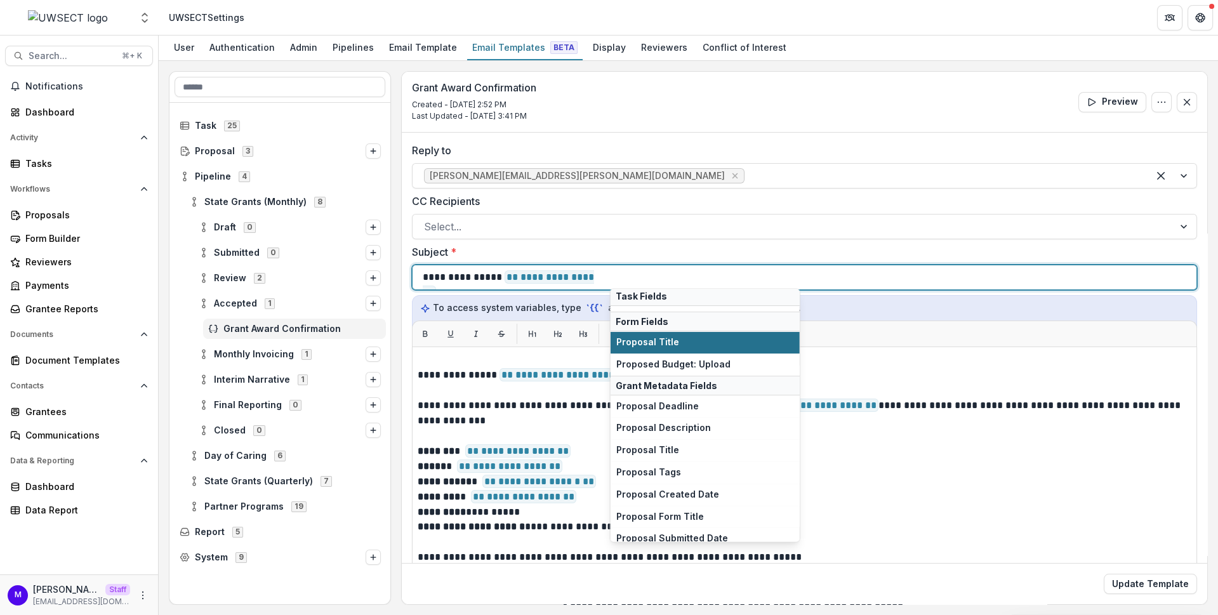
scroll to position [97, 0]
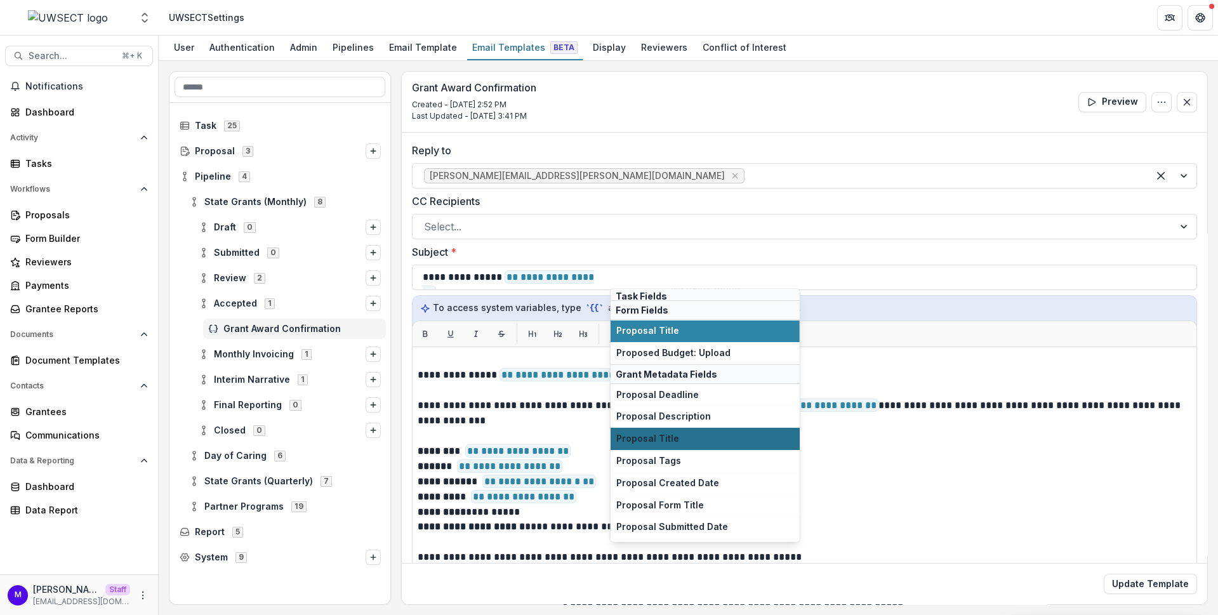
click at [699, 435] on span "Proposal Title" at bounding box center [706, 439] width 178 height 11
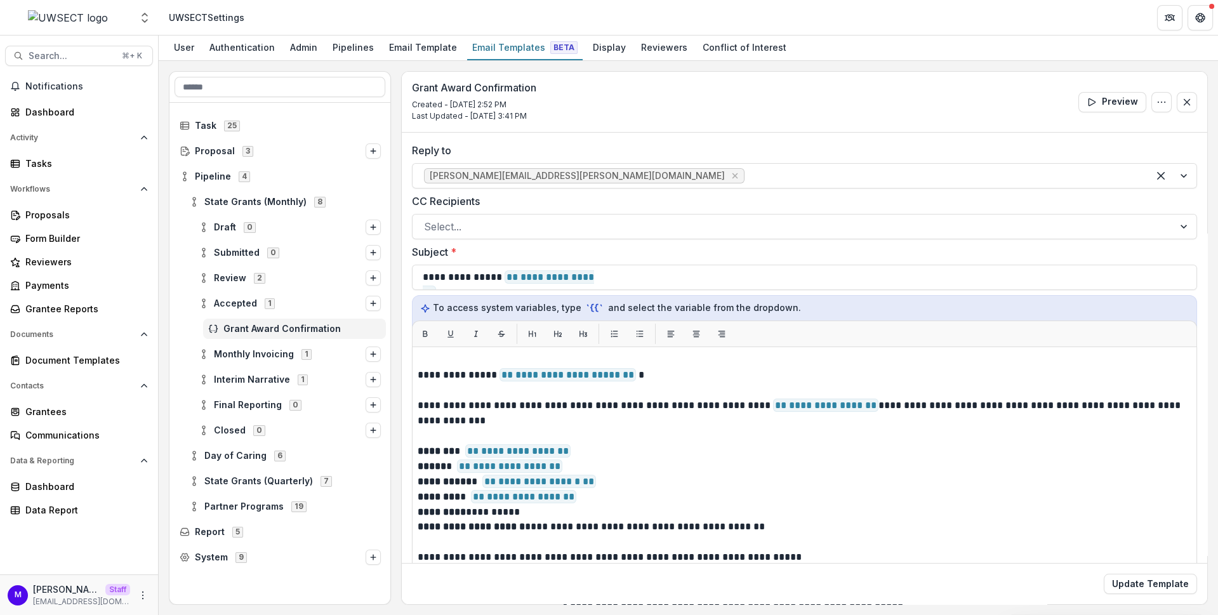
click at [435, 26] on header "UWSECT Settings" at bounding box center [689, 17] width 1060 height 35
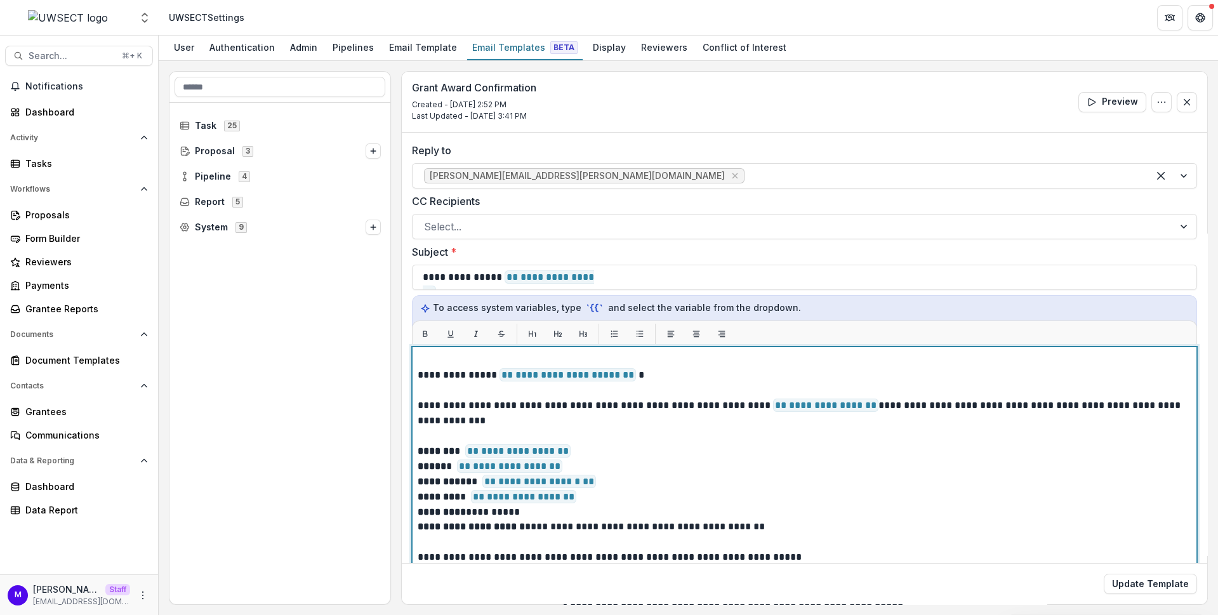
click at [573, 375] on span "**********" at bounding box center [568, 374] width 137 height 13
click at [557, 375] on span "**********" at bounding box center [568, 374] width 137 height 13
click at [593, 377] on span "**********" at bounding box center [568, 374] width 137 height 13
click at [582, 373] on span "**********" at bounding box center [568, 374] width 137 height 13
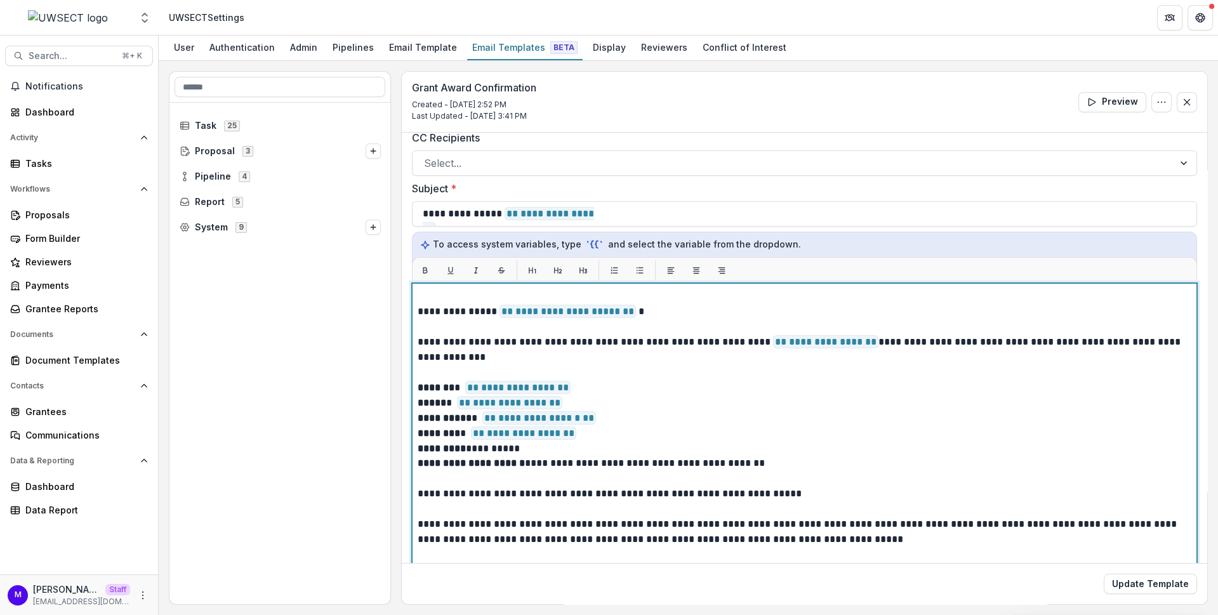
scroll to position [58, 0]
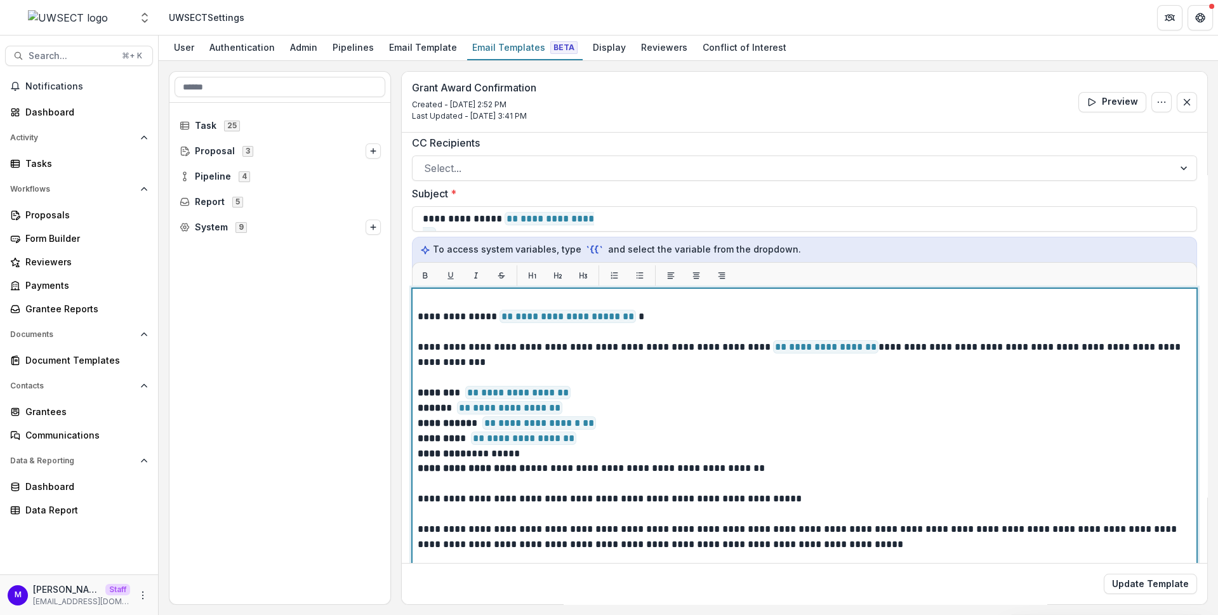
click at [704, 300] on p at bounding box center [805, 301] width 774 height 15
click at [679, 310] on p "**********" at bounding box center [803, 316] width 771 height 15
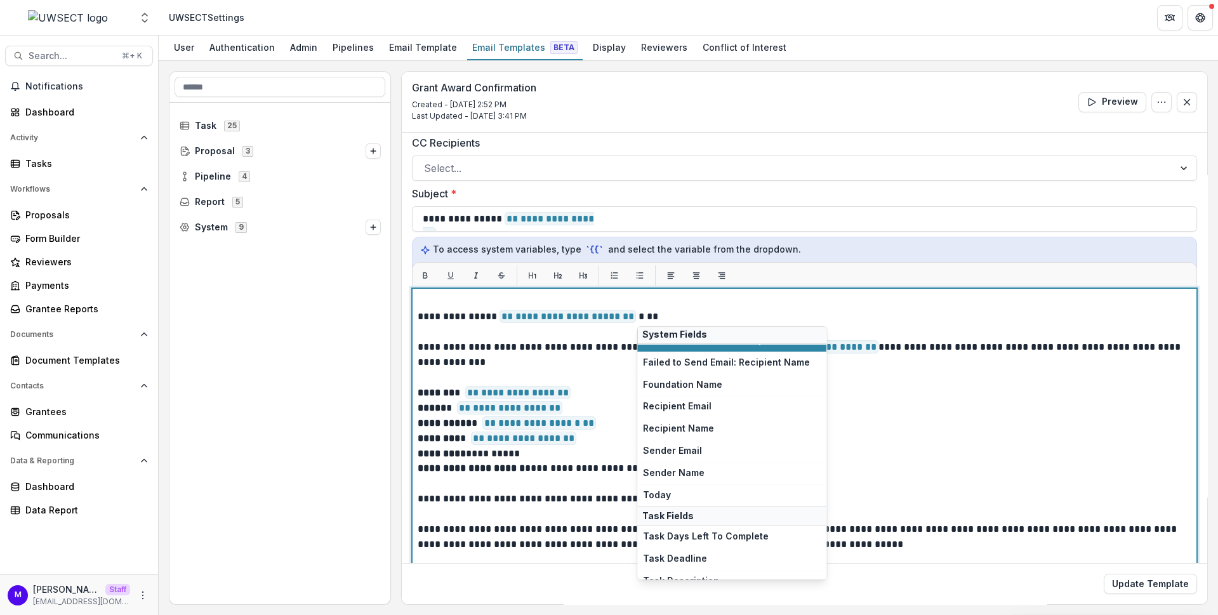
scroll to position [185, 0]
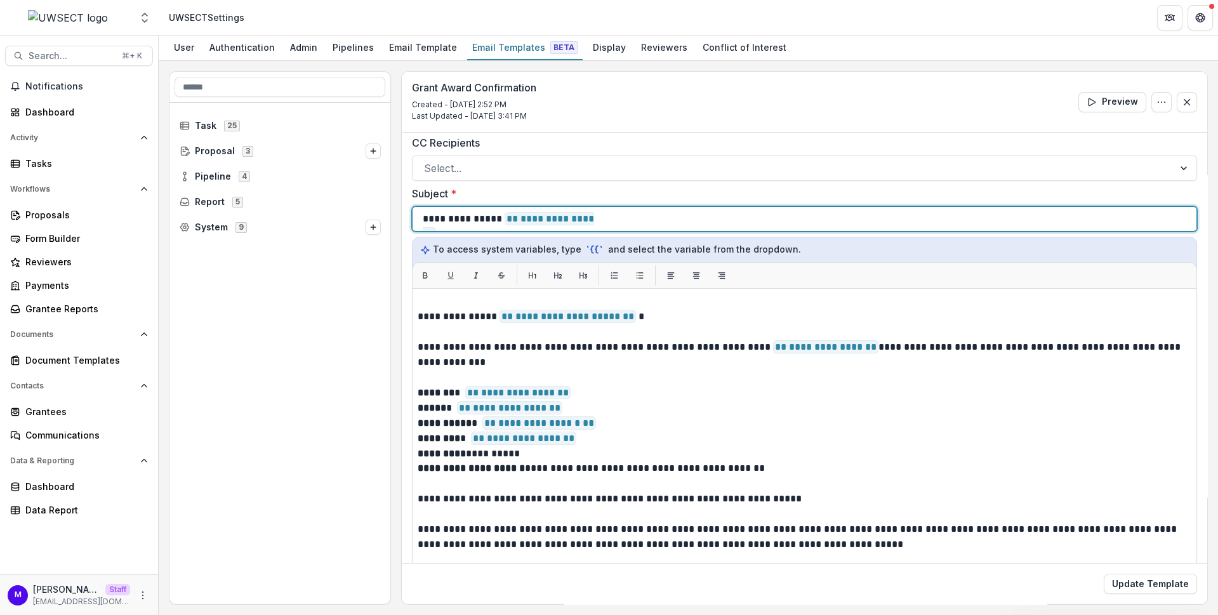
click at [629, 219] on div "**********" at bounding box center [805, 219] width 764 height 24
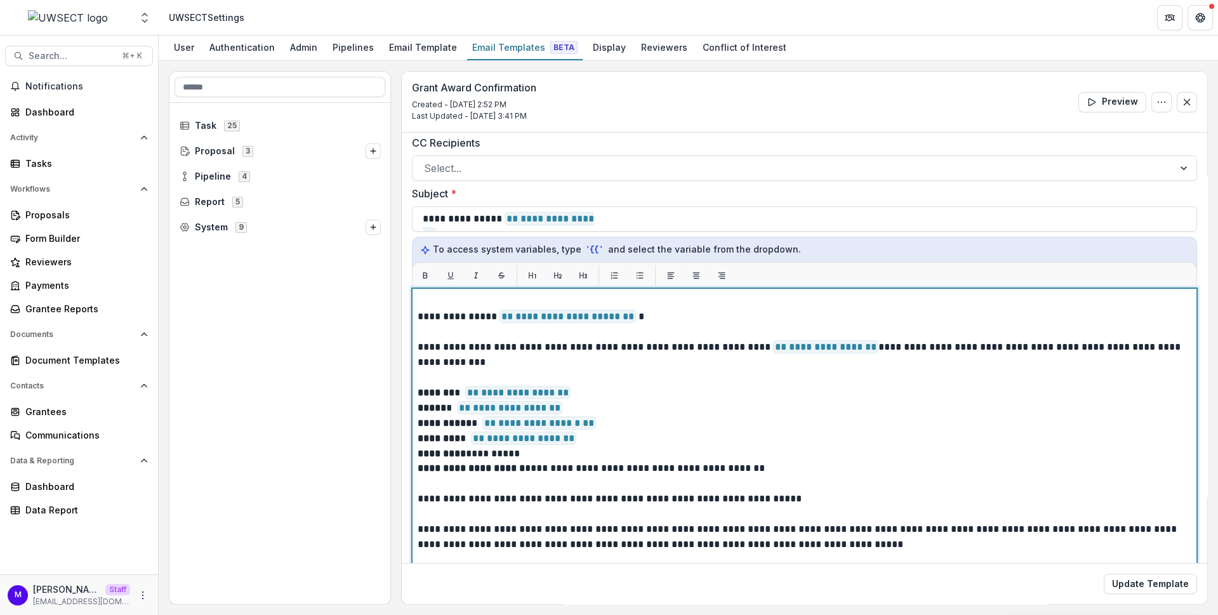
click at [557, 317] on span "**********" at bounding box center [568, 316] width 137 height 13
click at [556, 313] on span "**********" at bounding box center [568, 316] width 137 height 13
click at [813, 302] on p at bounding box center [805, 301] width 774 height 15
click at [774, 321] on p "**********" at bounding box center [803, 316] width 771 height 15
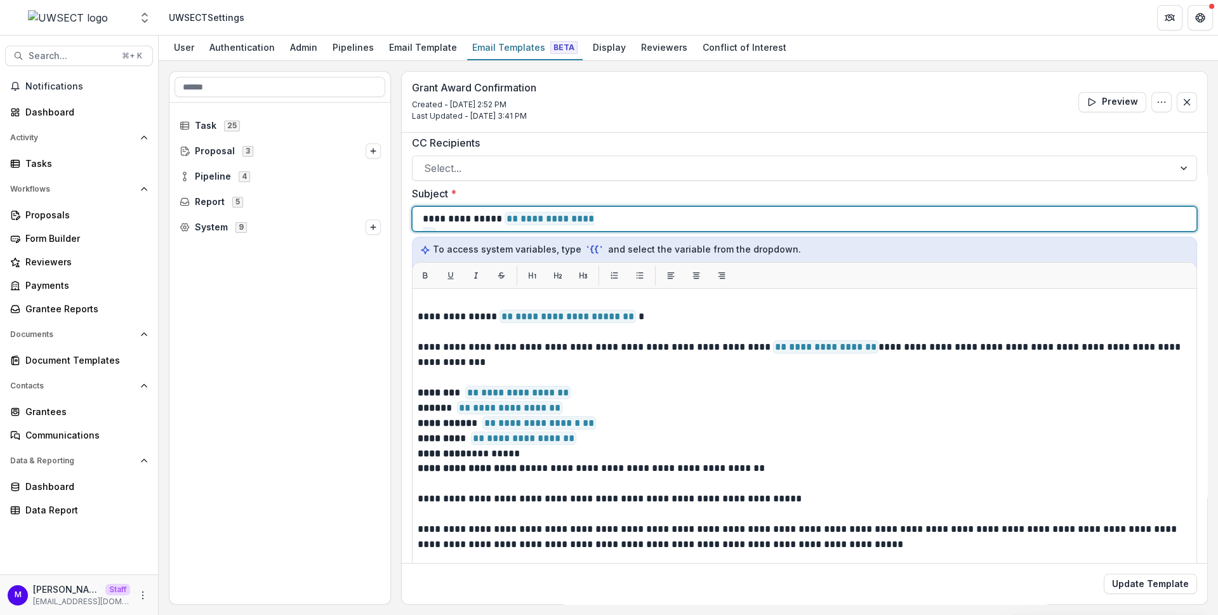
click at [594, 217] on span "**********" at bounding box center [508, 226] width 171 height 29
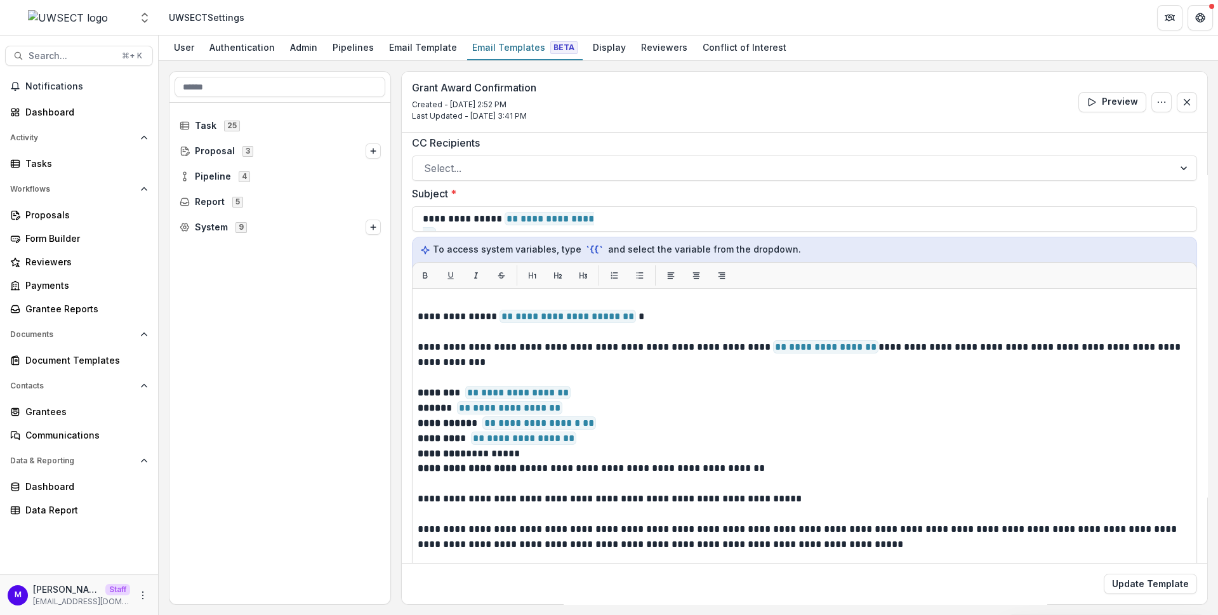
click at [688, 95] on div "Grant Award Confirmation Created - Oct 15, 2025 @ 2:52 PM Last Updated - Oct 15…" at bounding box center [805, 102] width 806 height 61
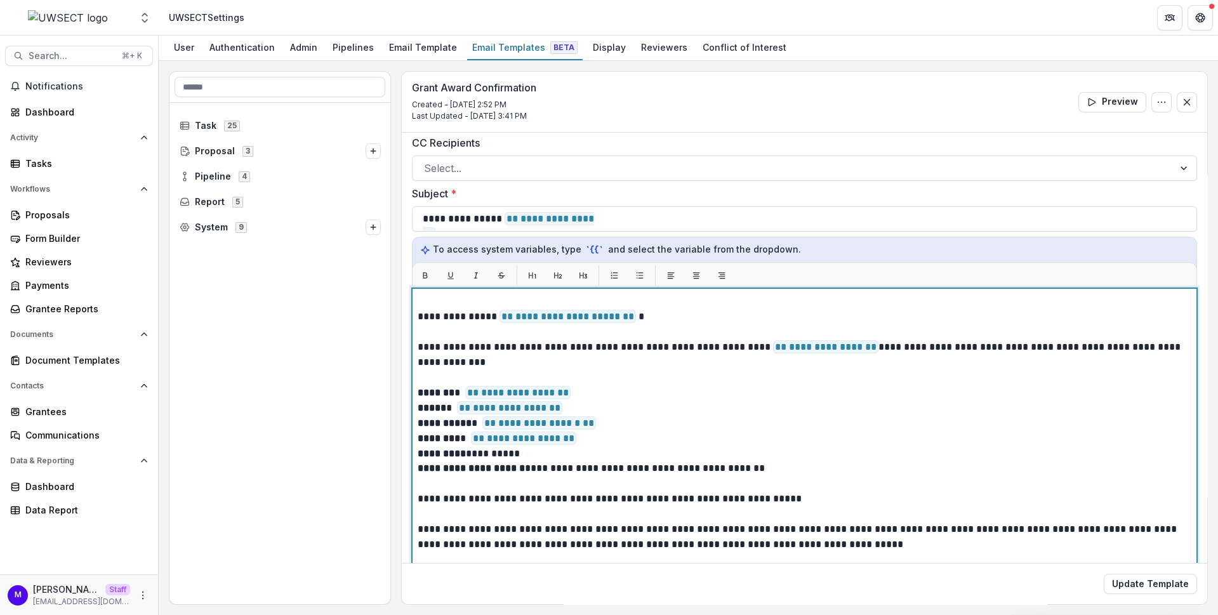
click at [450, 311] on p "**********" at bounding box center [803, 316] width 771 height 15
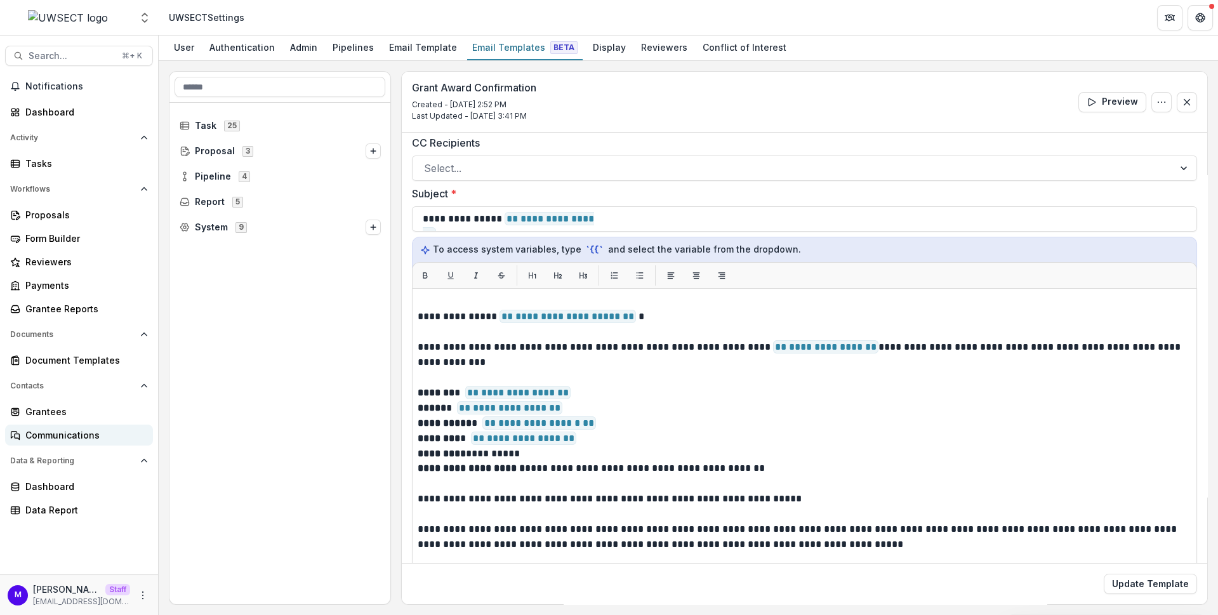
click at [84, 439] on div "Communications" at bounding box center [83, 435] width 117 height 13
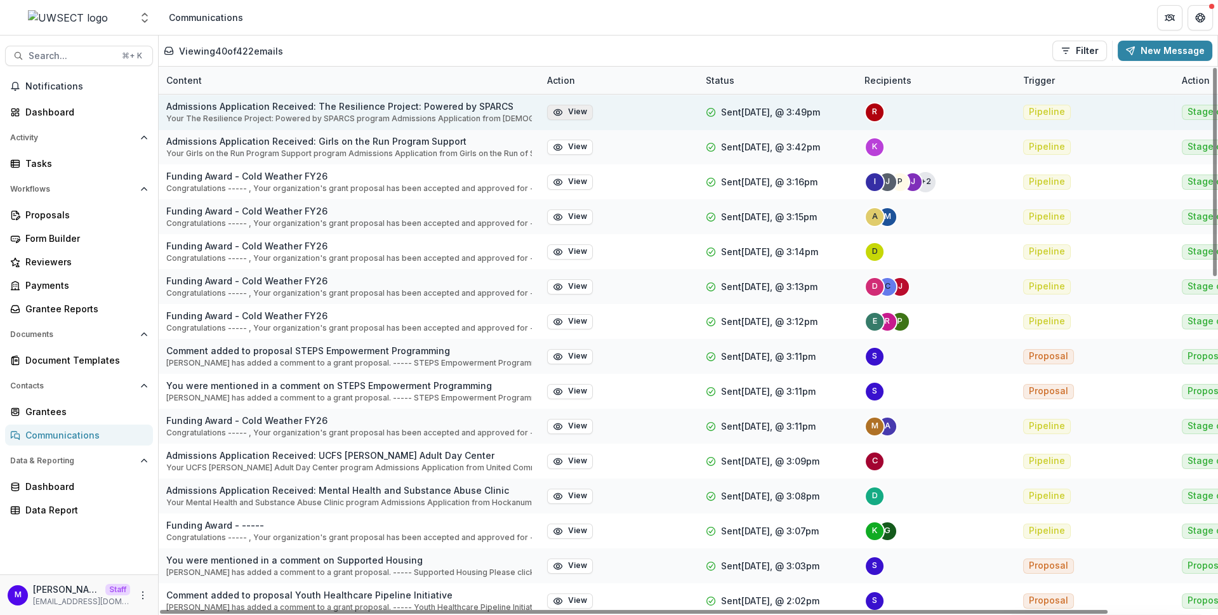
click at [580, 110] on button "View" at bounding box center [570, 112] width 46 height 15
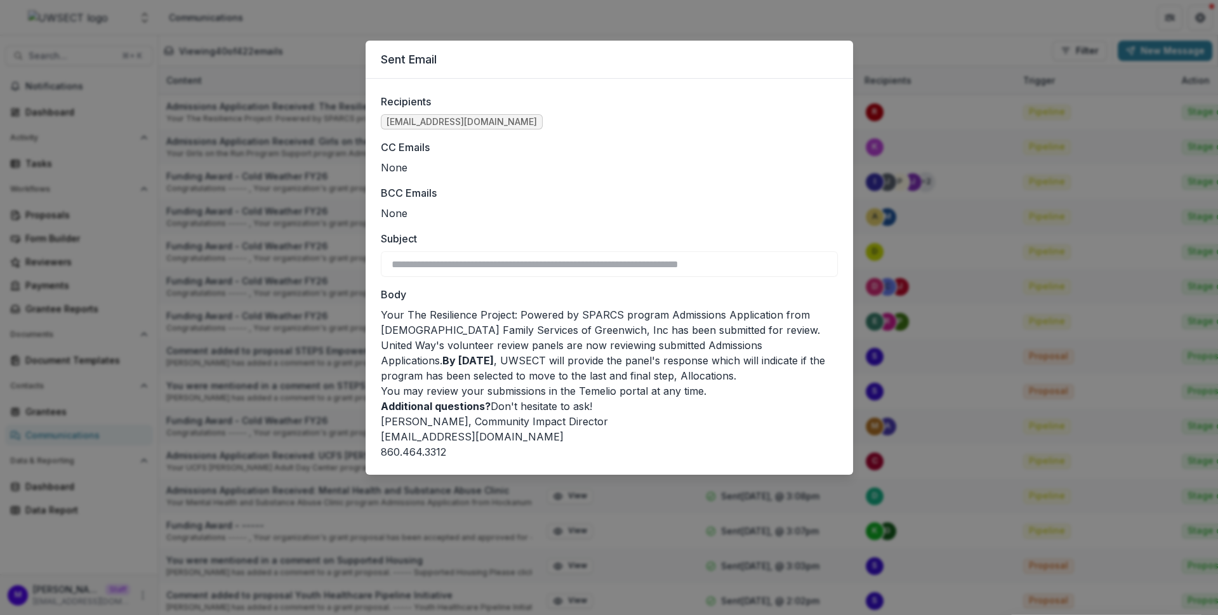
click at [310, 317] on div "**********" at bounding box center [609, 307] width 1218 height 615
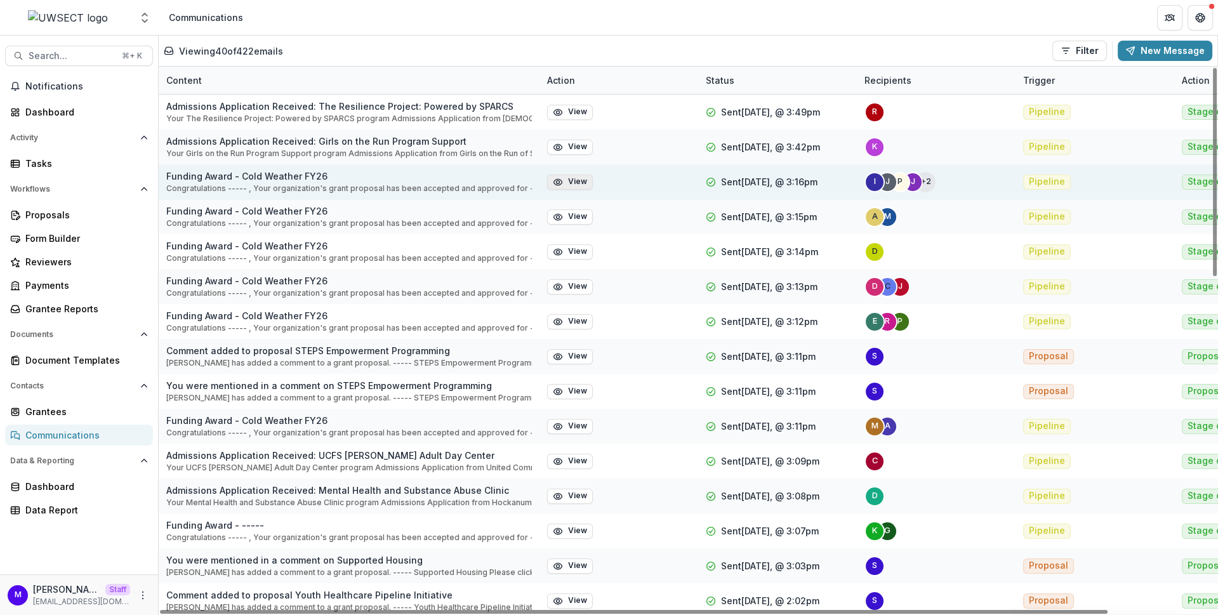
click at [576, 181] on button "View" at bounding box center [570, 182] width 46 height 15
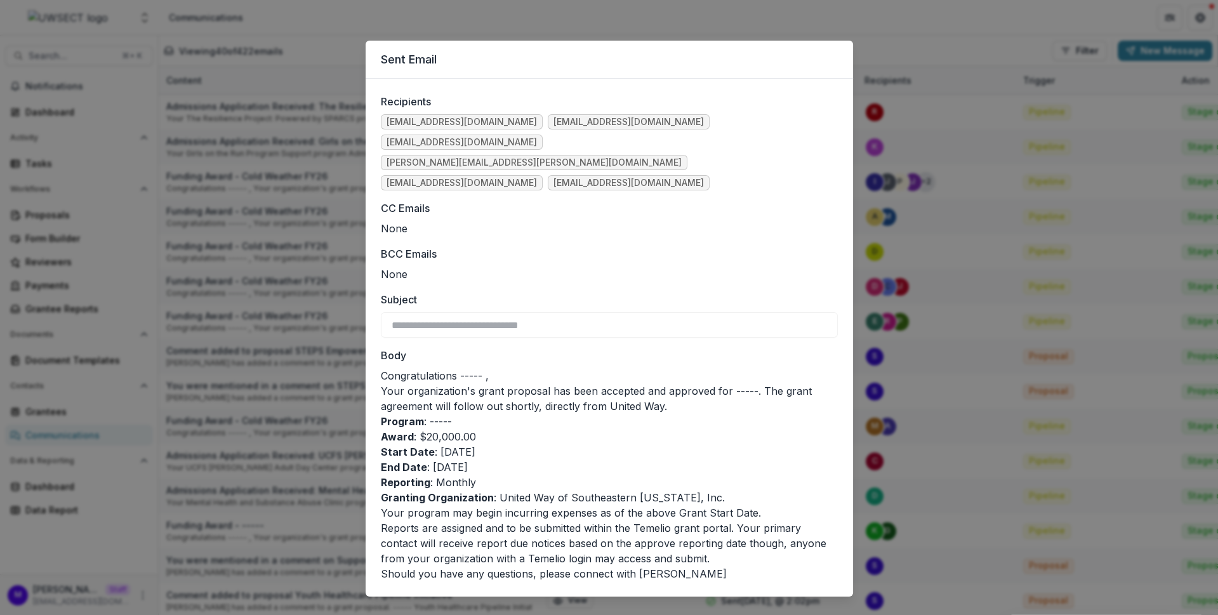
click at [976, 187] on div "**********" at bounding box center [609, 307] width 1218 height 615
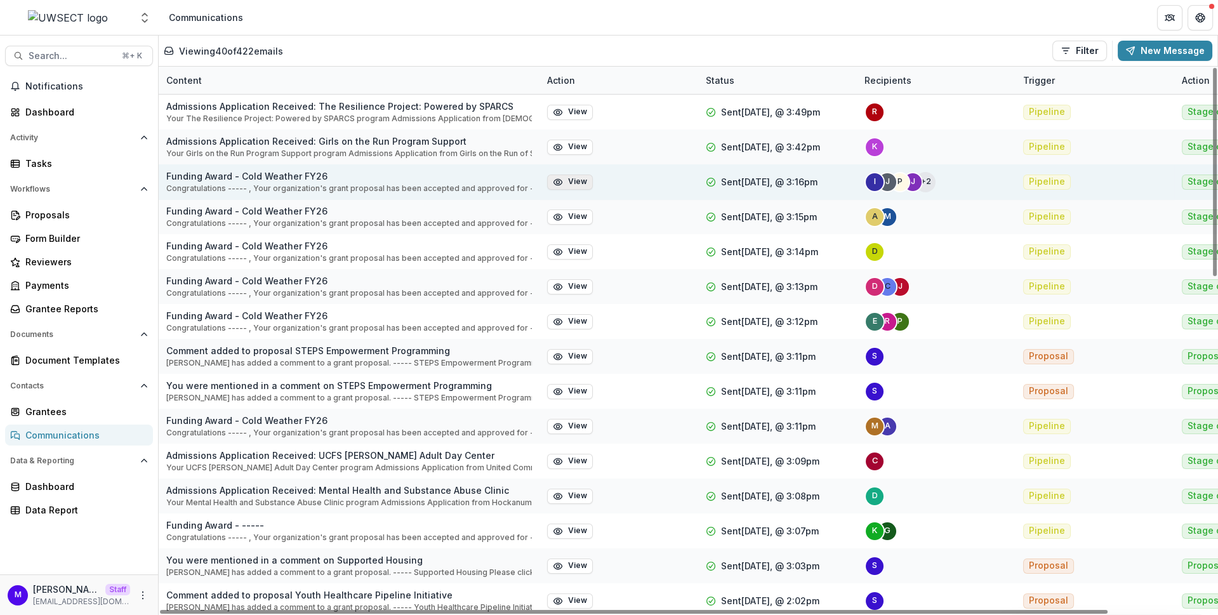
click at [570, 180] on button "View" at bounding box center [570, 182] width 46 height 15
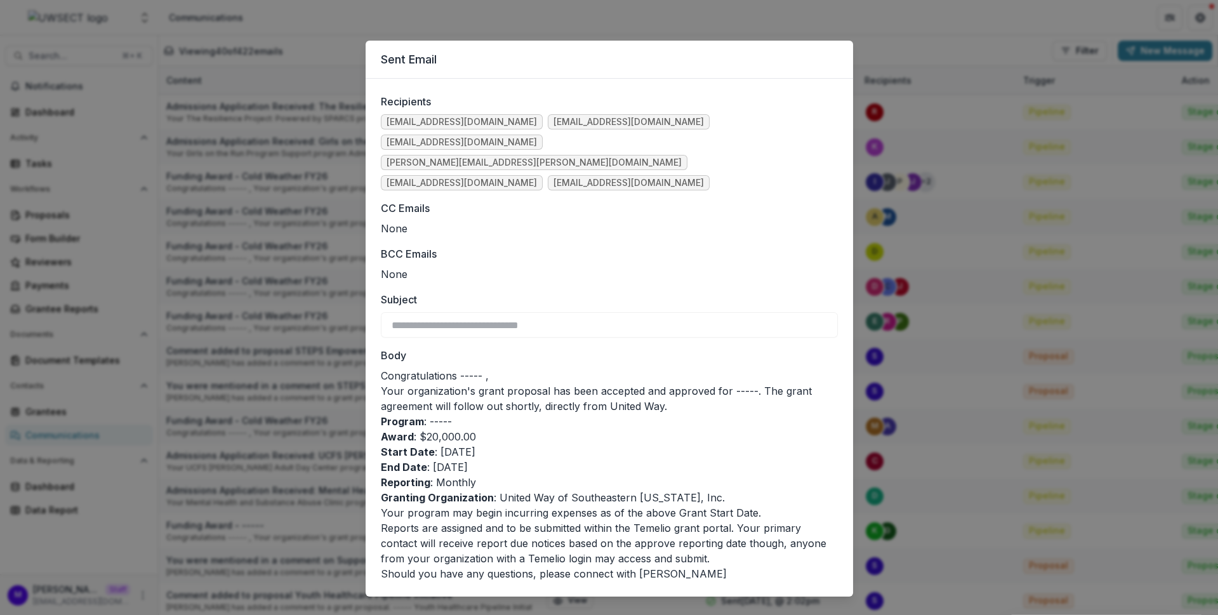
click at [302, 123] on div "**********" at bounding box center [609, 307] width 1218 height 615
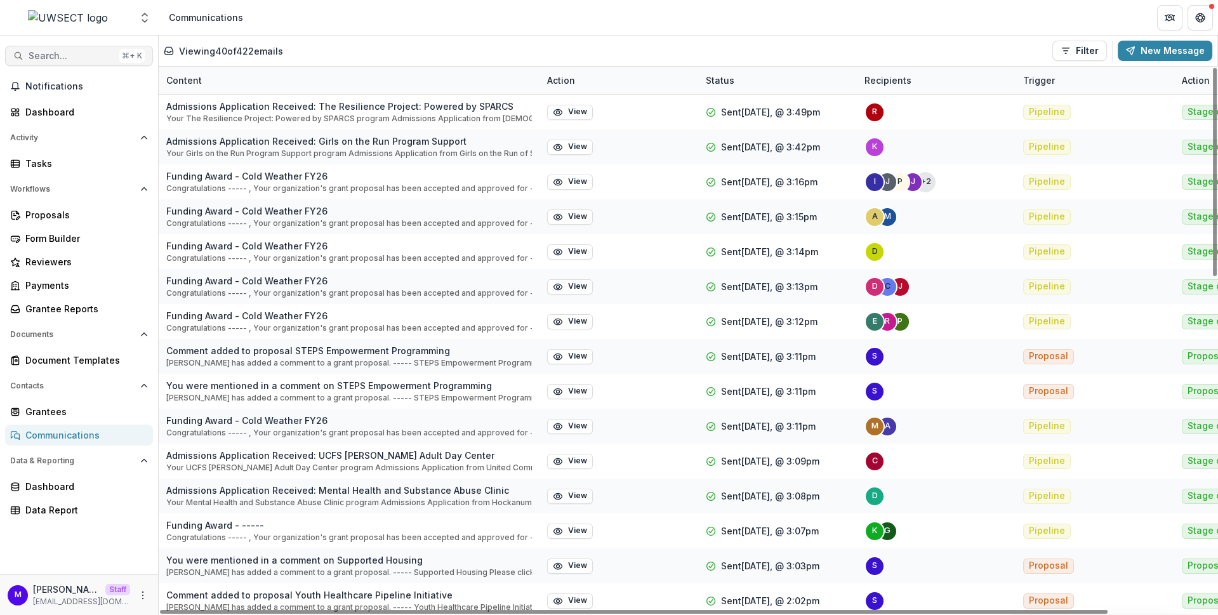
click at [69, 58] on span "Search..." at bounding box center [72, 56] width 86 height 11
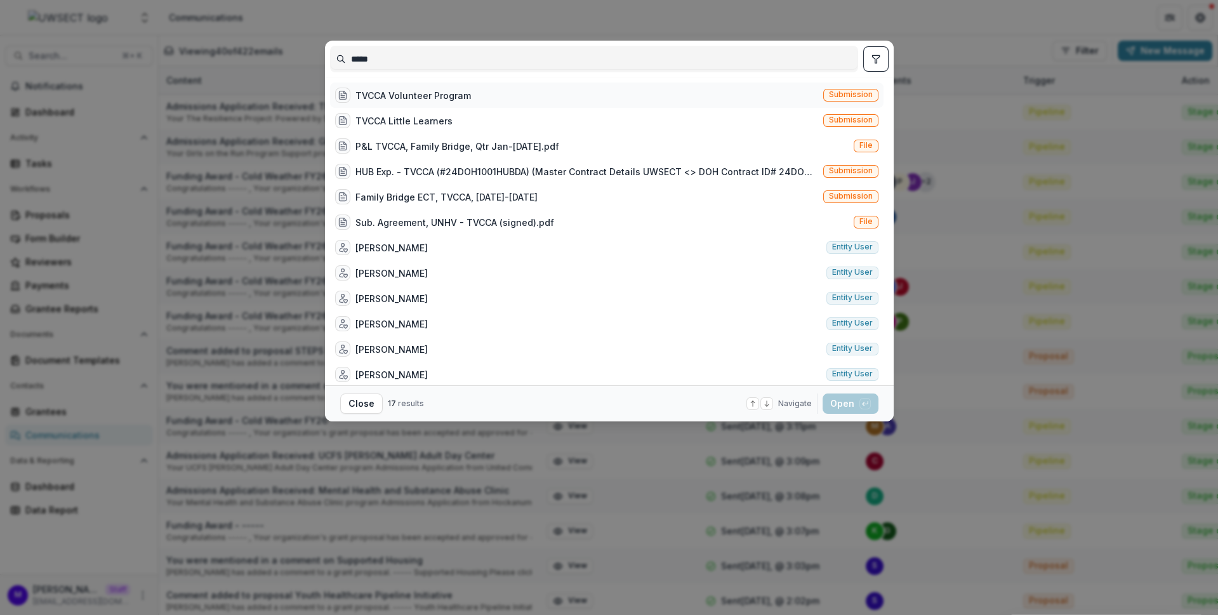
type input "*****"
click at [415, 94] on div "TVCCA Volunteer Program" at bounding box center [414, 95] width 116 height 13
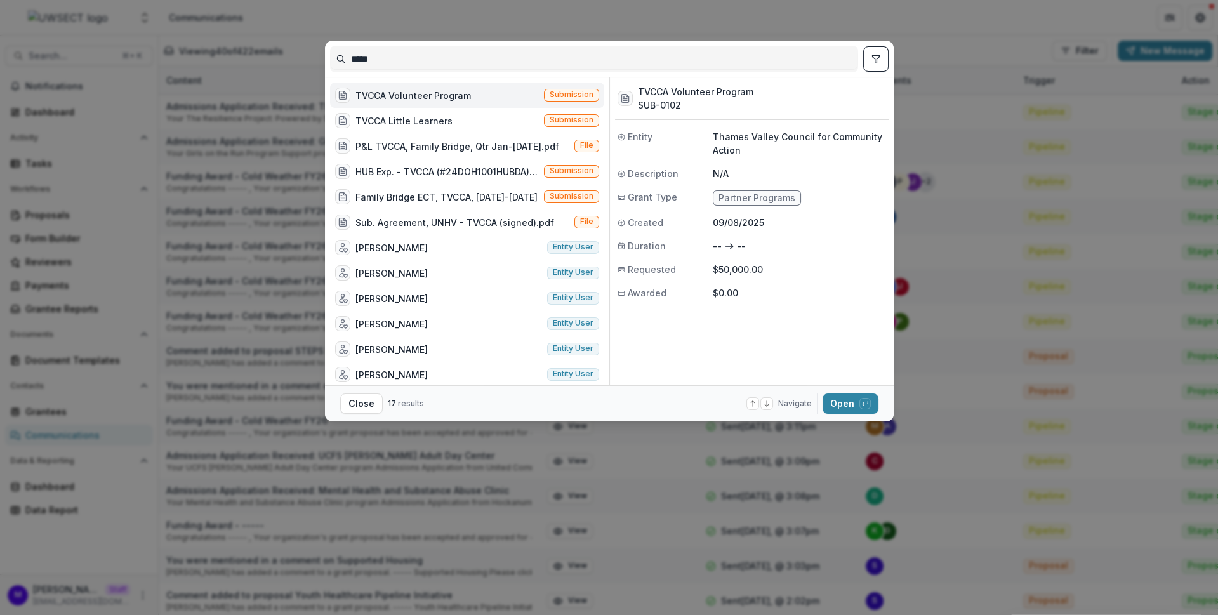
click at [415, 94] on div "TVCCA Volunteer Program" at bounding box center [414, 95] width 116 height 13
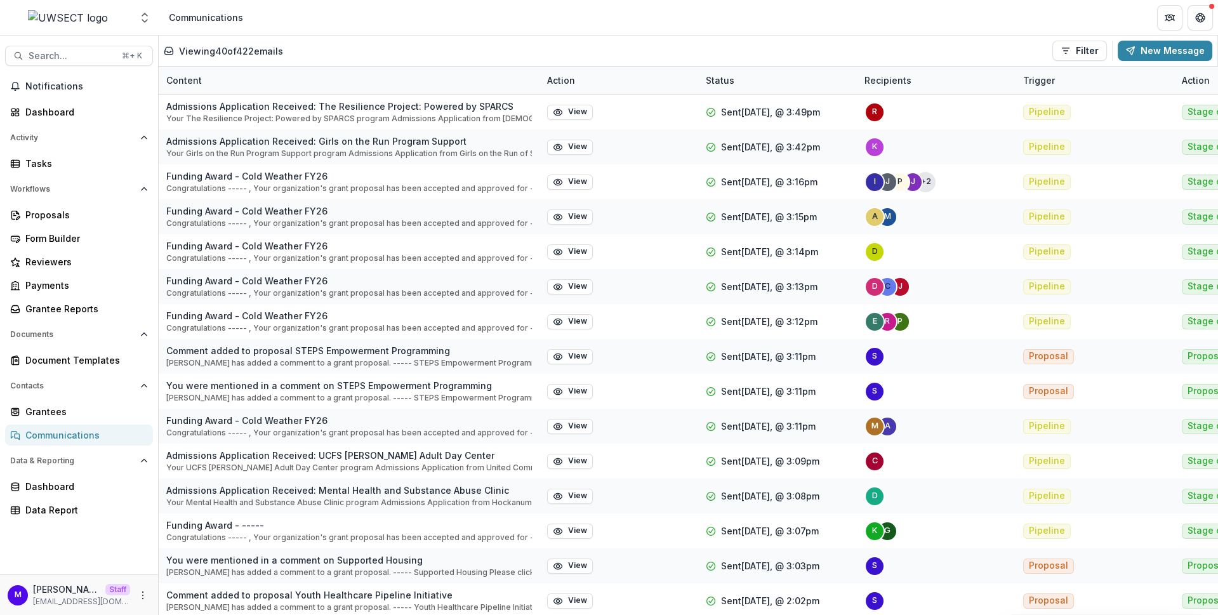
click at [415, 94] on div "TVCCA Volunteer Program" at bounding box center [414, 95] width 116 height 13
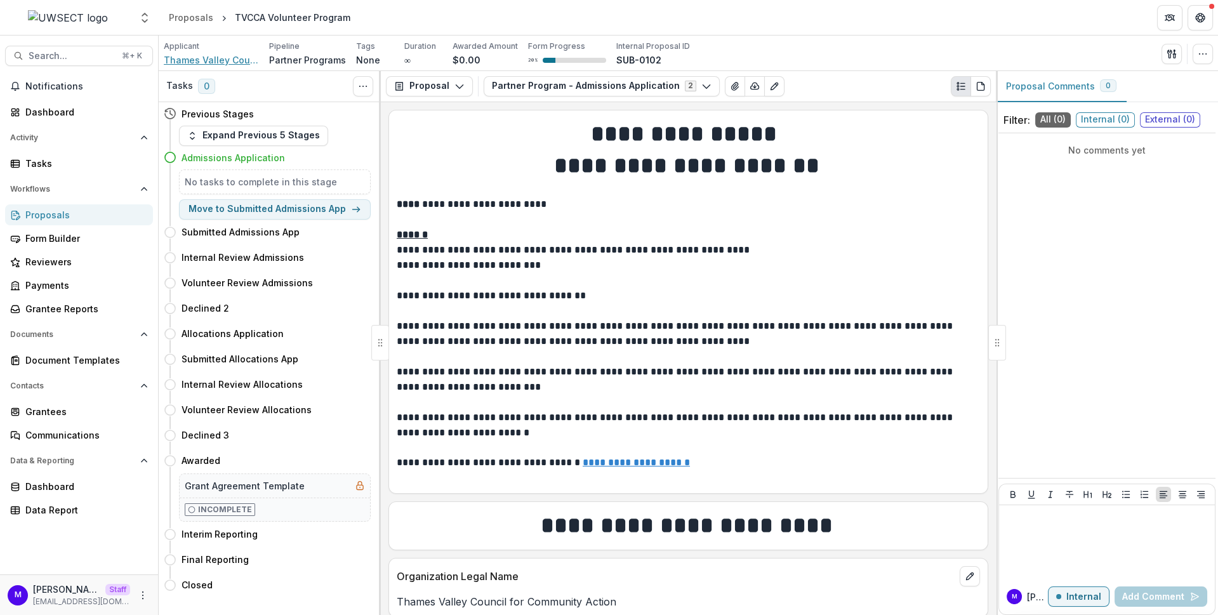
click at [229, 54] on span "Thames Valley Council for Community Action" at bounding box center [211, 59] width 95 height 13
click at [538, 87] on button "Partner Program - Admissions Application 2" at bounding box center [602, 86] width 236 height 20
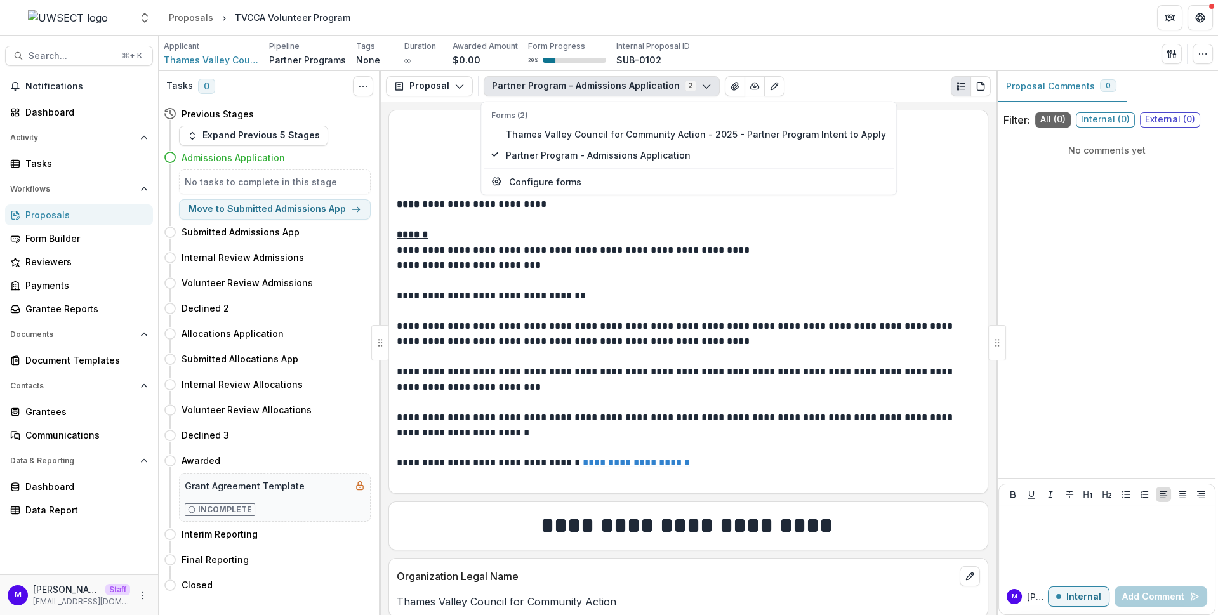
click at [645, 213] on p at bounding box center [688, 219] width 583 height 15
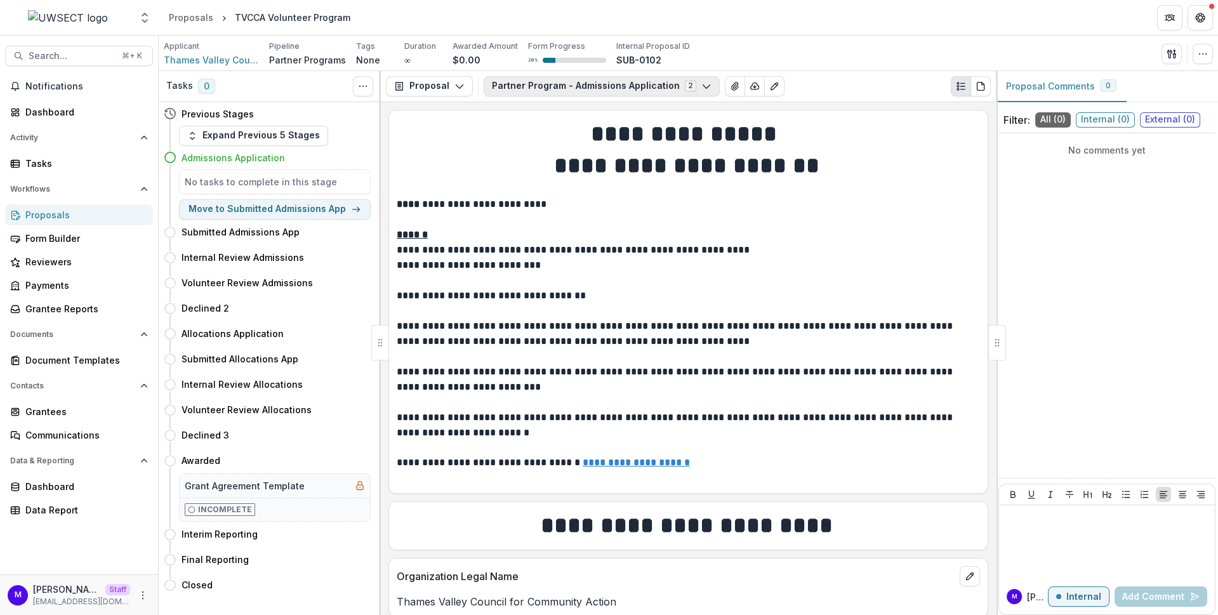
click at [582, 91] on button "Partner Program - Admissions Application 2" at bounding box center [602, 86] width 236 height 20
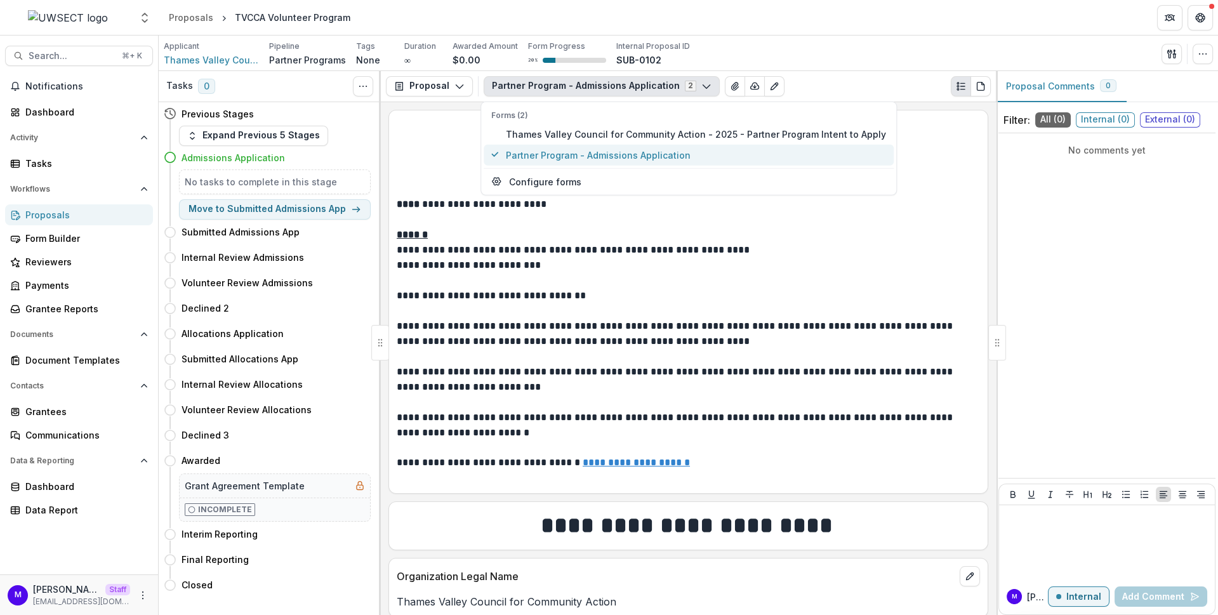
click at [594, 150] on span "Partner Program - Admissions Application" at bounding box center [696, 154] width 380 height 13
click at [609, 135] on span "Thames Valley Council for Community Action - 2025 - Partner Program Intent to A…" at bounding box center [696, 133] width 380 height 13
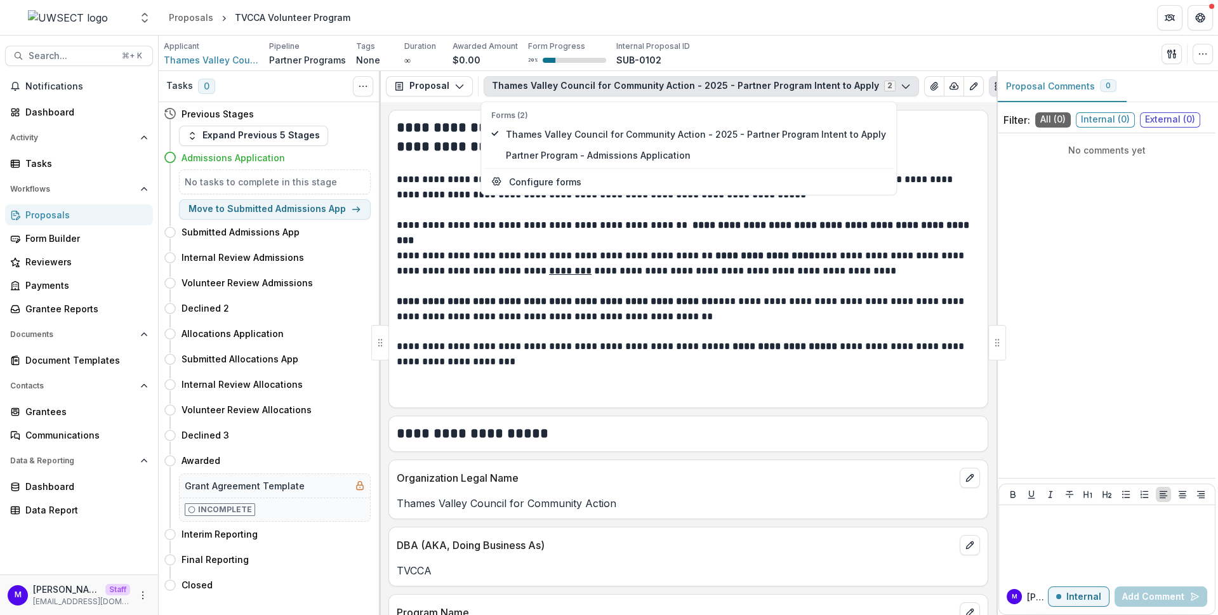
scroll to position [0, 16]
click at [1004, 84] on icon "PDF view" at bounding box center [1005, 83] width 3 height 3
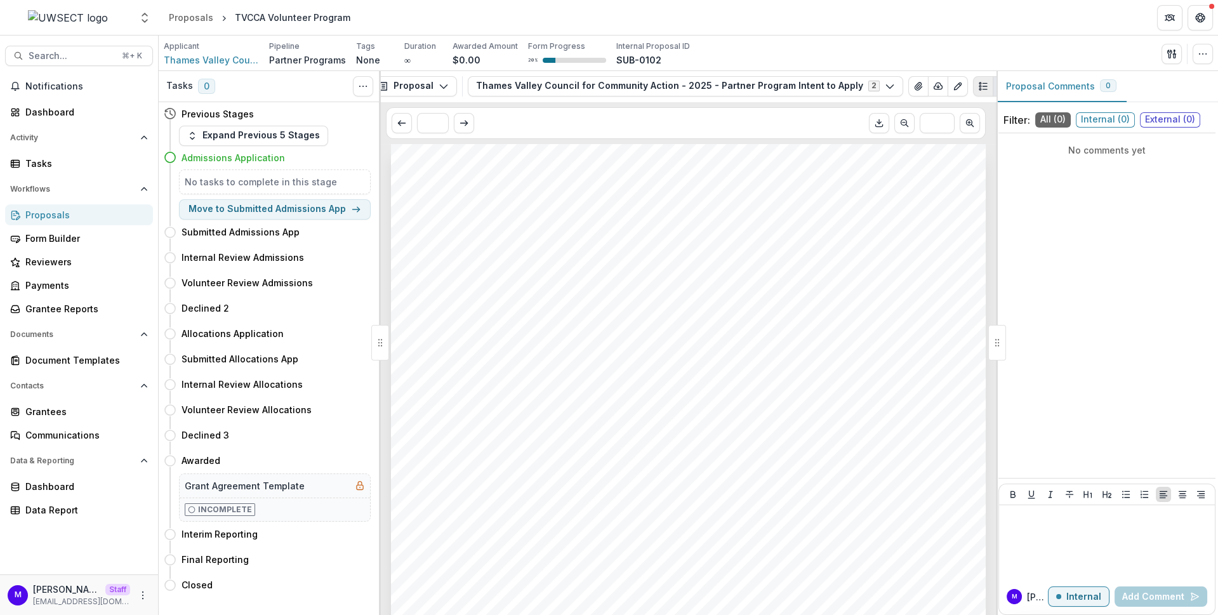
click at [978, 84] on icon "Plaintext view" at bounding box center [983, 86] width 10 height 10
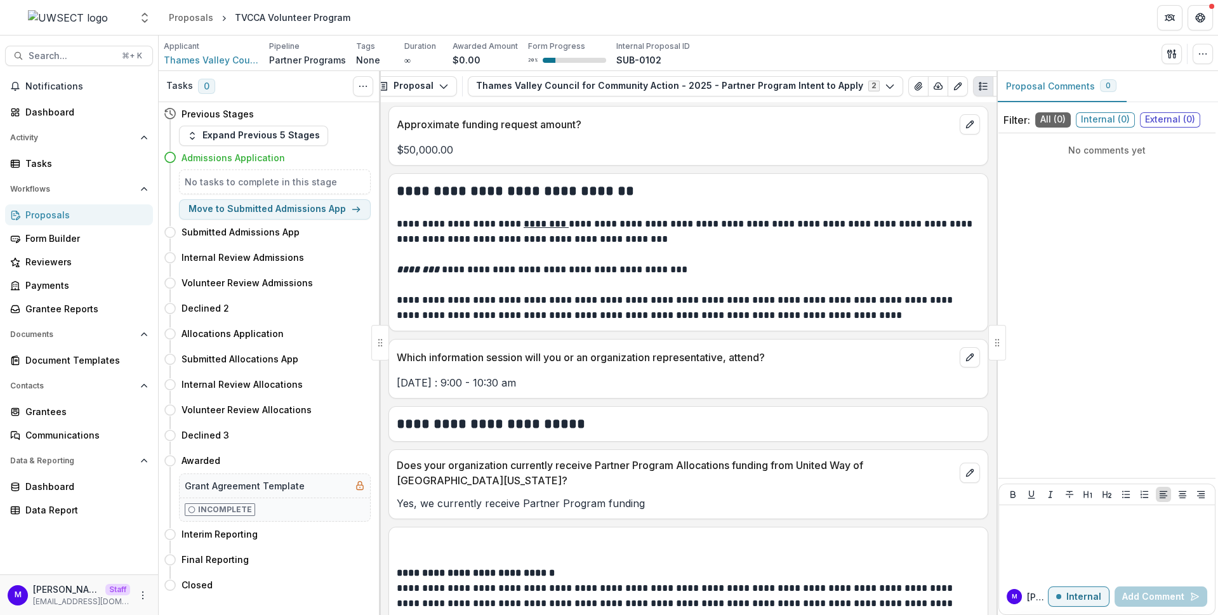
scroll to position [675, 0]
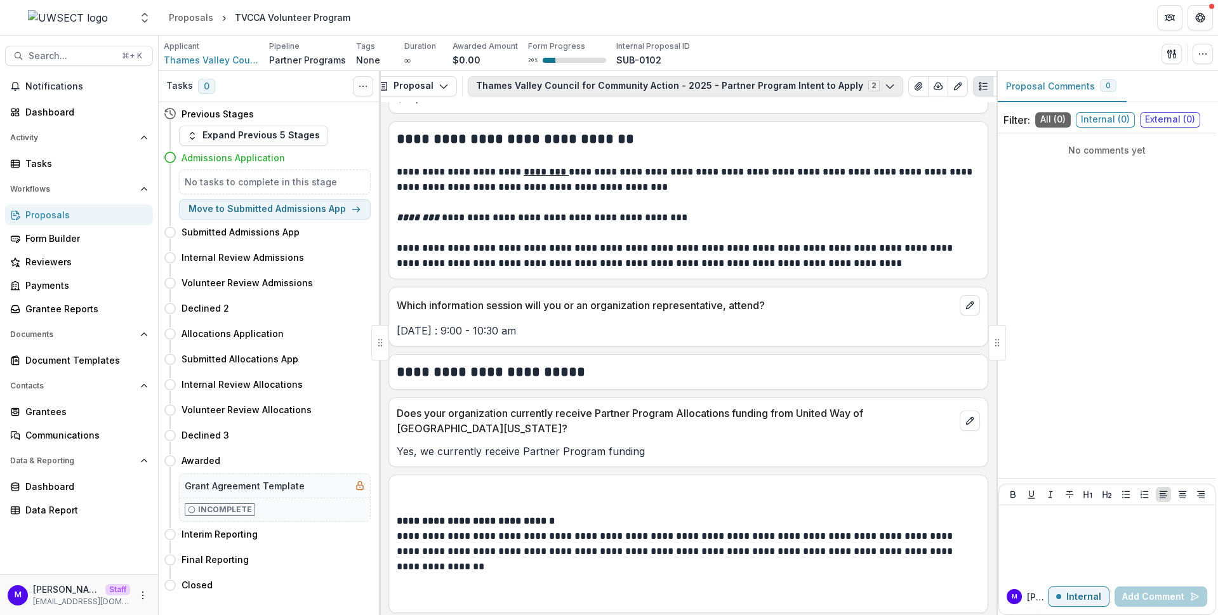
click at [577, 84] on button "Thames Valley Council for Community Action - 2025 - Partner Program Intent to A…" at bounding box center [686, 86] width 436 height 20
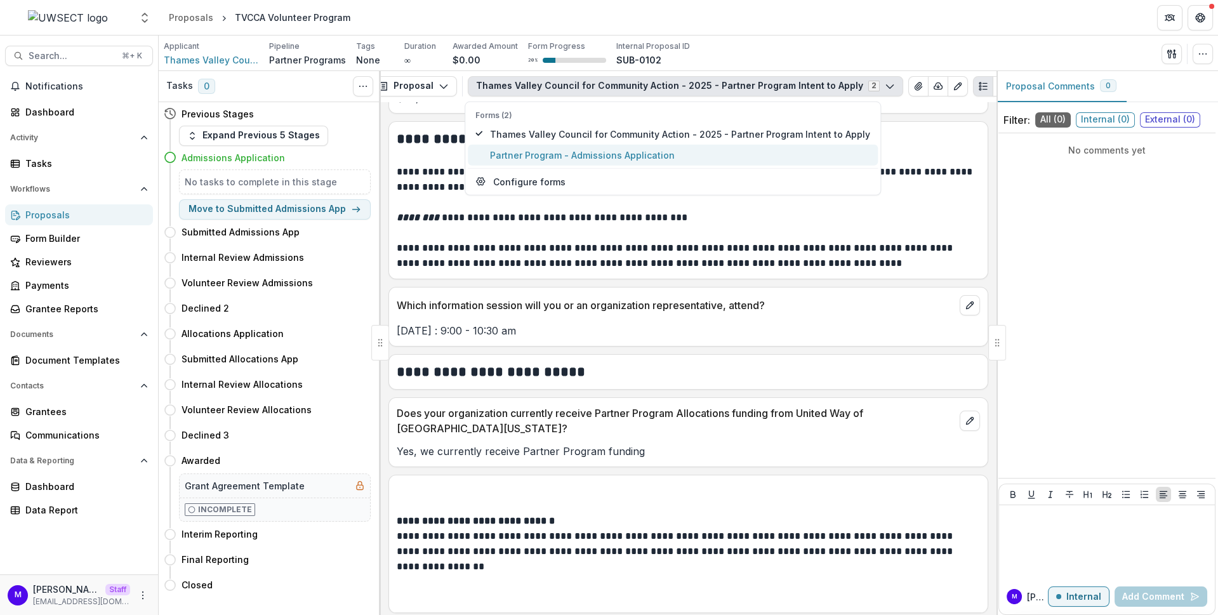
click at [577, 152] on span "Partner Program - Admissions Application" at bounding box center [680, 154] width 380 height 13
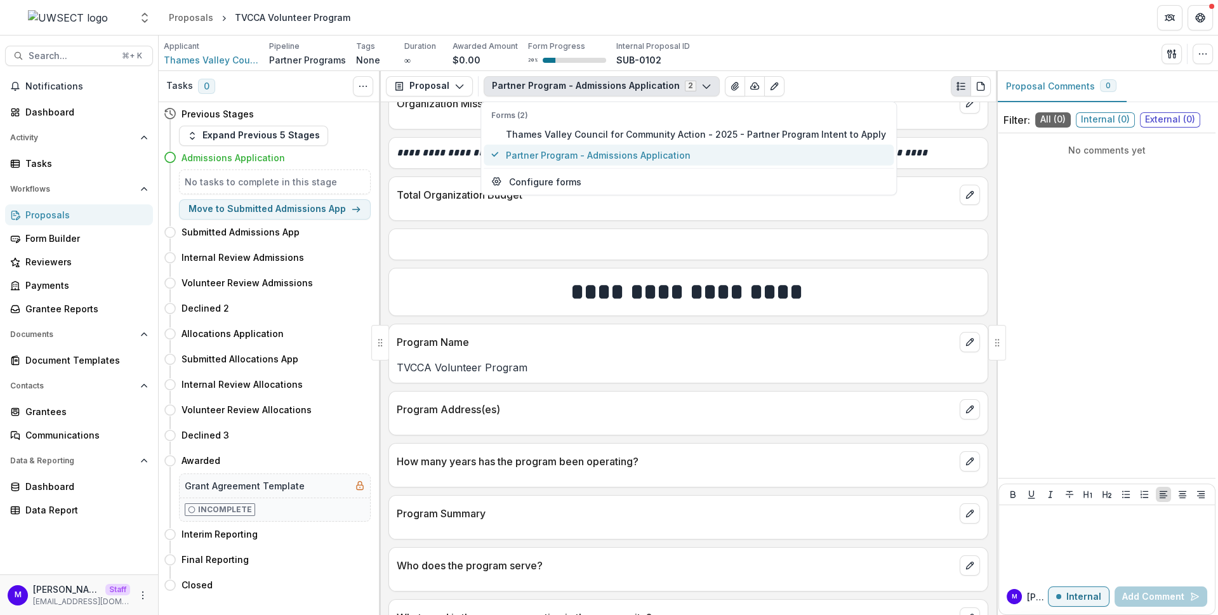
scroll to position [1138, 0]
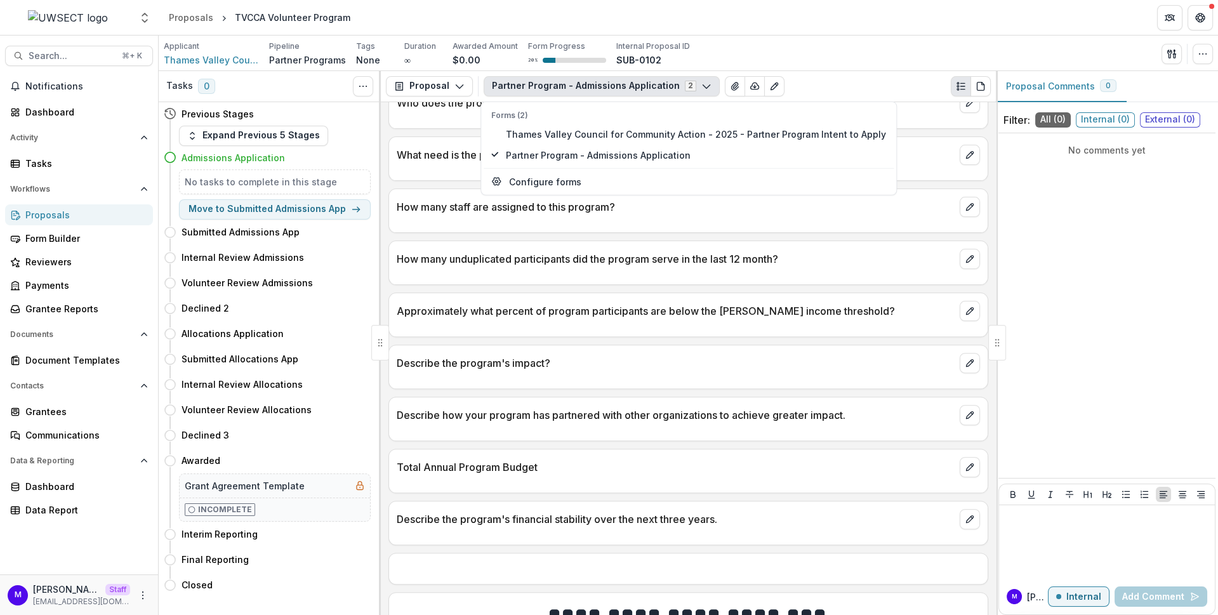
click at [612, 269] on div at bounding box center [688, 273] width 599 height 8
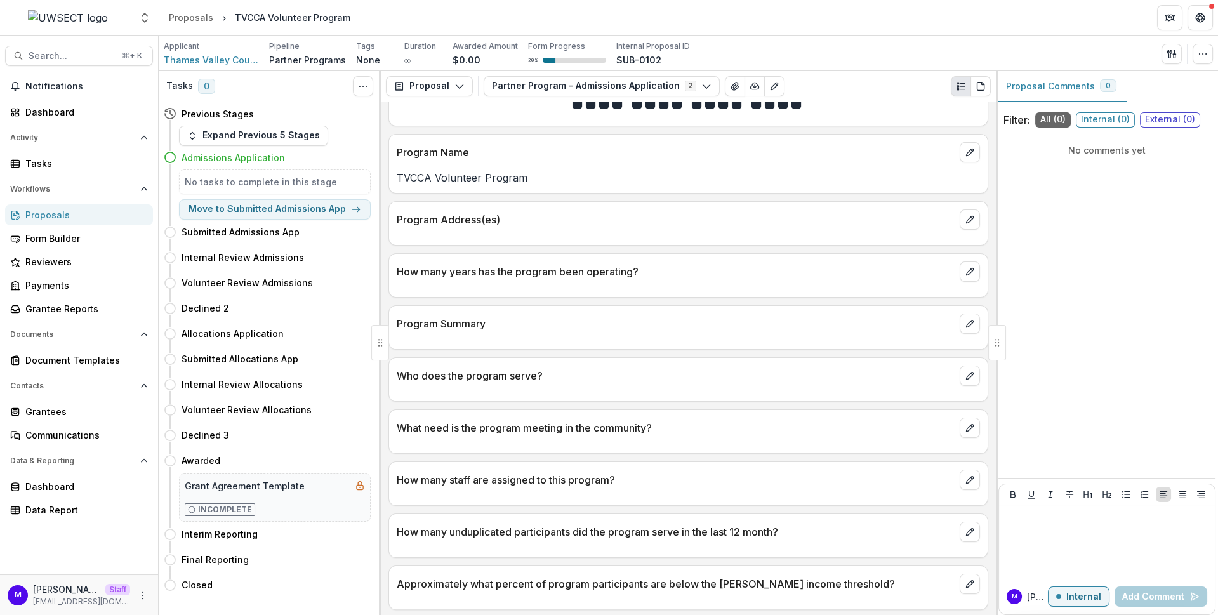
scroll to position [874, 0]
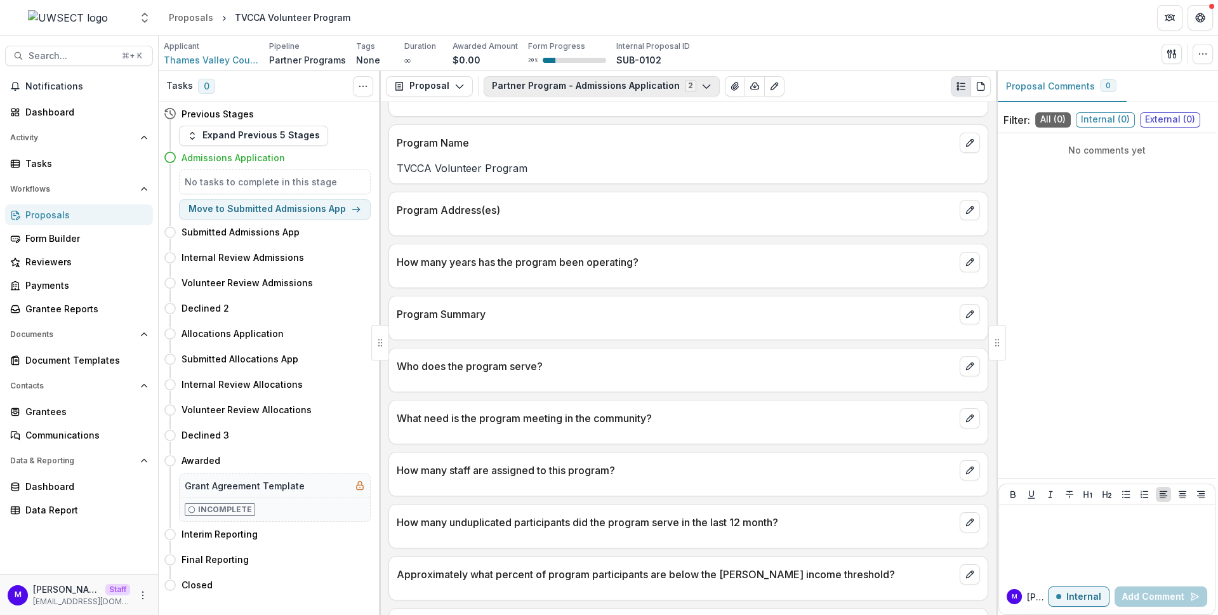
click at [652, 81] on button "Partner Program - Admissions Application 2" at bounding box center [602, 86] width 236 height 20
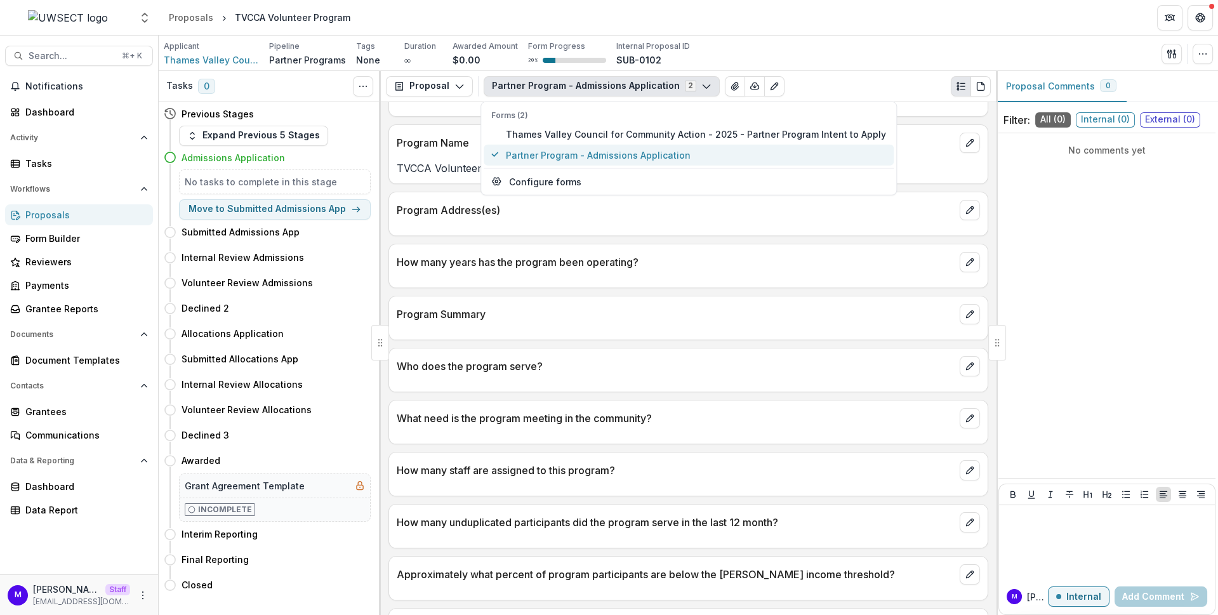
click at [644, 154] on span "Partner Program - Admissions Application" at bounding box center [696, 154] width 380 height 13
click at [647, 128] on span "Thames Valley Council for Community Action - 2025 - Partner Program Intent to A…" at bounding box center [696, 133] width 380 height 13
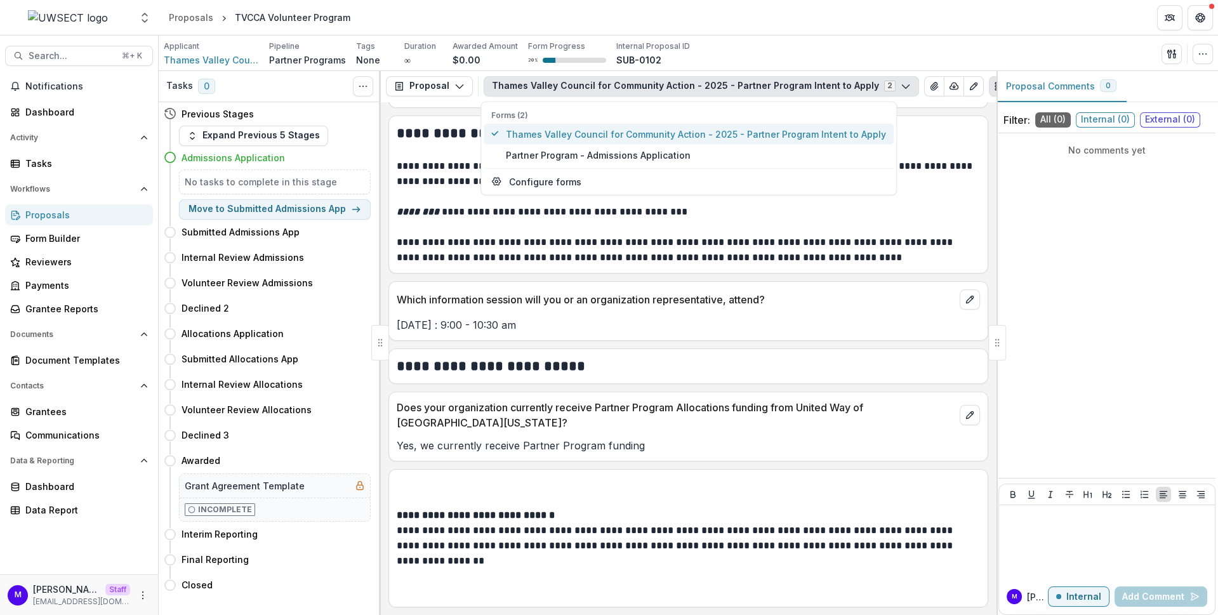
scroll to position [392, 0]
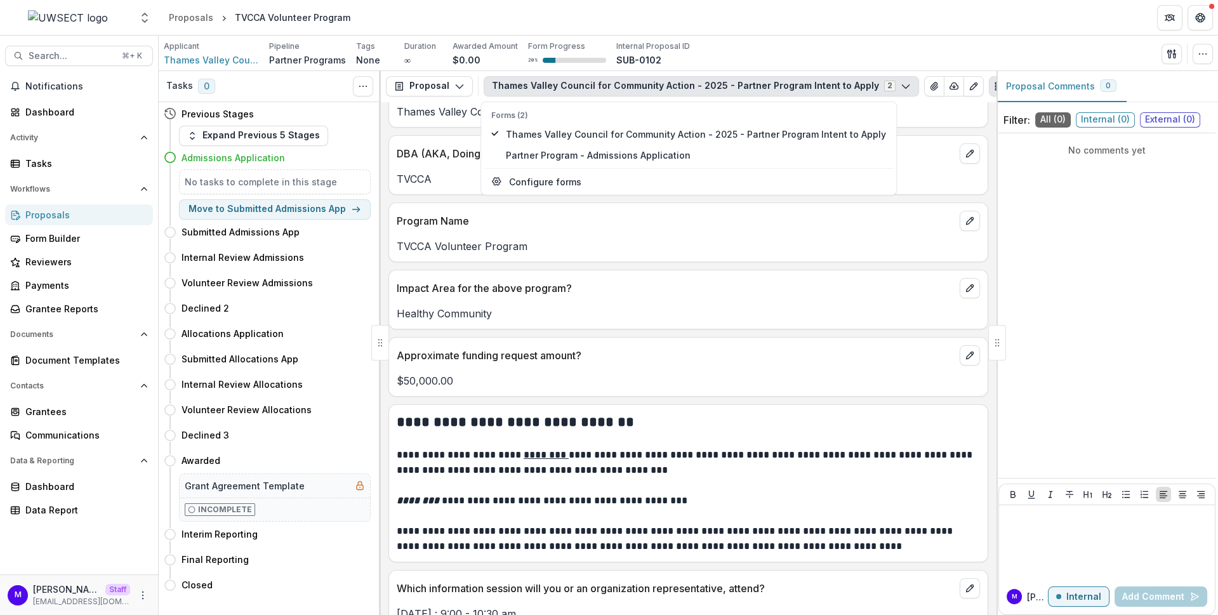
click at [703, 298] on div "Healthy Community" at bounding box center [688, 309] width 599 height 23
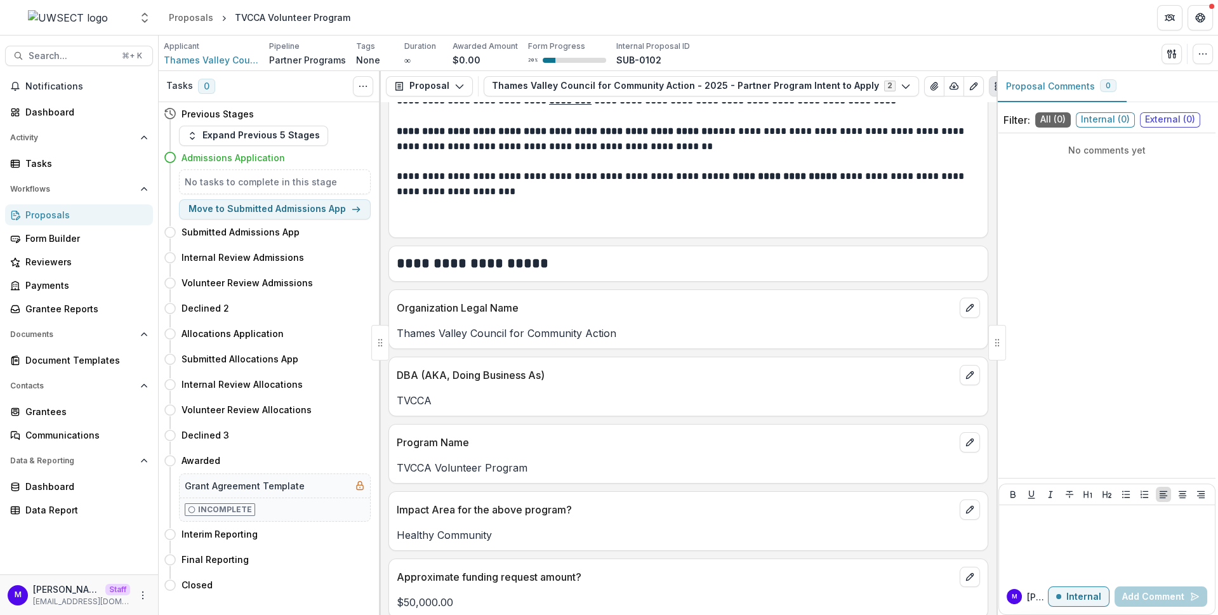
scroll to position [0, 0]
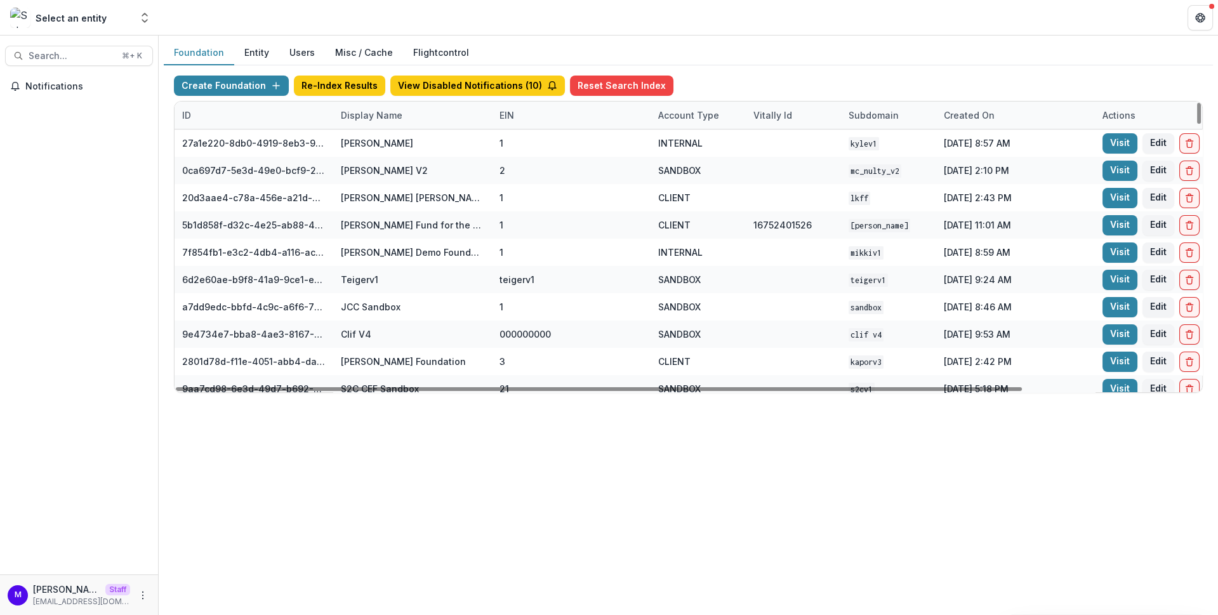
click at [370, 114] on div "Display Name" at bounding box center [371, 115] width 77 height 13
click at [382, 135] on input at bounding box center [411, 143] width 152 height 20
type input "*"
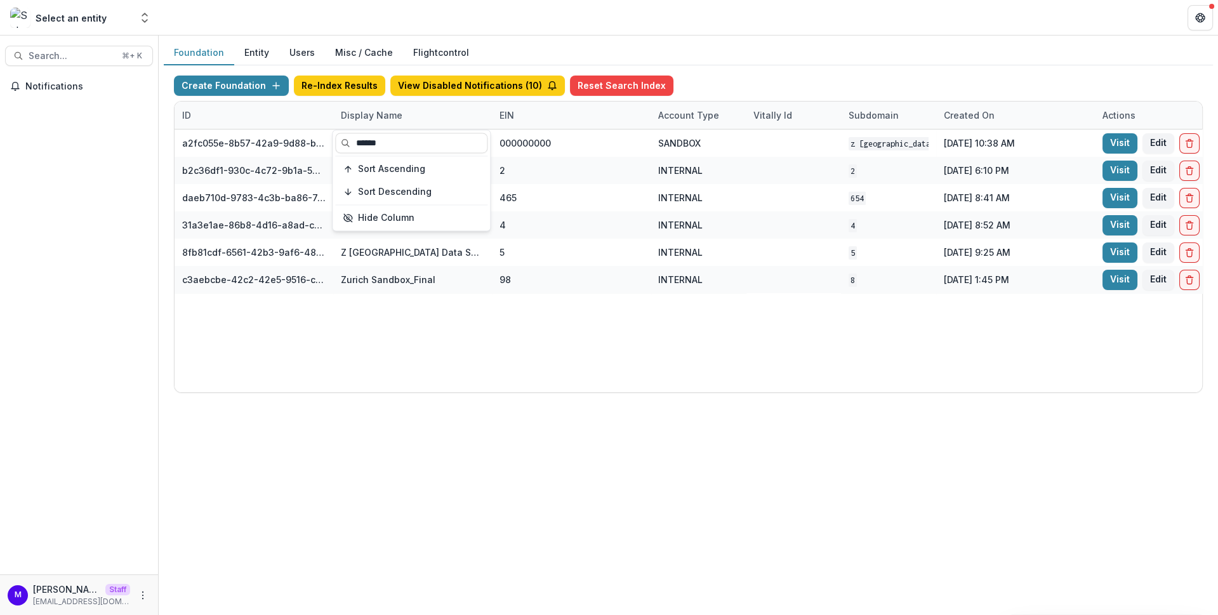
type input "******"
click at [516, 56] on div "Foundation Entity Users Misc / Cache Flightcontrol" at bounding box center [689, 53] width 1050 height 25
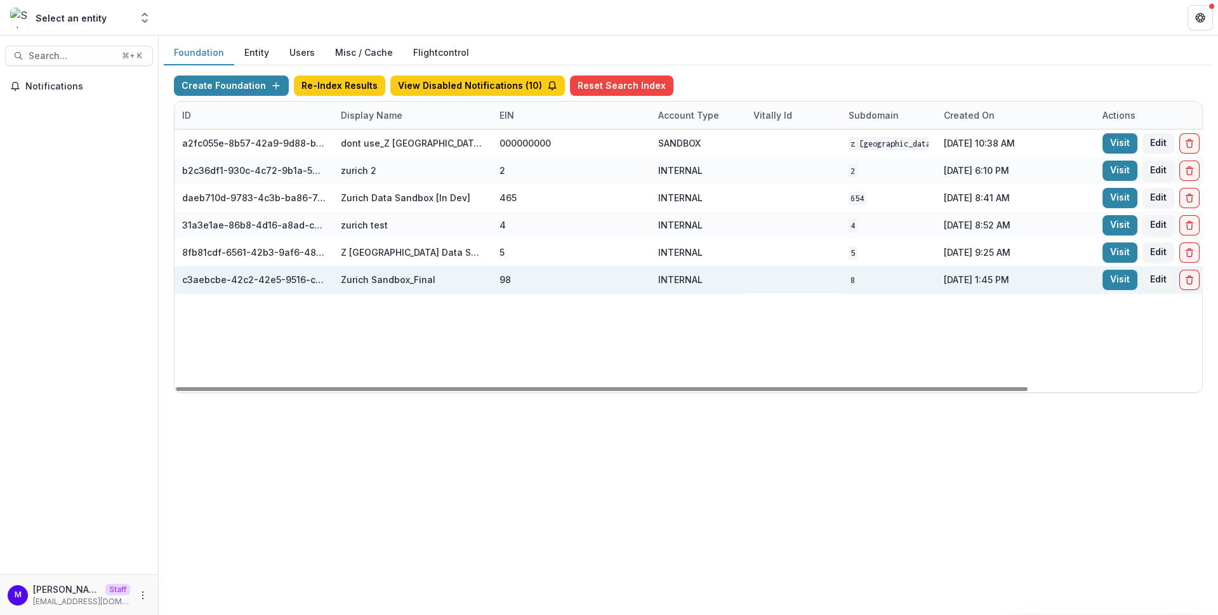
scroll to position [0, 210]
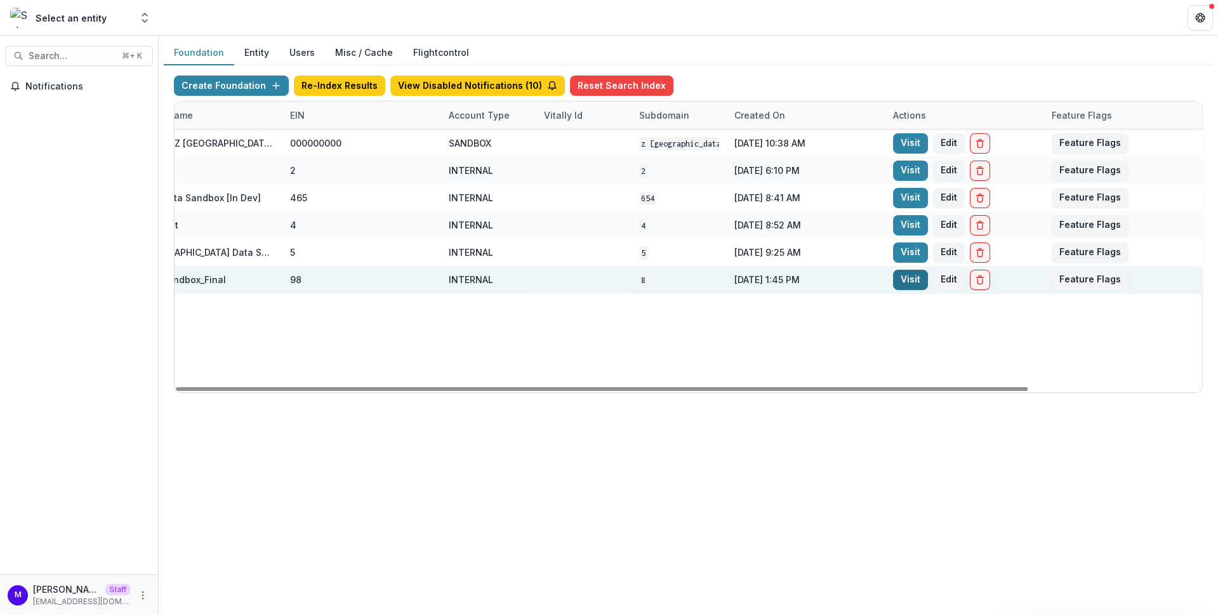
click at [906, 277] on link "Visit" at bounding box center [910, 280] width 35 height 20
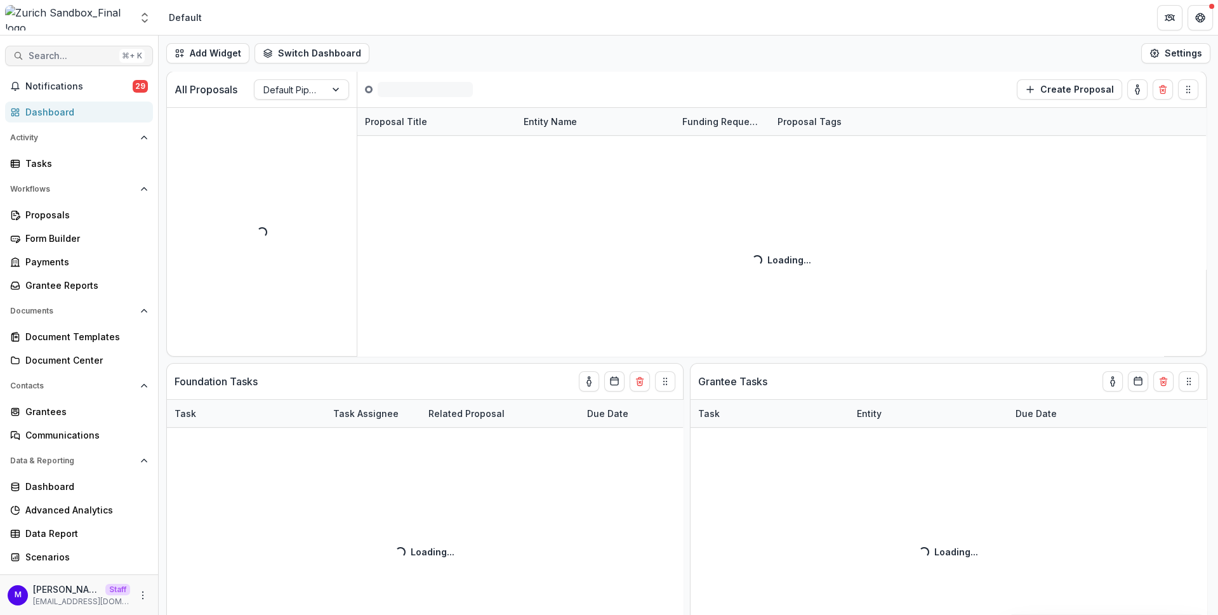
click at [89, 57] on span "Search..." at bounding box center [72, 56] width 86 height 11
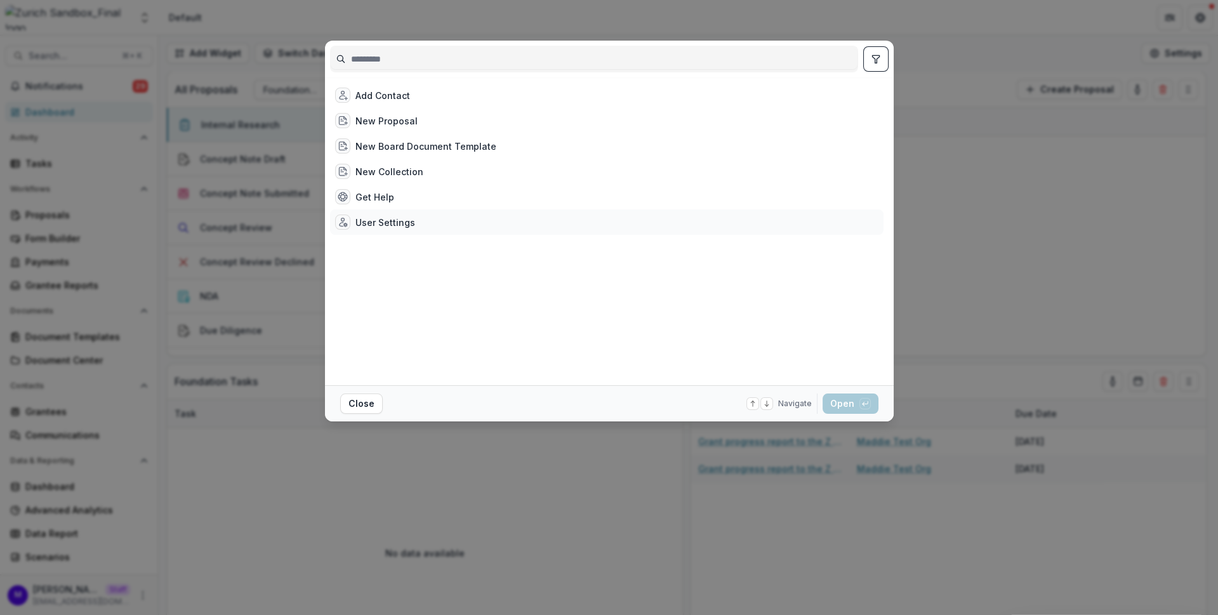
click at [378, 225] on div "User Settings" at bounding box center [386, 222] width 60 height 13
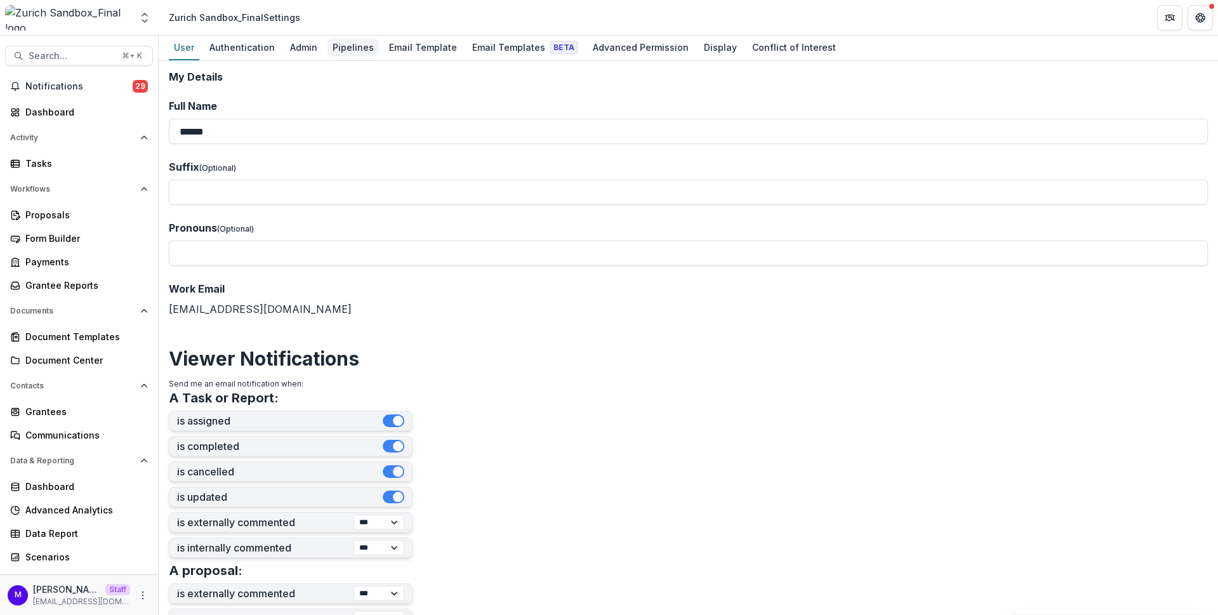
click at [352, 43] on div "Pipelines" at bounding box center [353, 47] width 51 height 18
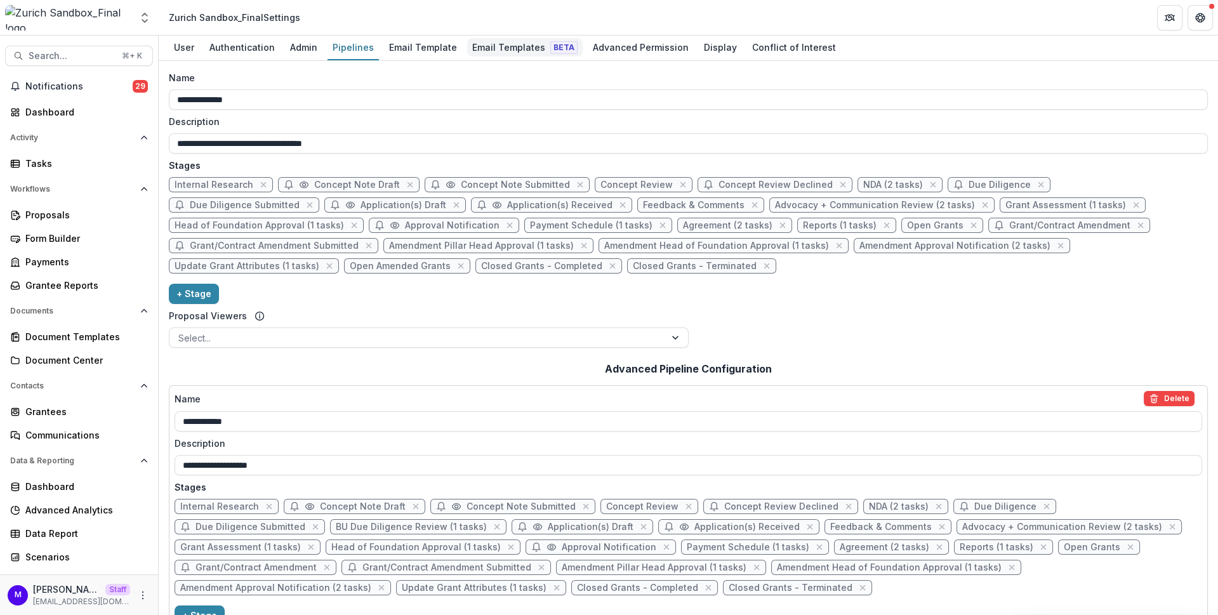
click at [505, 43] on div "Email Templates Beta" at bounding box center [525, 47] width 116 height 18
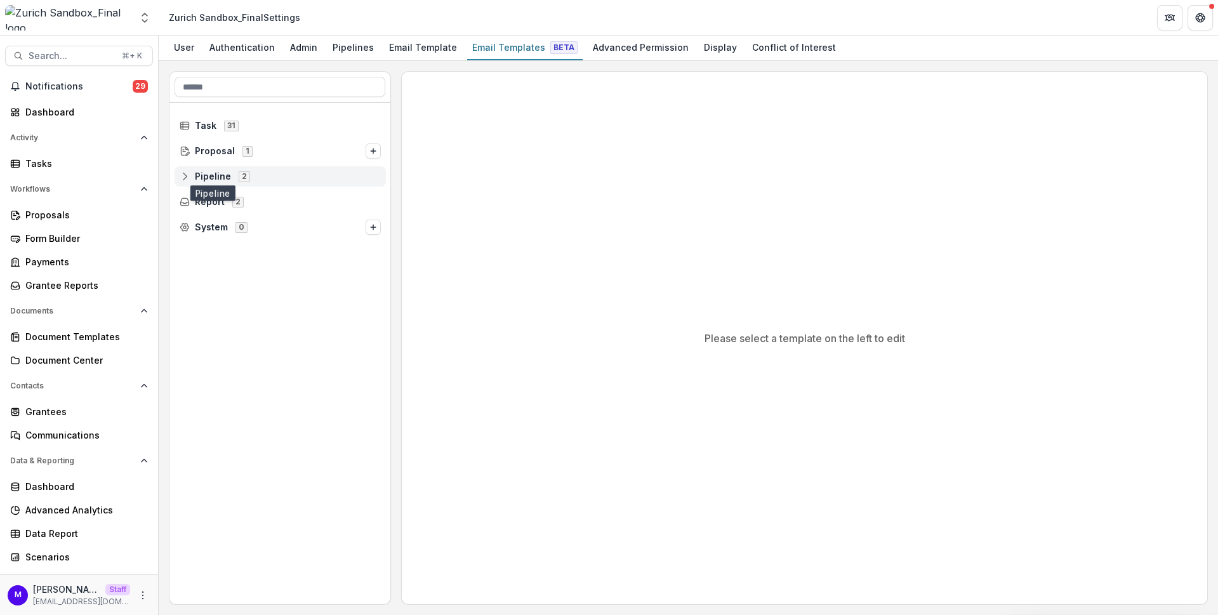
click at [202, 174] on span "Pipeline" at bounding box center [213, 176] width 36 height 11
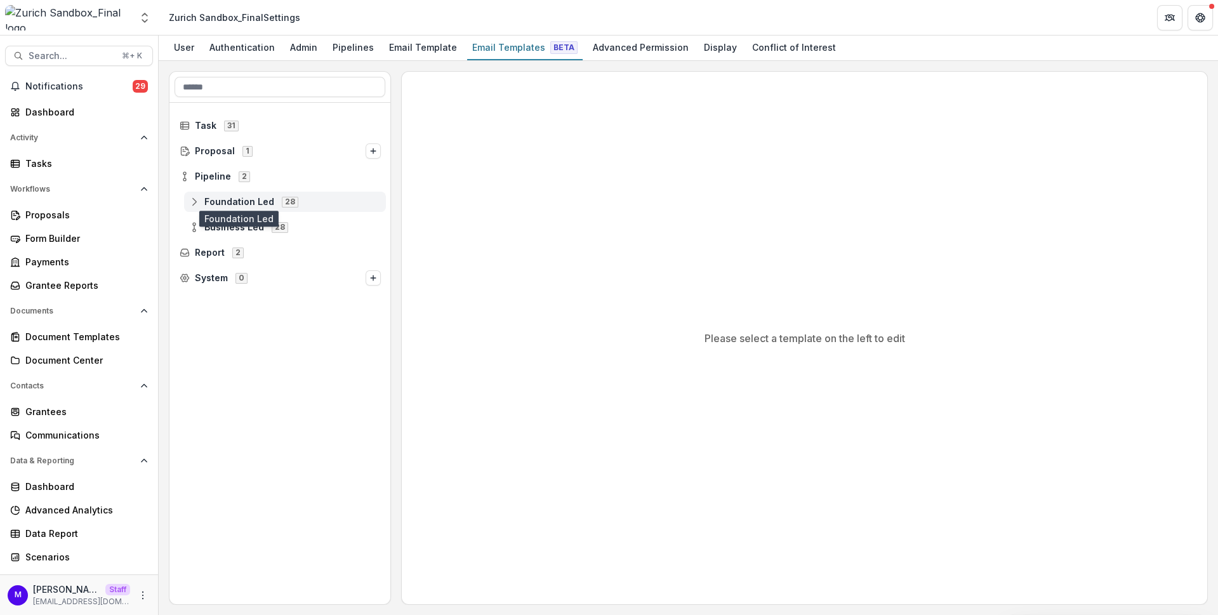
click at [204, 205] on span "Foundation Led" at bounding box center [239, 202] width 70 height 11
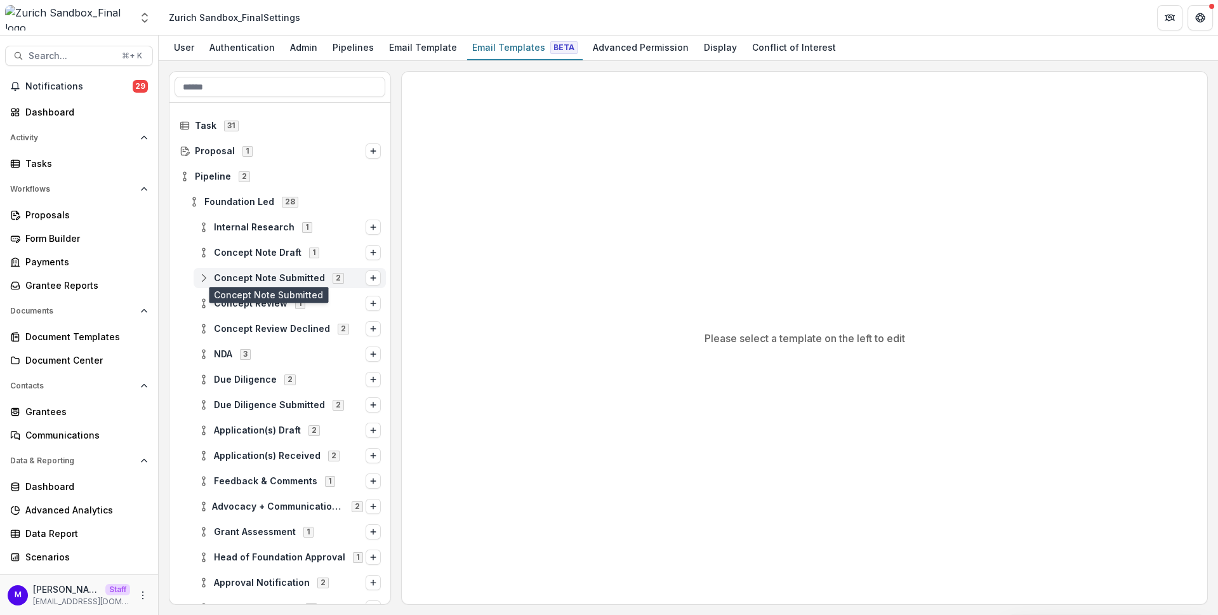
click at [225, 274] on span "Concept Note Submitted" at bounding box center [269, 278] width 111 height 11
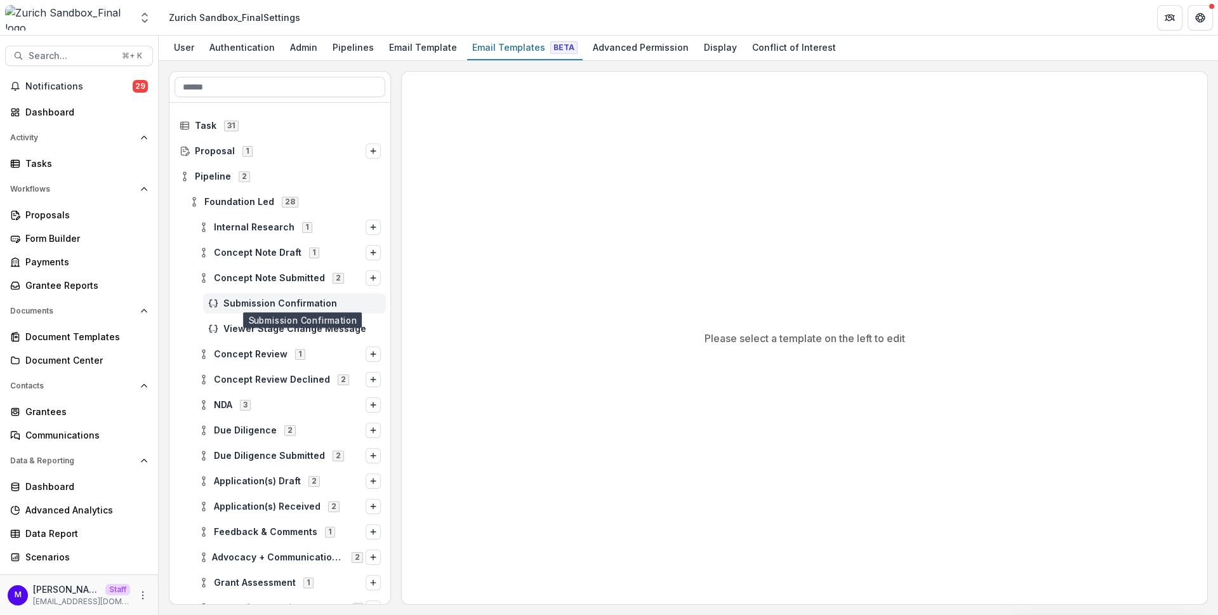
click at [286, 302] on span "Submission Confirmation" at bounding box center [301, 303] width 157 height 11
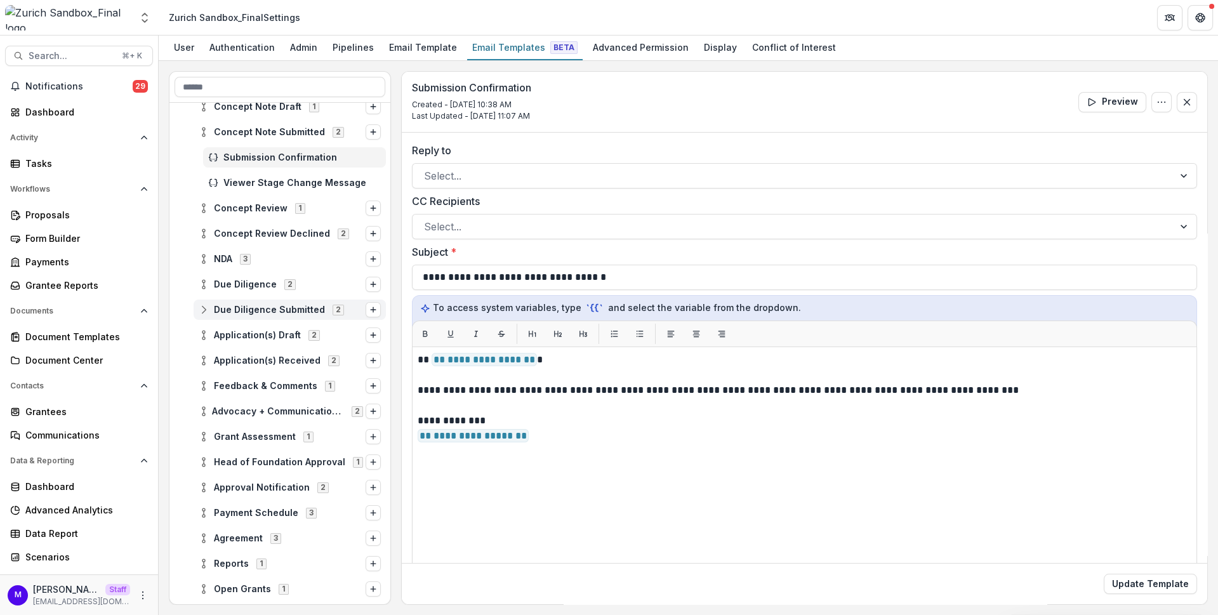
scroll to position [150, 0]
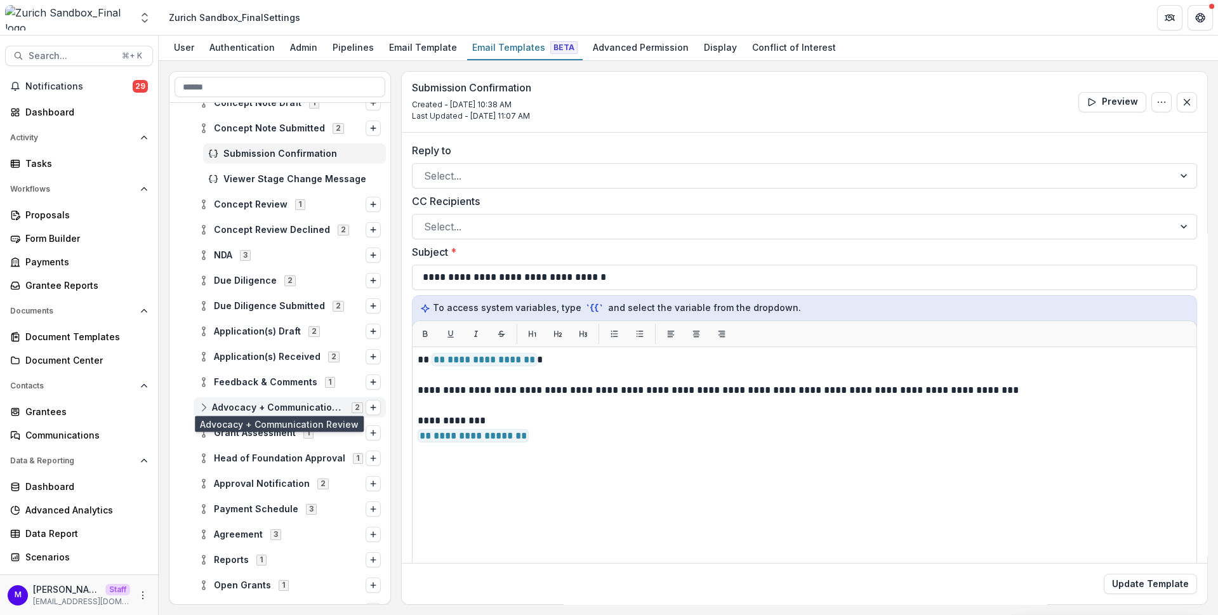
click at [258, 406] on span "Advocacy + Communication Review" at bounding box center [278, 408] width 132 height 11
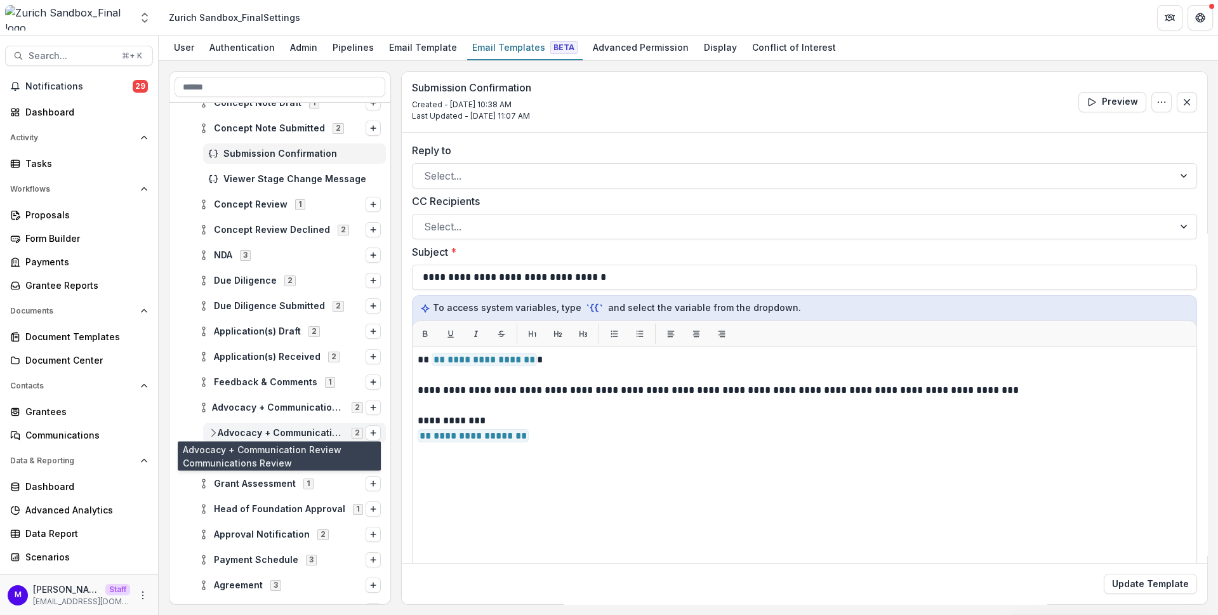
click at [293, 434] on span "Advocacy + Communication Review Communications Review" at bounding box center [281, 433] width 126 height 11
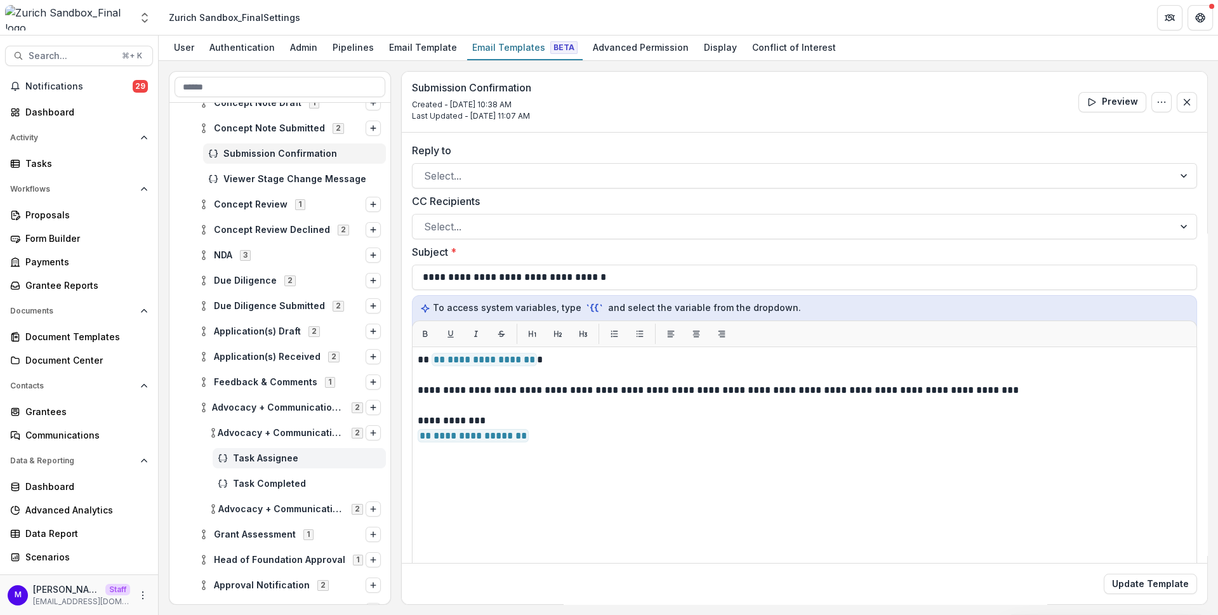
click at [290, 457] on span "Task Assignee" at bounding box center [307, 458] width 148 height 11
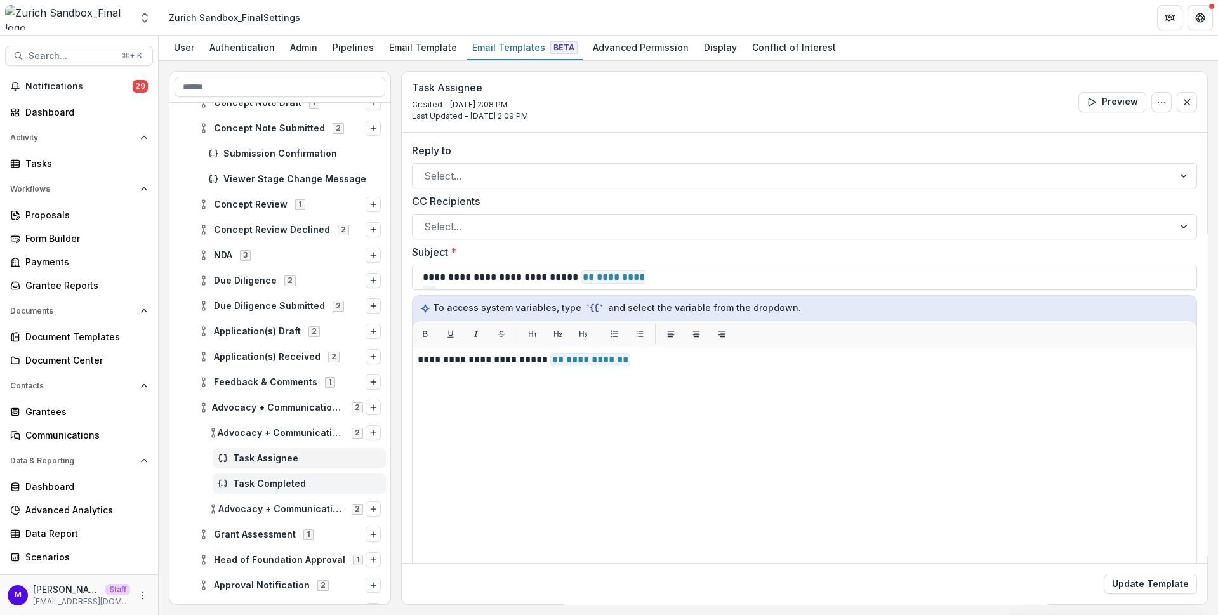
click at [288, 474] on div "Task Completed" at bounding box center [299, 484] width 173 height 20
click at [271, 399] on div "Advocacy + Communication Review 2" at bounding box center [290, 407] width 192 height 20
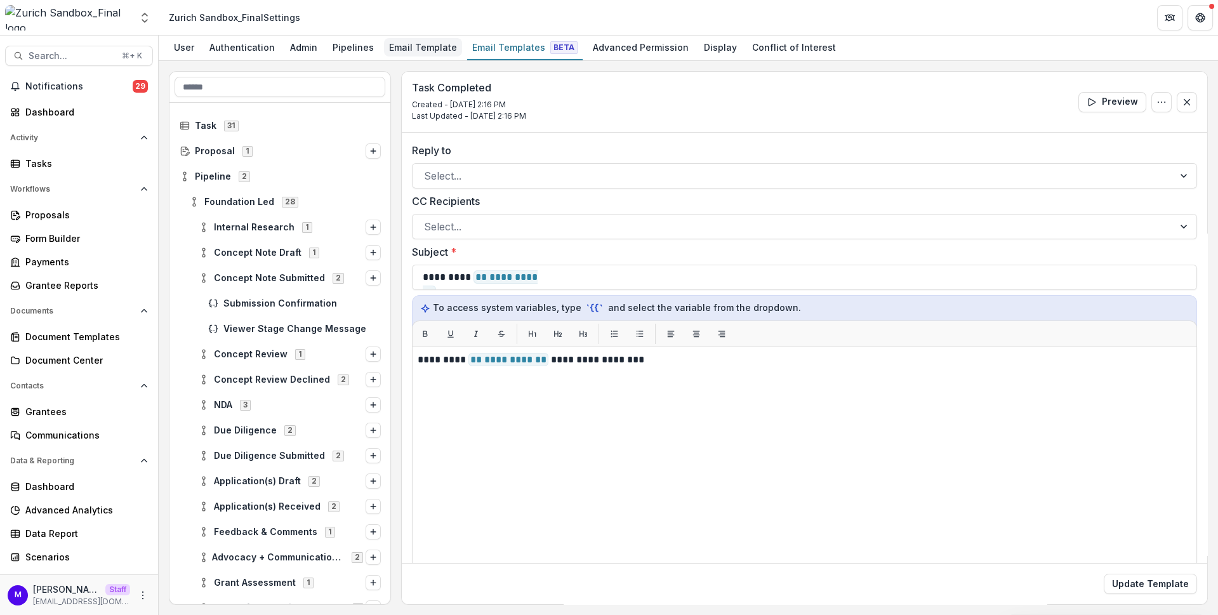
click at [426, 53] on div "Email Template" at bounding box center [423, 47] width 78 height 18
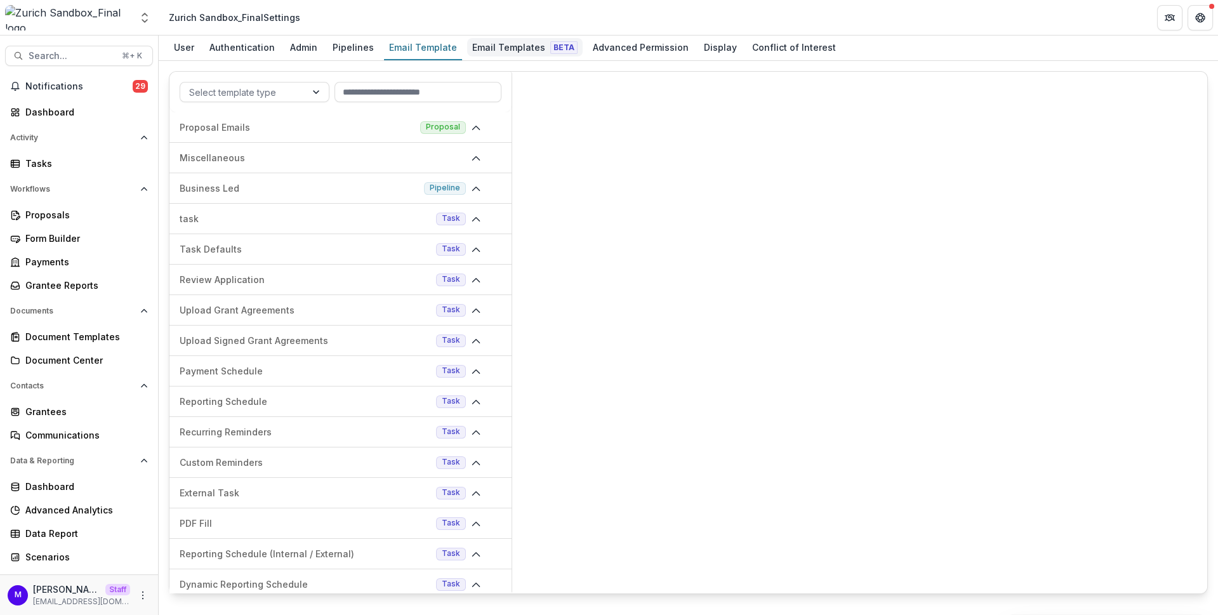
click at [508, 49] on div "Email Templates Beta" at bounding box center [525, 47] width 116 height 18
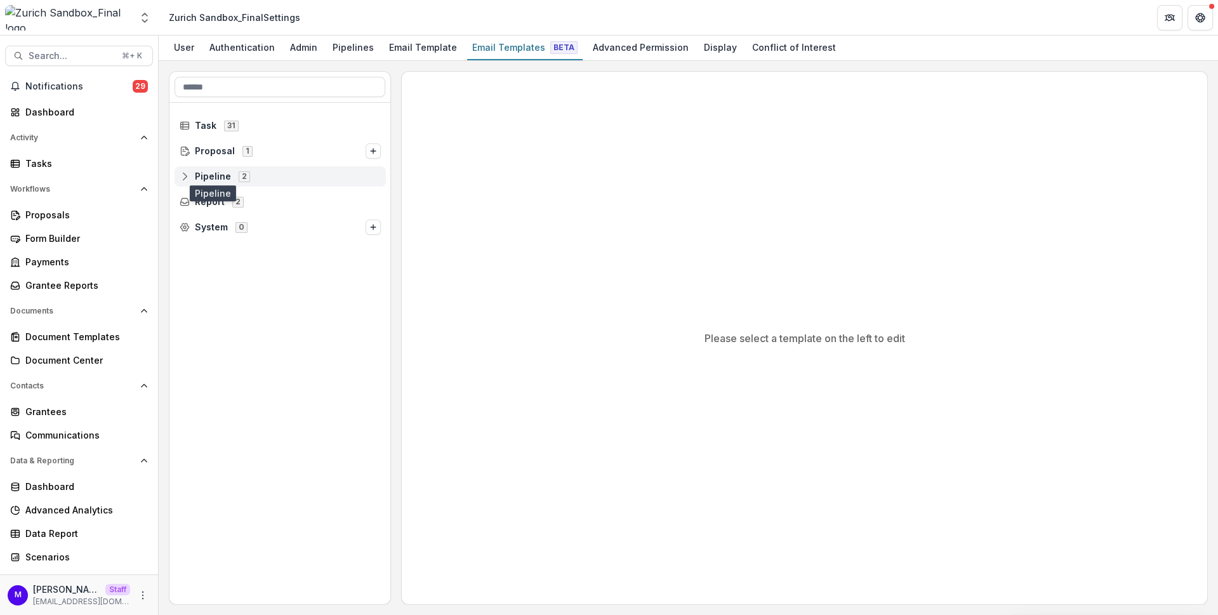
click at [210, 173] on span "Pipeline" at bounding box center [213, 176] width 36 height 11
click at [211, 197] on span "Foundation Led" at bounding box center [239, 202] width 70 height 11
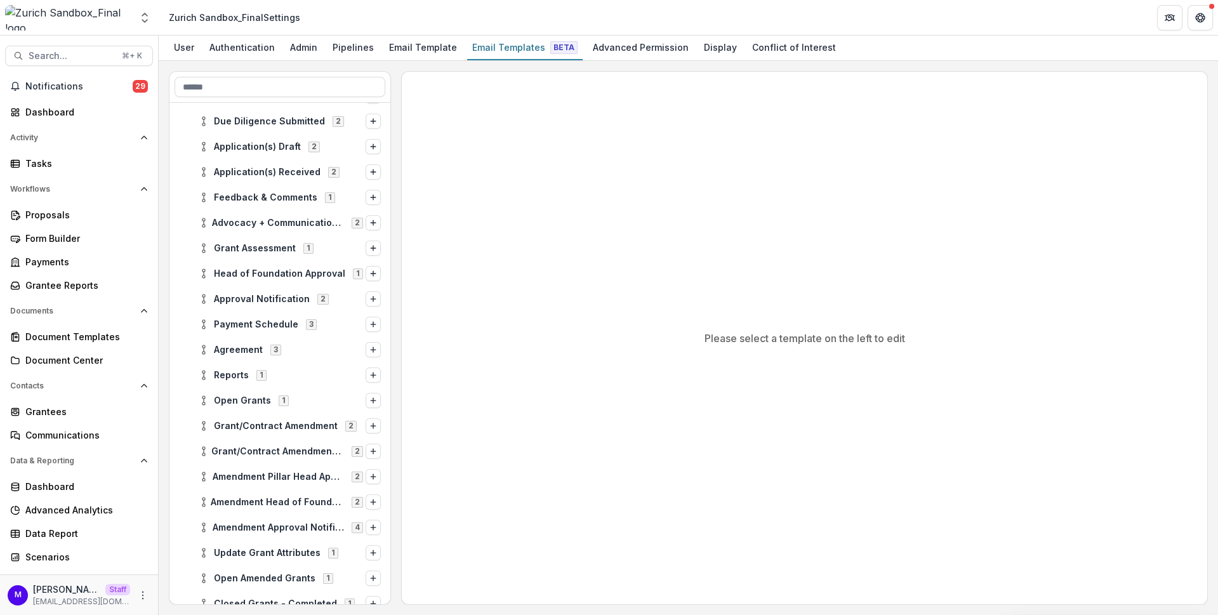
scroll to position [396, 0]
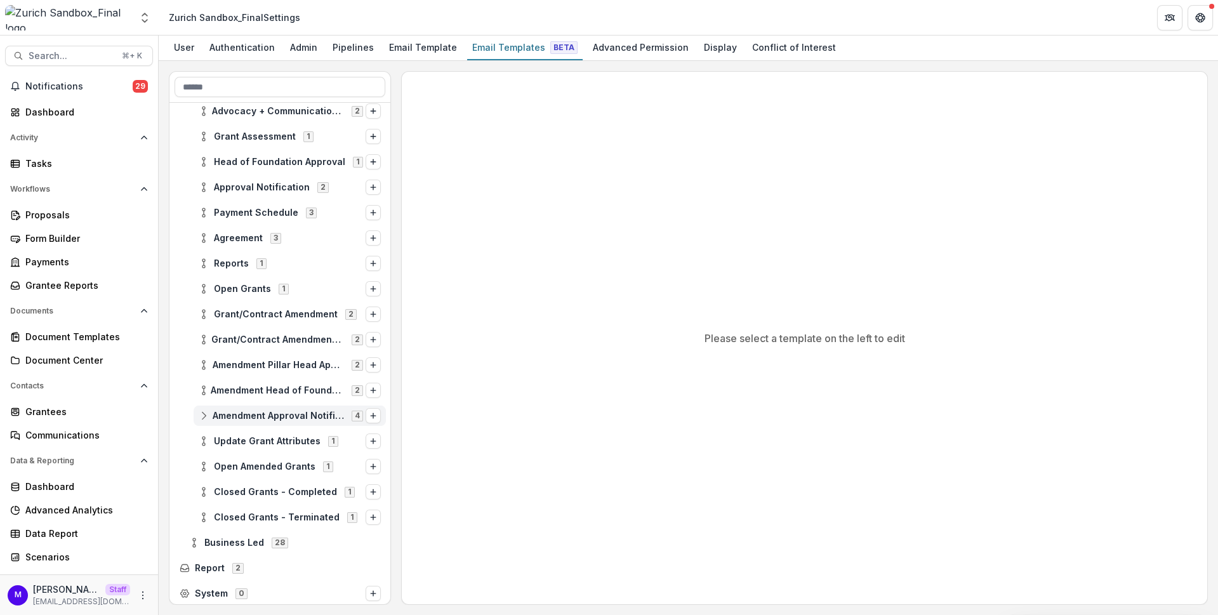
click at [277, 415] on span "Amendment Approval Notification" at bounding box center [278, 416] width 131 height 11
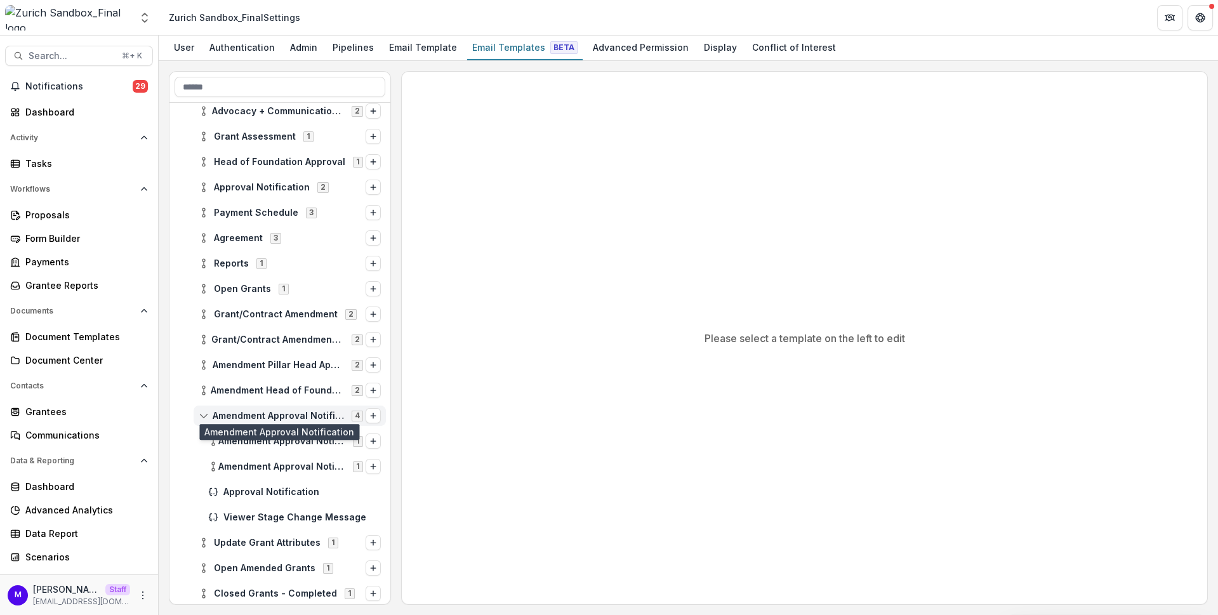
click at [303, 412] on span "Amendment Approval Notification" at bounding box center [278, 416] width 131 height 11
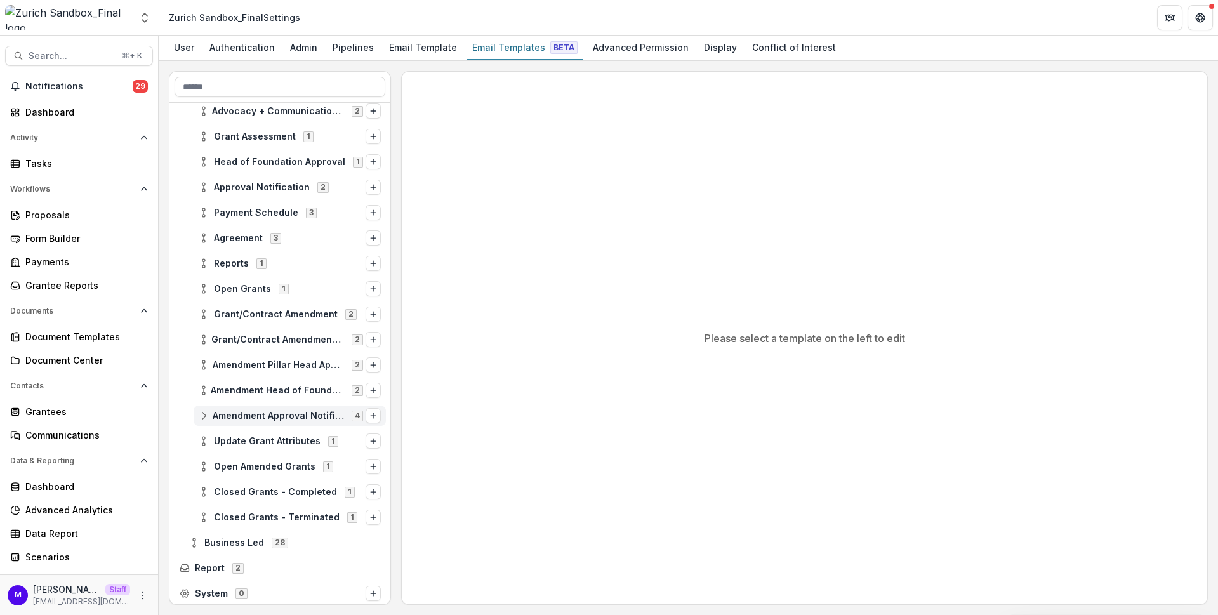
click at [216, 411] on span "Amendment Approval Notification" at bounding box center [278, 416] width 131 height 11
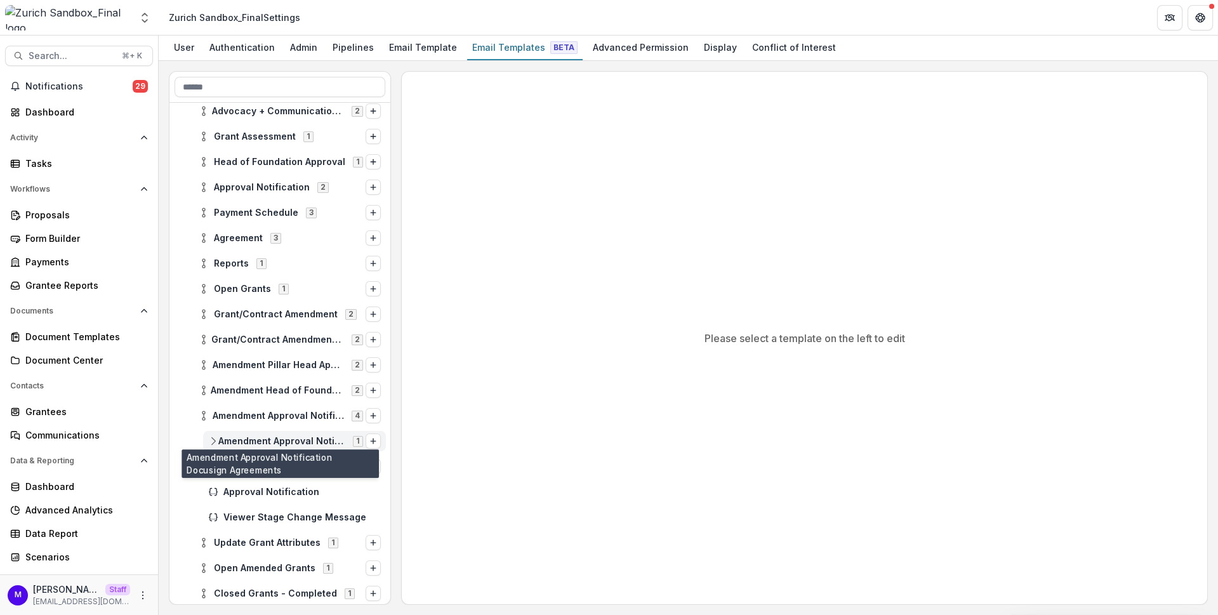
click at [237, 436] on span "Amendment Approval Notification Docusign Agreements" at bounding box center [281, 441] width 127 height 11
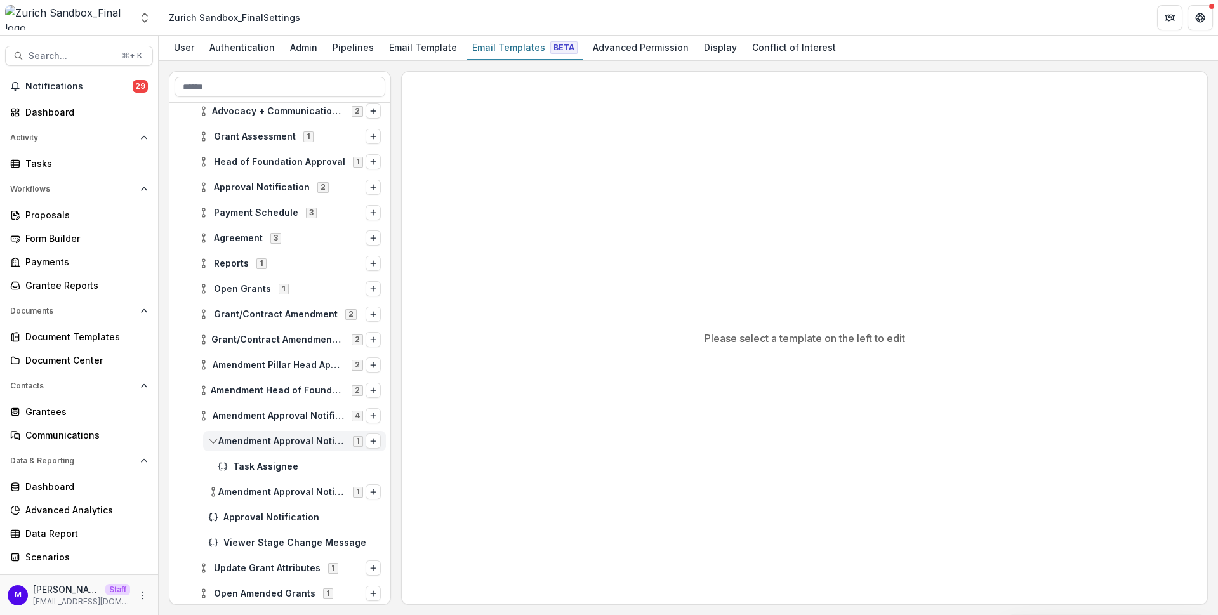
click at [237, 436] on span "Amendment Approval Notification Docusign Agreements" at bounding box center [281, 441] width 127 height 11
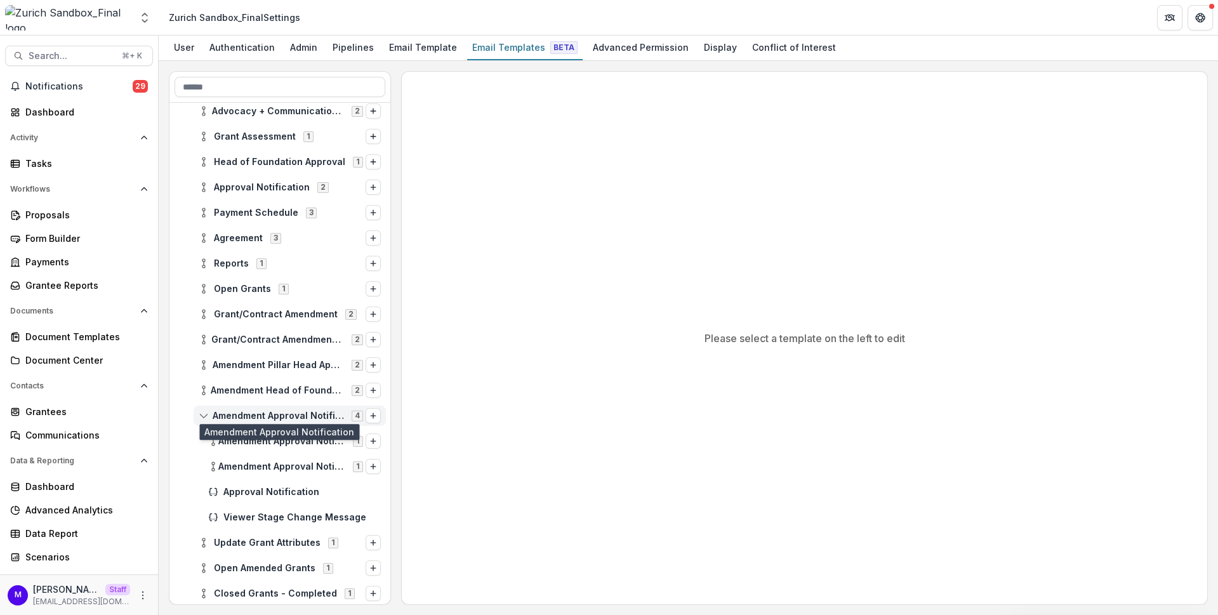
click at [234, 413] on span "Amendment Approval Notification" at bounding box center [278, 416] width 131 height 11
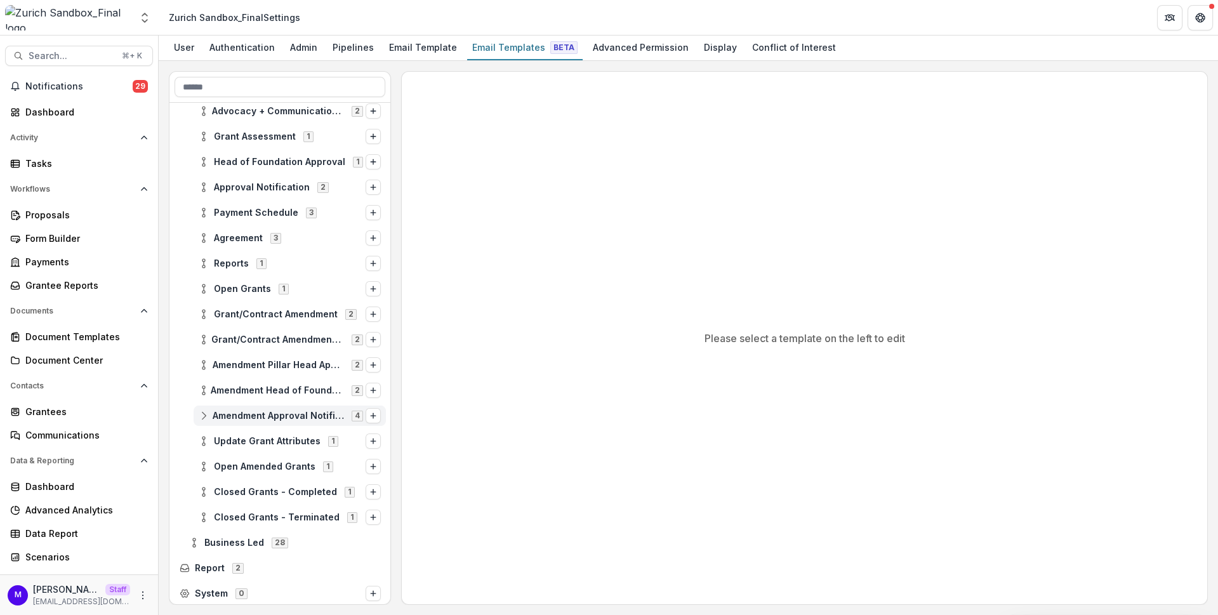
click at [224, 413] on span "Amendment Approval Notification" at bounding box center [278, 416] width 131 height 11
click at [221, 413] on span "Amendment Approval Notification" at bounding box center [278, 416] width 131 height 11
click at [207, 414] on icon at bounding box center [204, 416] width 10 height 10
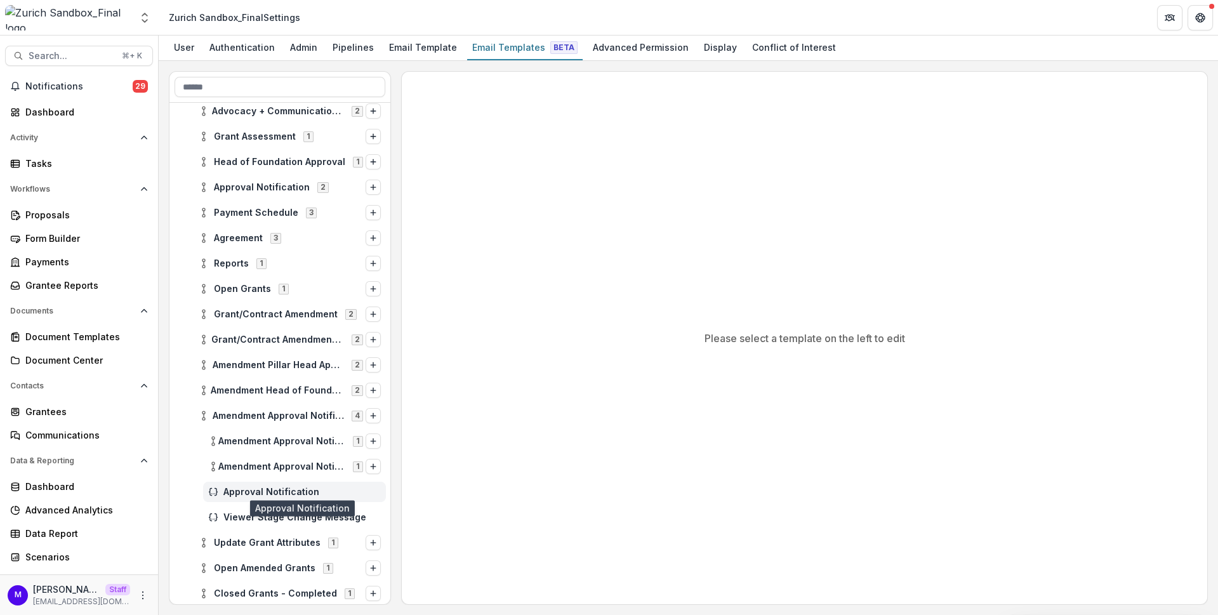
click at [246, 487] on span "Approval Notification" at bounding box center [301, 492] width 157 height 11
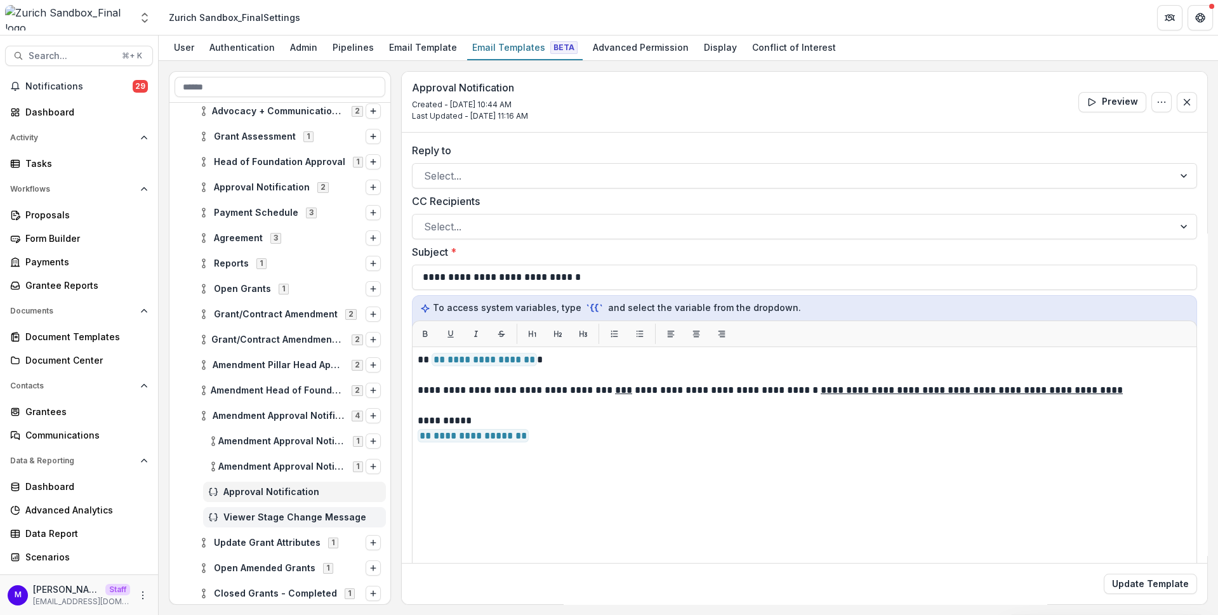
click at [248, 508] on div "Viewer Stage Change Message" at bounding box center [294, 517] width 183 height 20
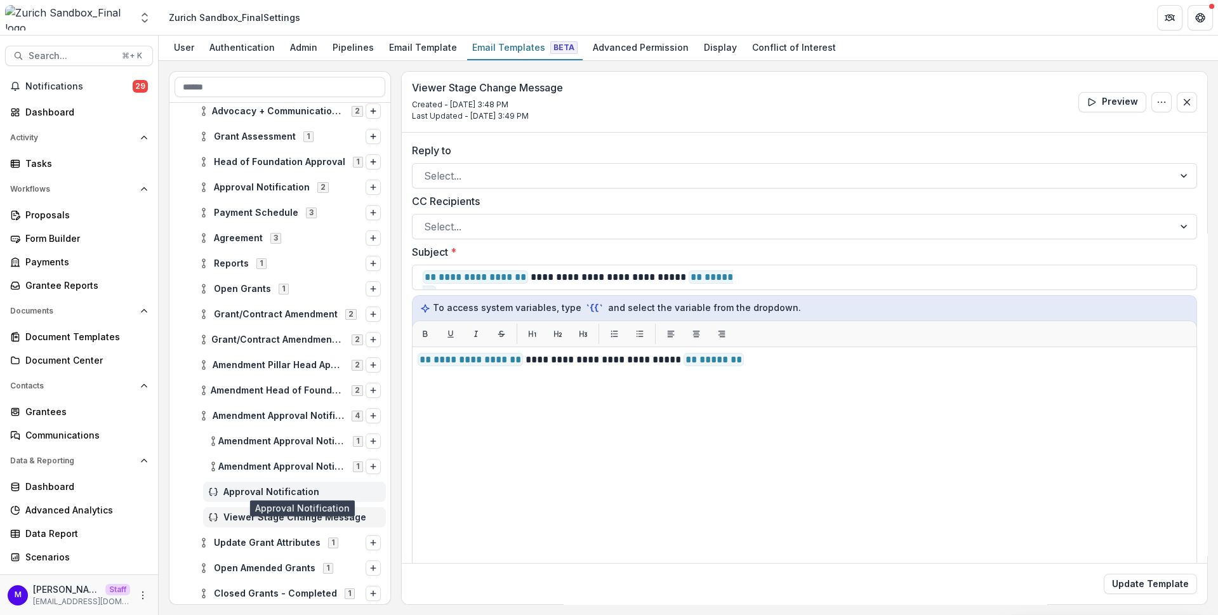
click at [246, 490] on span "Approval Notification" at bounding box center [301, 492] width 157 height 11
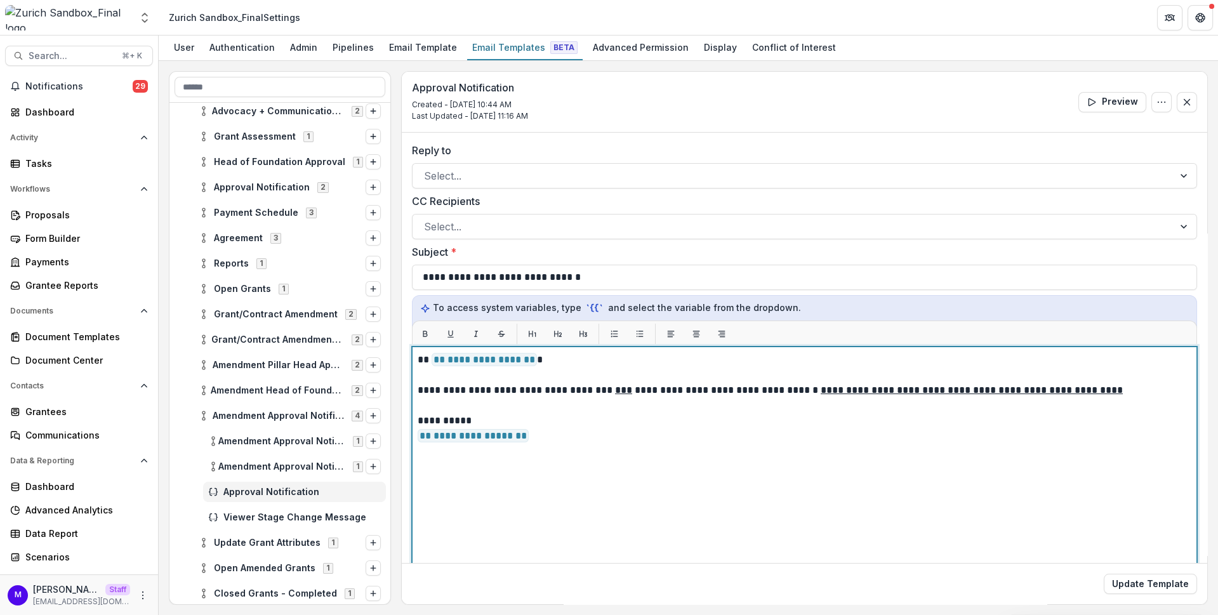
click at [505, 433] on span "**********" at bounding box center [473, 435] width 111 height 13
click at [495, 435] on span "**********" at bounding box center [473, 435] width 111 height 13
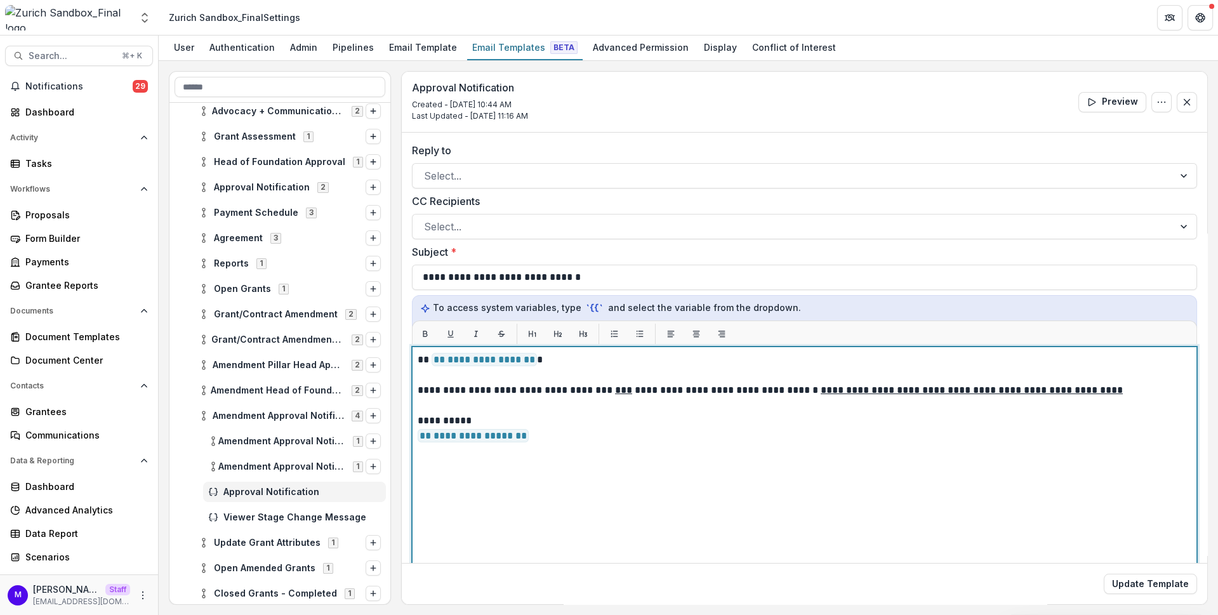
click at [587, 429] on p "**********" at bounding box center [803, 436] width 771 height 15
click at [673, 471] on div "**********" at bounding box center [805, 505] width 774 height 306
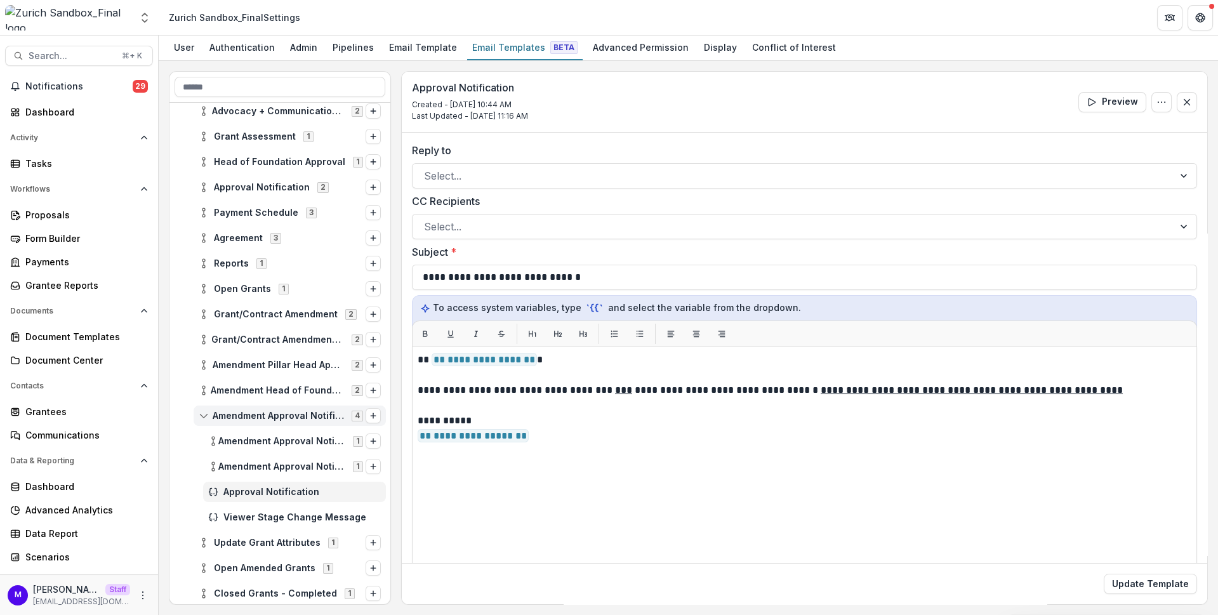
click at [260, 413] on span "Amendment Approval Notification" at bounding box center [278, 416] width 131 height 11
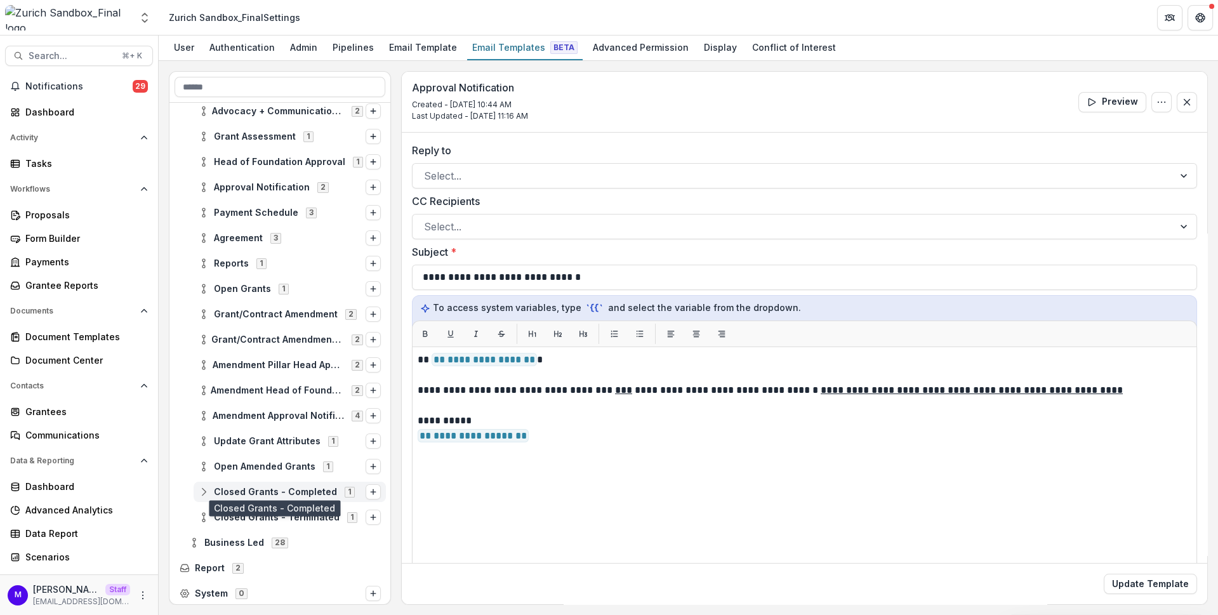
click at [276, 488] on span "Closed Grants - Completed" at bounding box center [275, 492] width 123 height 11
click at [282, 518] on span "Viewer Stage Change Message" at bounding box center [301, 517] width 157 height 11
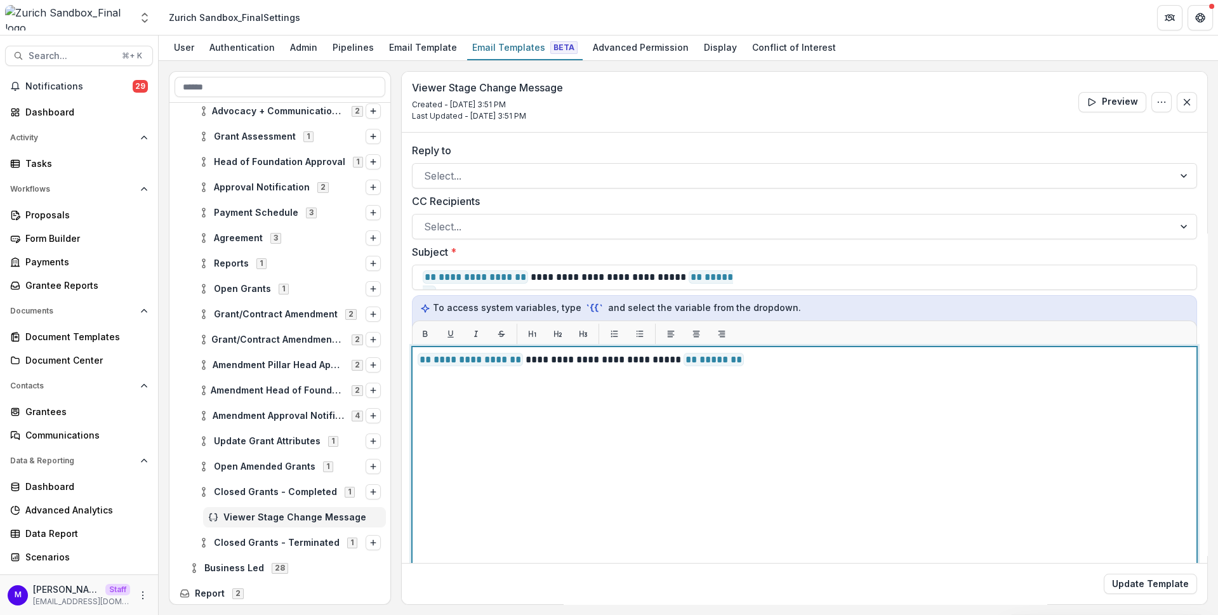
click at [833, 364] on p "**********" at bounding box center [803, 359] width 771 height 15
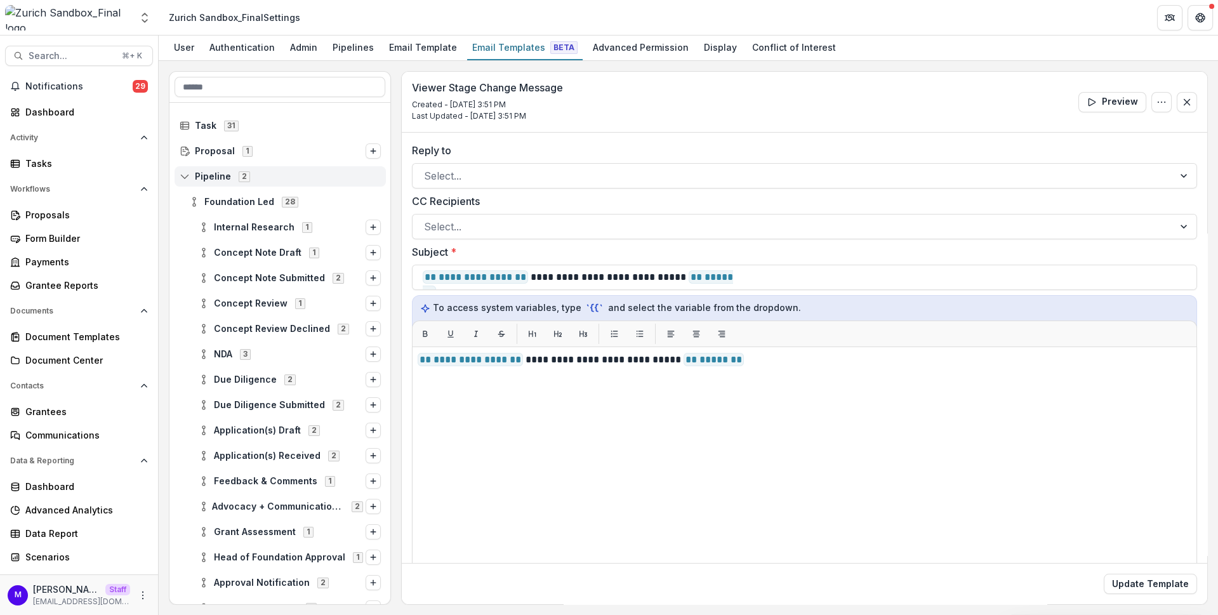
click at [210, 171] on span "Pipeline" at bounding box center [213, 176] width 36 height 11
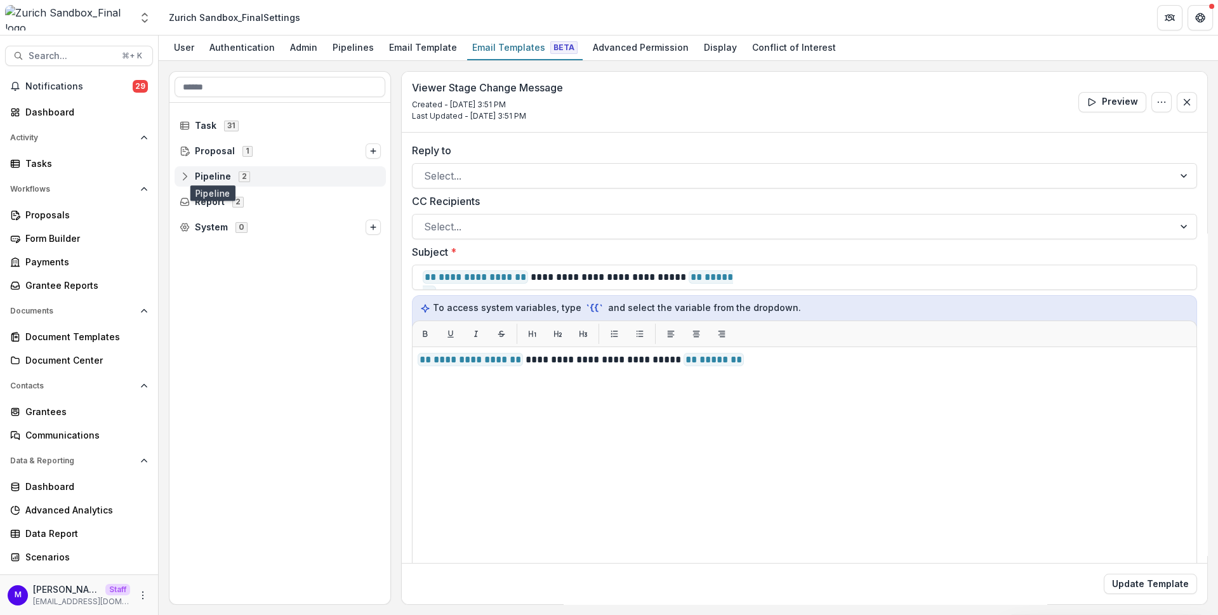
click at [210, 174] on span "Pipeline" at bounding box center [213, 176] width 36 height 11
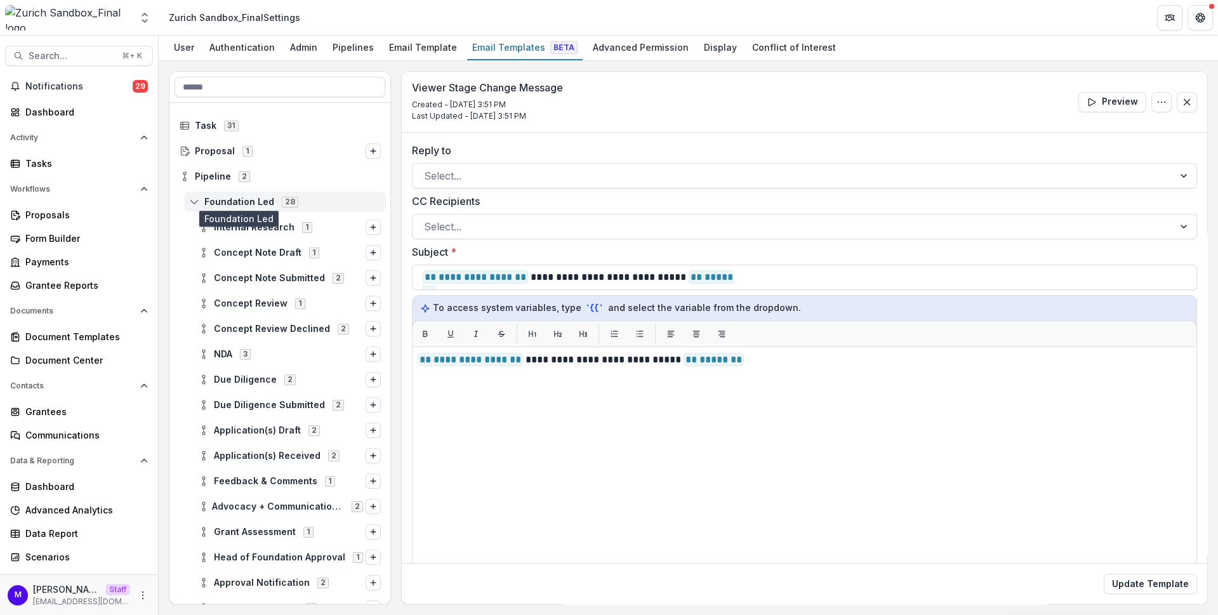
click at [229, 199] on span "Foundation Led" at bounding box center [239, 202] width 70 height 11
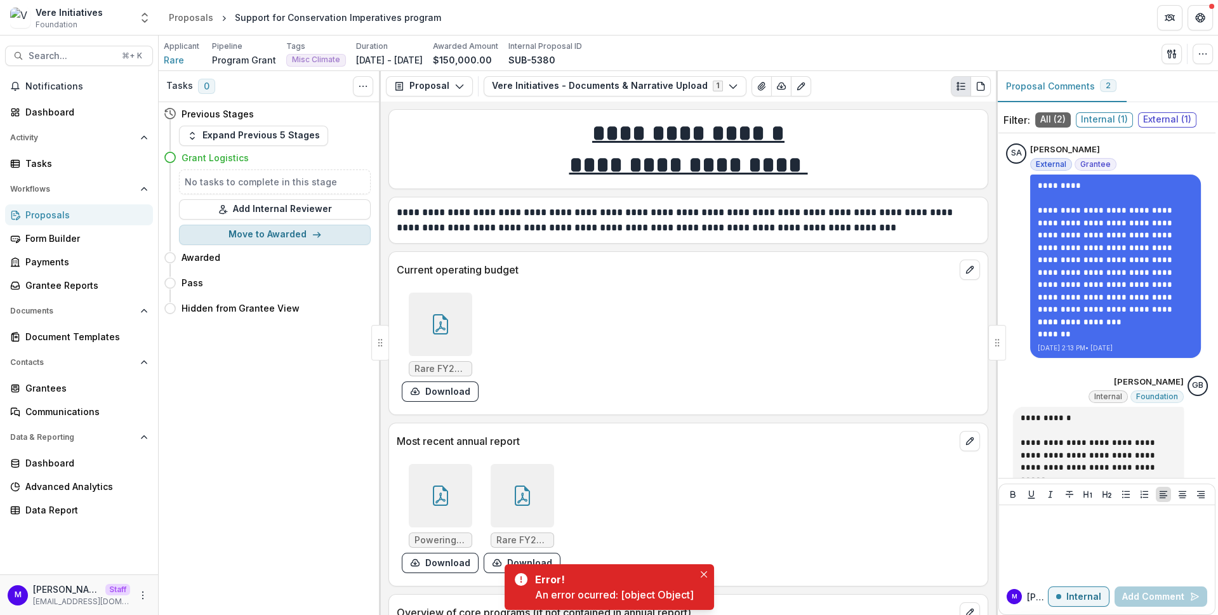
click at [310, 239] on button "Move to Awarded" at bounding box center [275, 235] width 192 height 20
select select "*******"
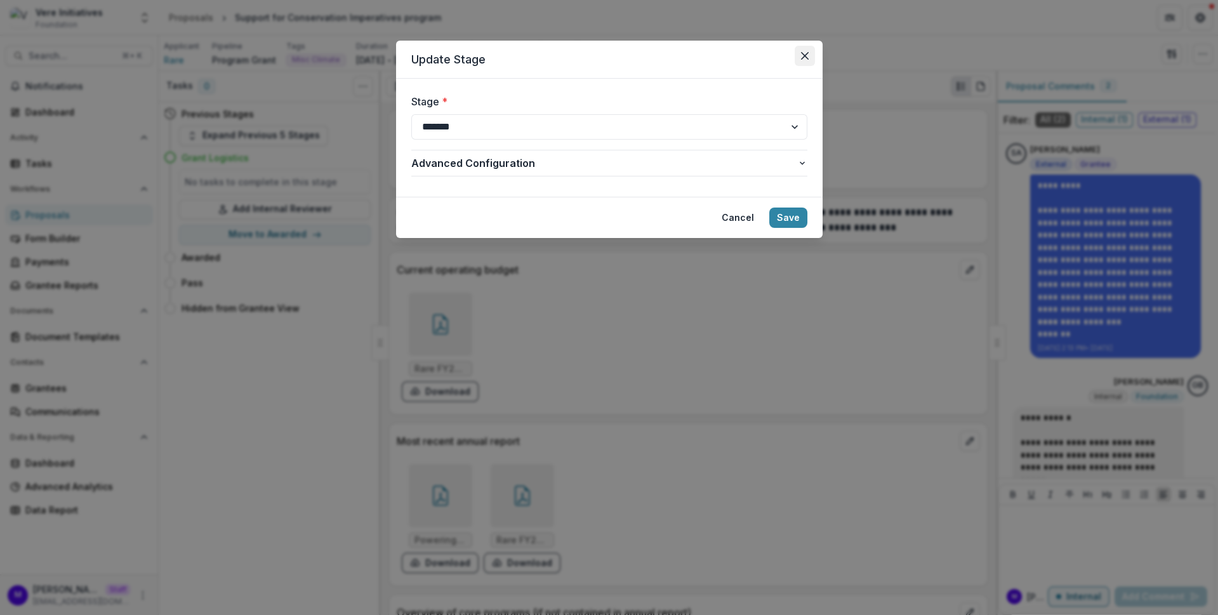
click at [808, 57] on icon "Close" at bounding box center [805, 56] width 8 height 8
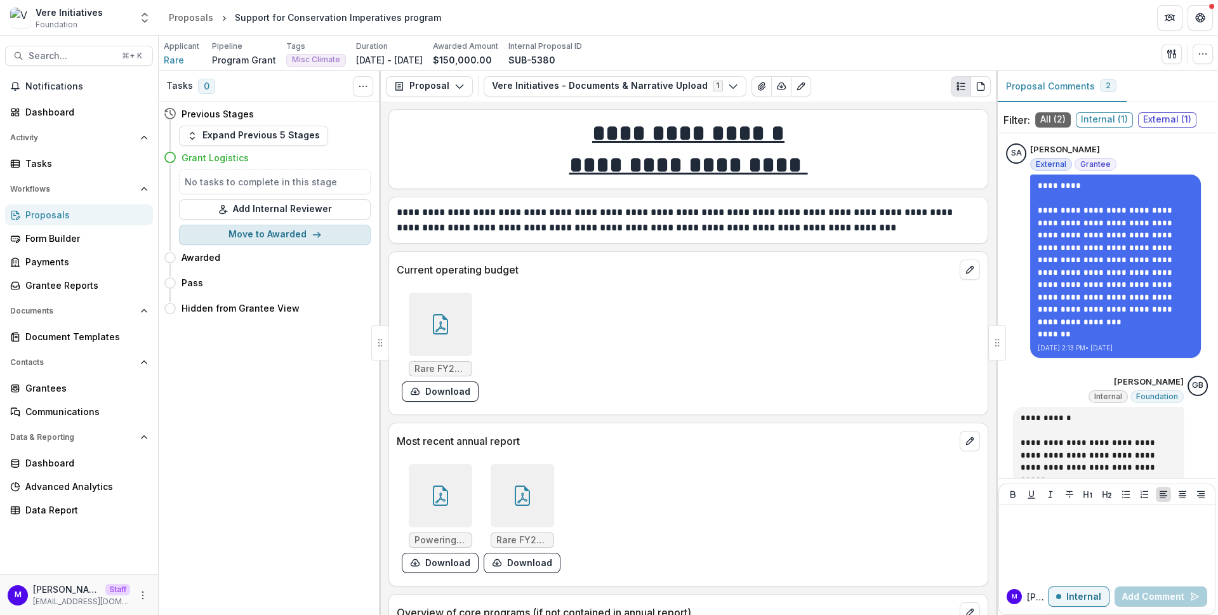
click at [288, 234] on button "Move to Awarded" at bounding box center [275, 235] width 192 height 20
select select "*******"
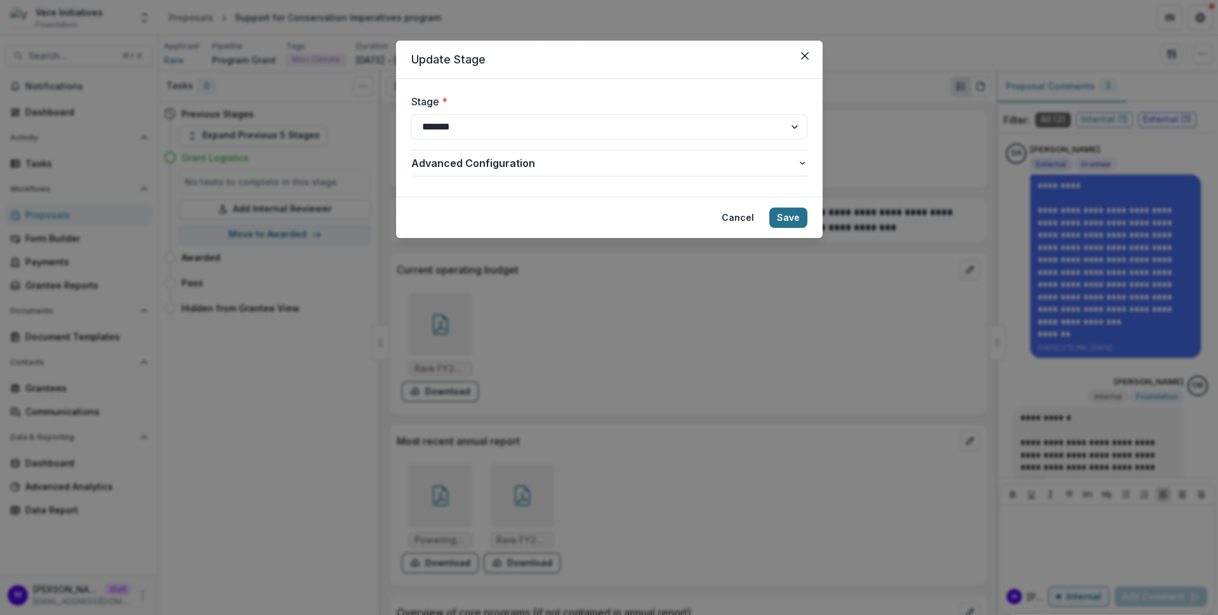
click at [795, 218] on button "Save" at bounding box center [789, 218] width 38 height 20
click at [785, 221] on button "Save" at bounding box center [789, 218] width 38 height 20
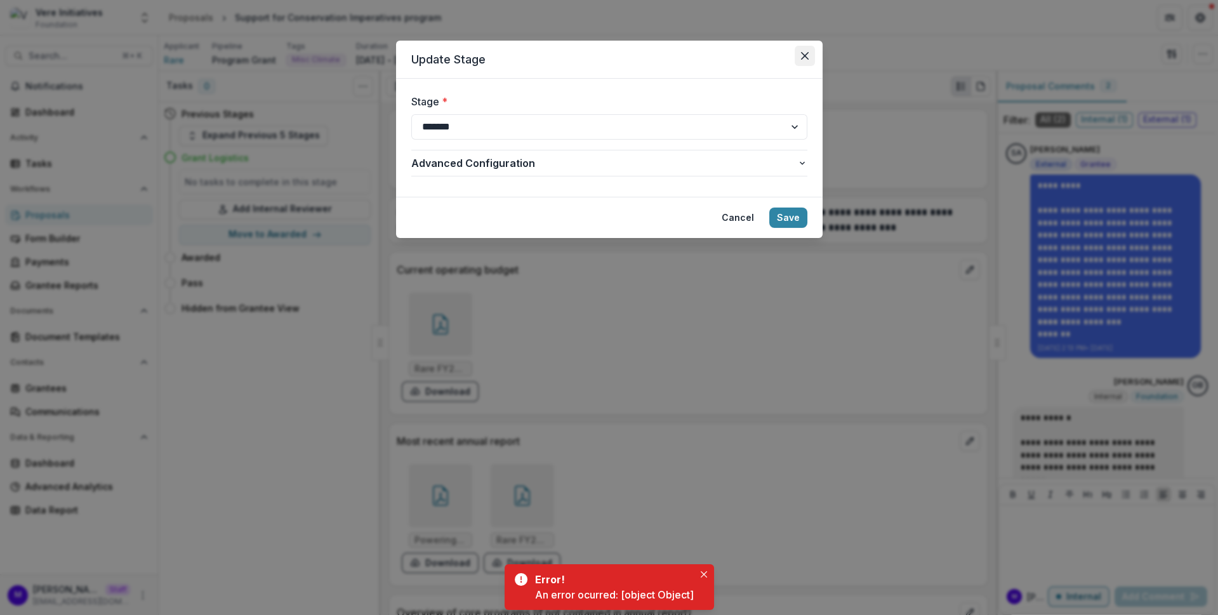
click at [809, 57] on button "Close" at bounding box center [805, 56] width 20 height 20
